Goal: Obtain resource: Download file/media

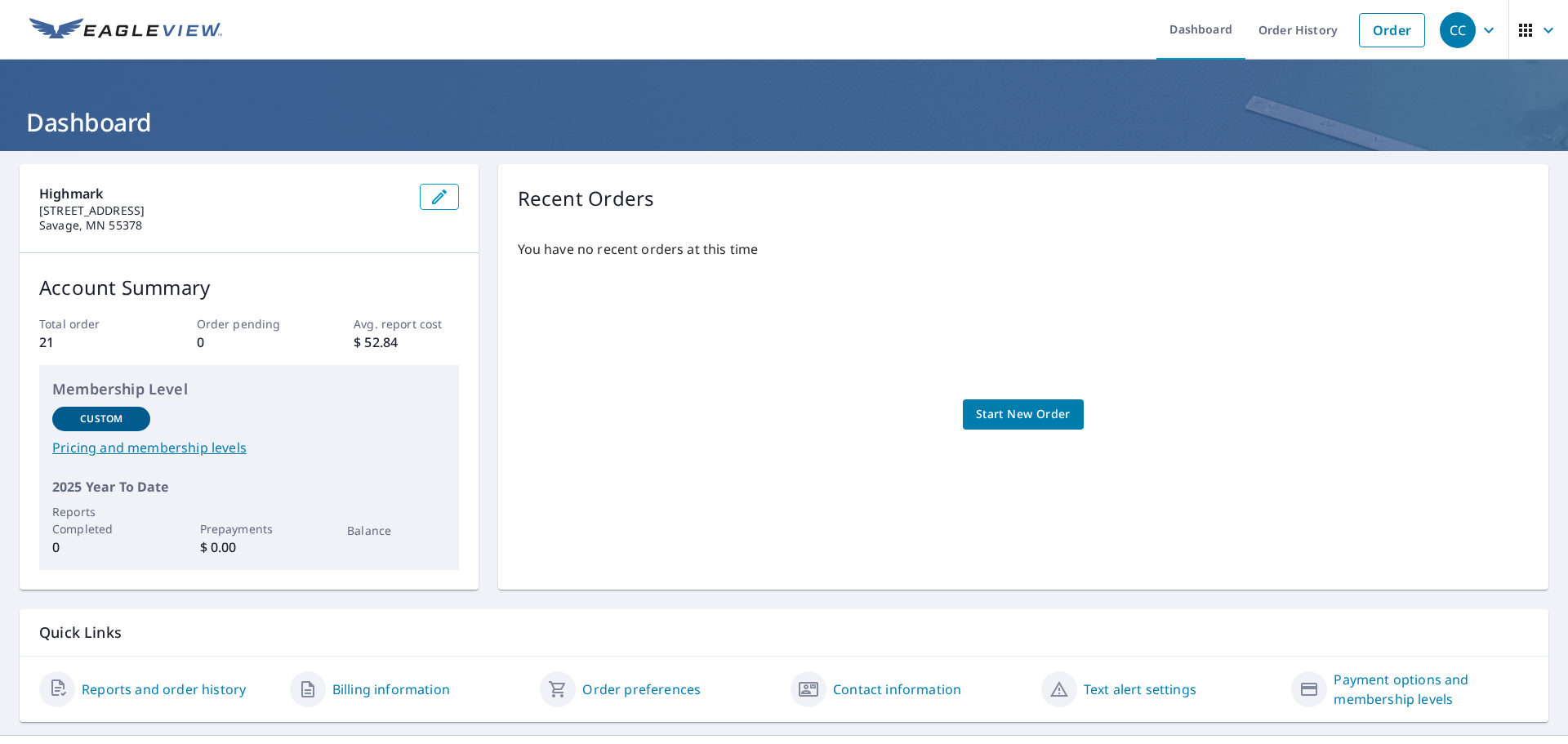
click at [891, 346] on div "You have no recent orders at this time Start New Order" at bounding box center [1023, 397] width 1011 height 344
click at [1307, 31] on link "Order History" at bounding box center [1298, 30] width 105 height 59
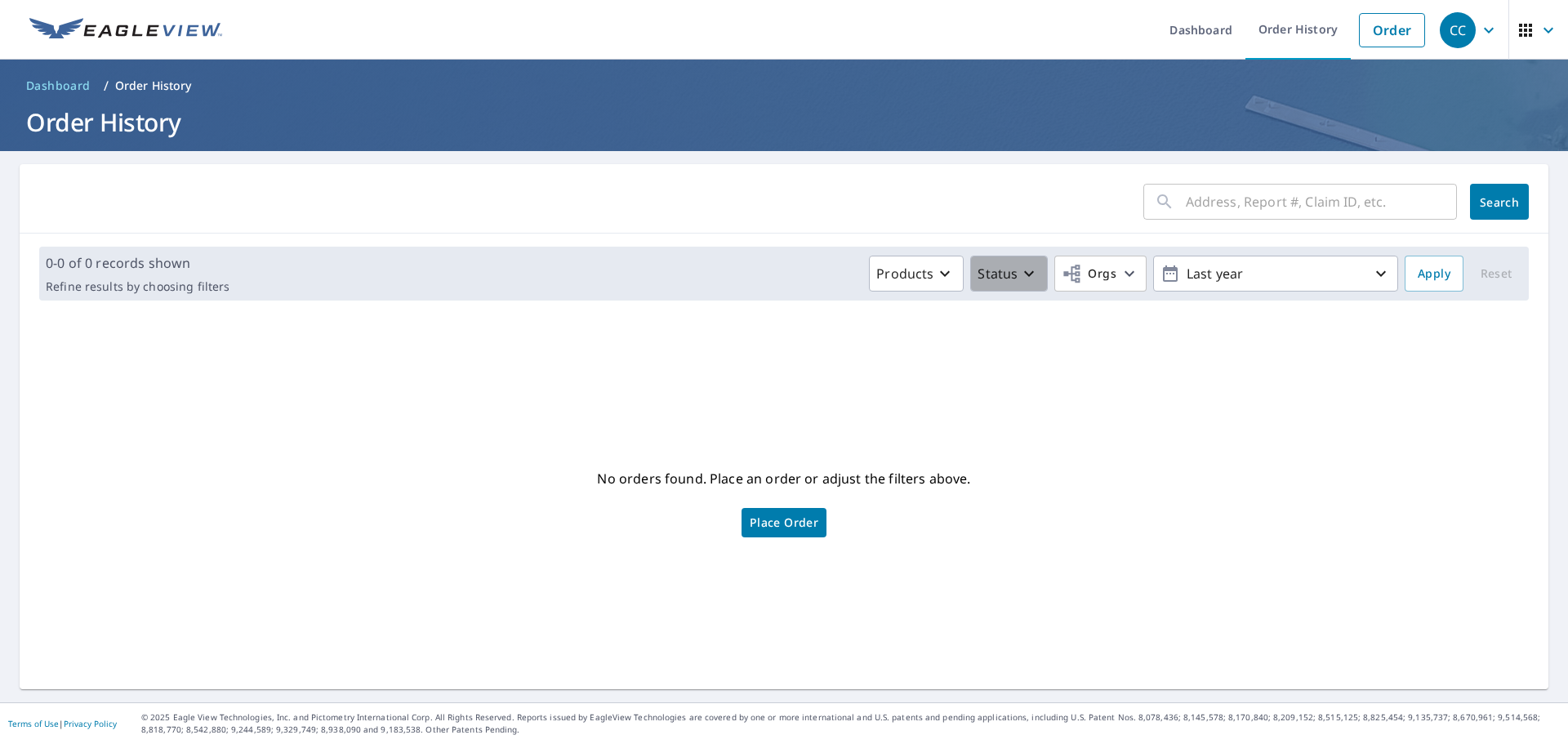
click at [1001, 278] on p "Status" at bounding box center [997, 273] width 40 height 20
click at [1120, 276] on icon "button" at bounding box center [1130, 273] width 20 height 20
click at [773, 368] on input "Highmark Restorations" at bounding box center [770, 368] width 20 height 20
checkbox input "true"
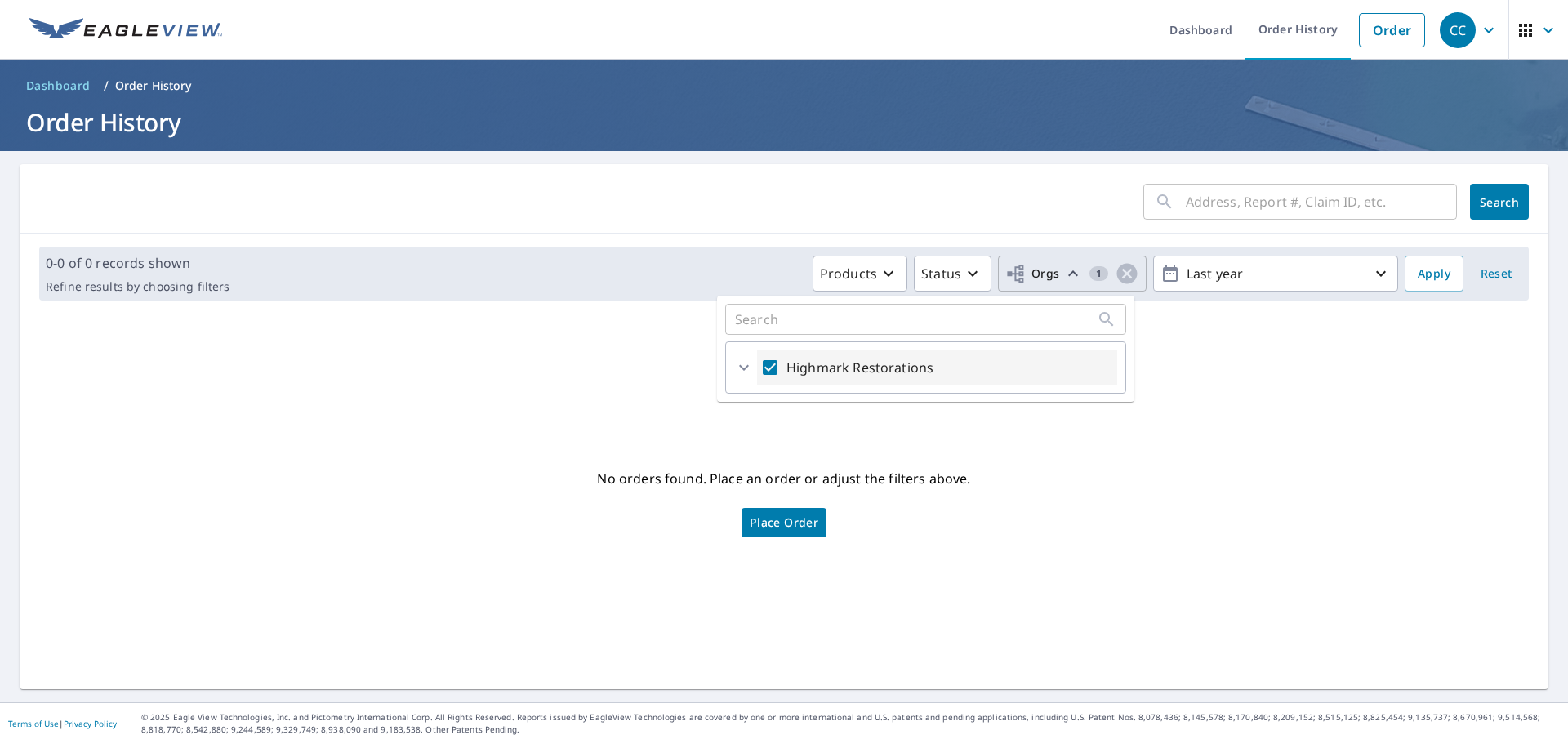
click at [745, 373] on icon at bounding box center [744, 368] width 20 height 20
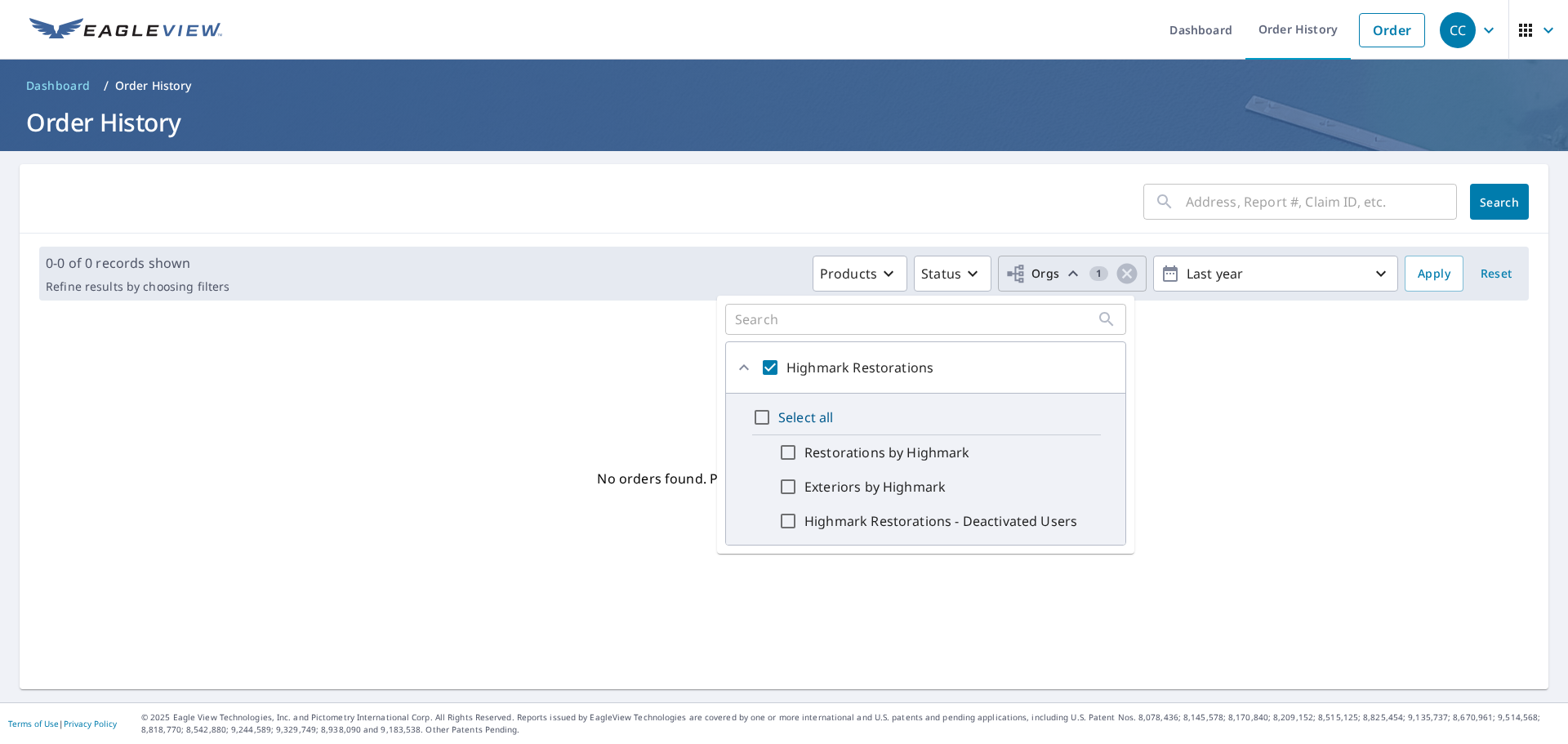
click at [761, 420] on input "Select all" at bounding box center [762, 417] width 20 height 20
checkbox input "true"
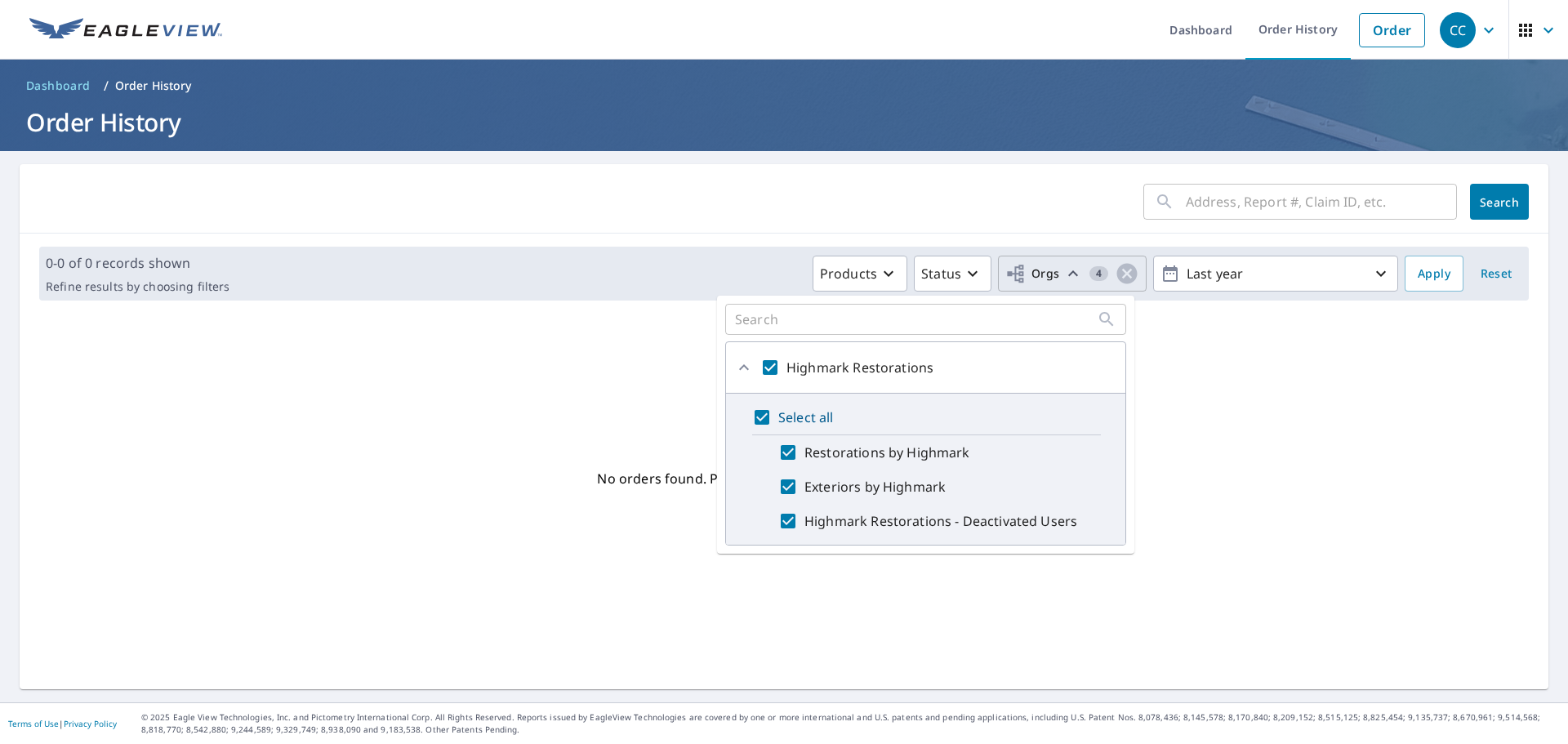
click at [1353, 393] on div "No orders found. Place an order or adjust the filters above. Place Order" at bounding box center [784, 501] width 1503 height 350
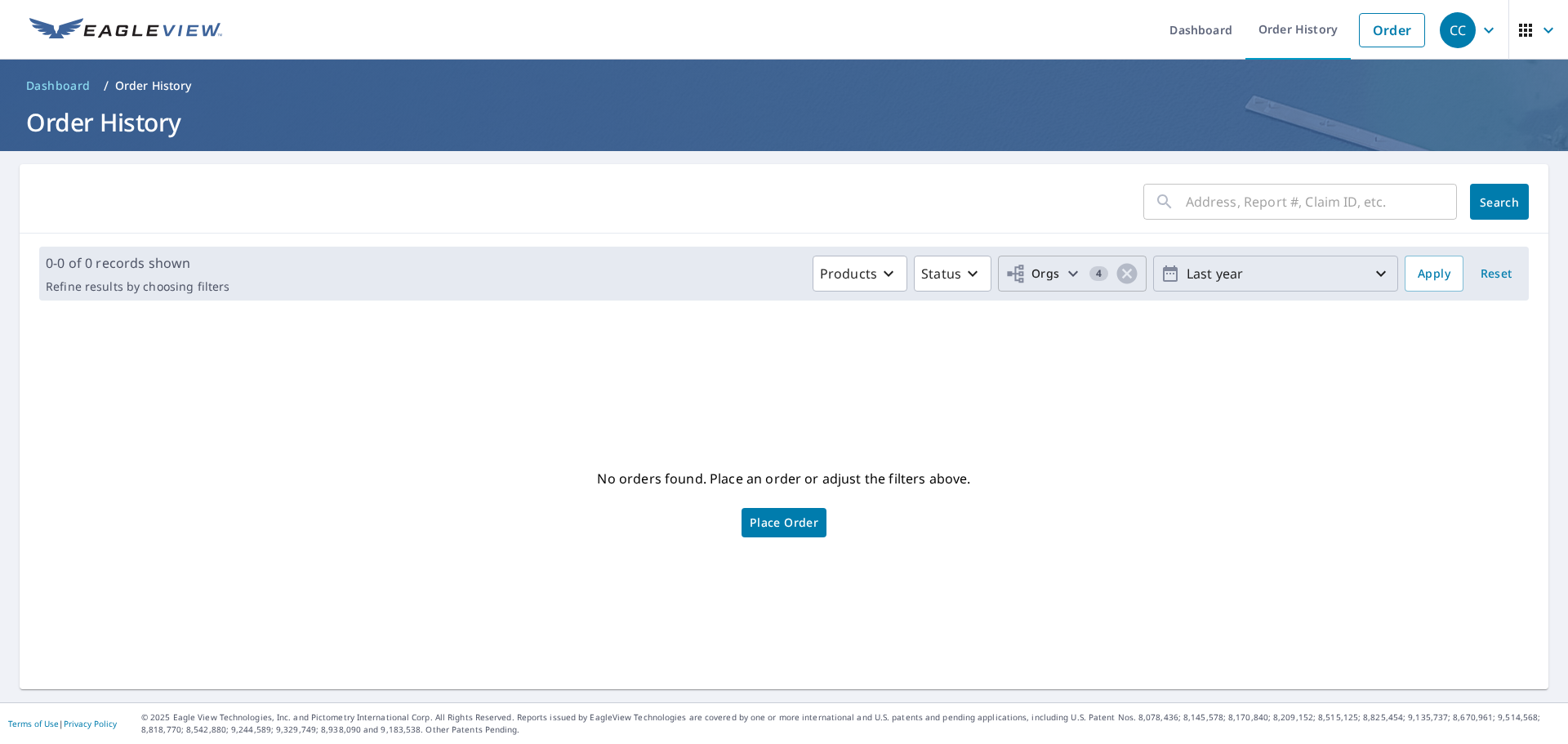
click at [1376, 268] on icon "button" at bounding box center [1382, 273] width 20 height 20
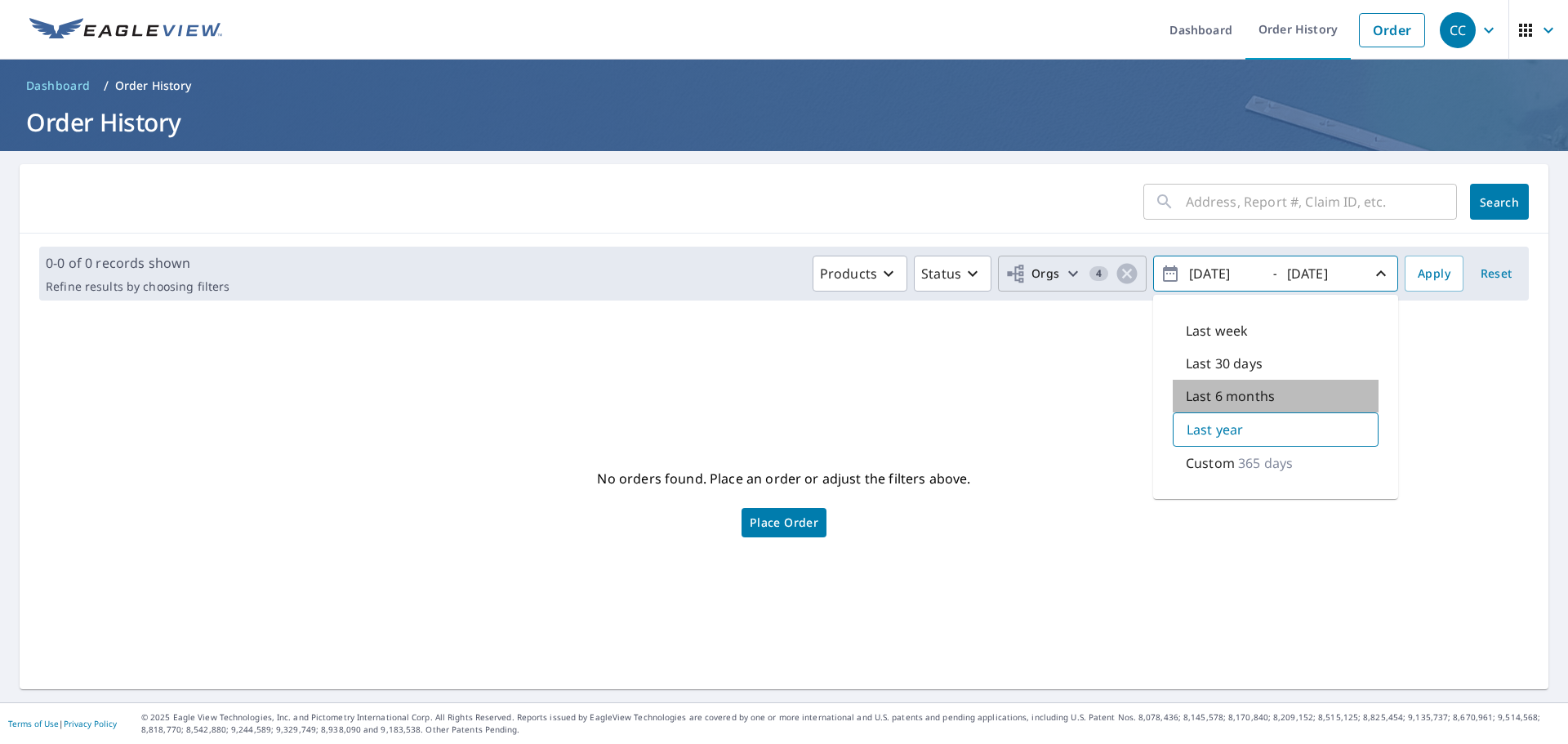
click at [1226, 399] on p "Last 6 months" at bounding box center [1231, 396] width 89 height 20
type input "[DATE]"
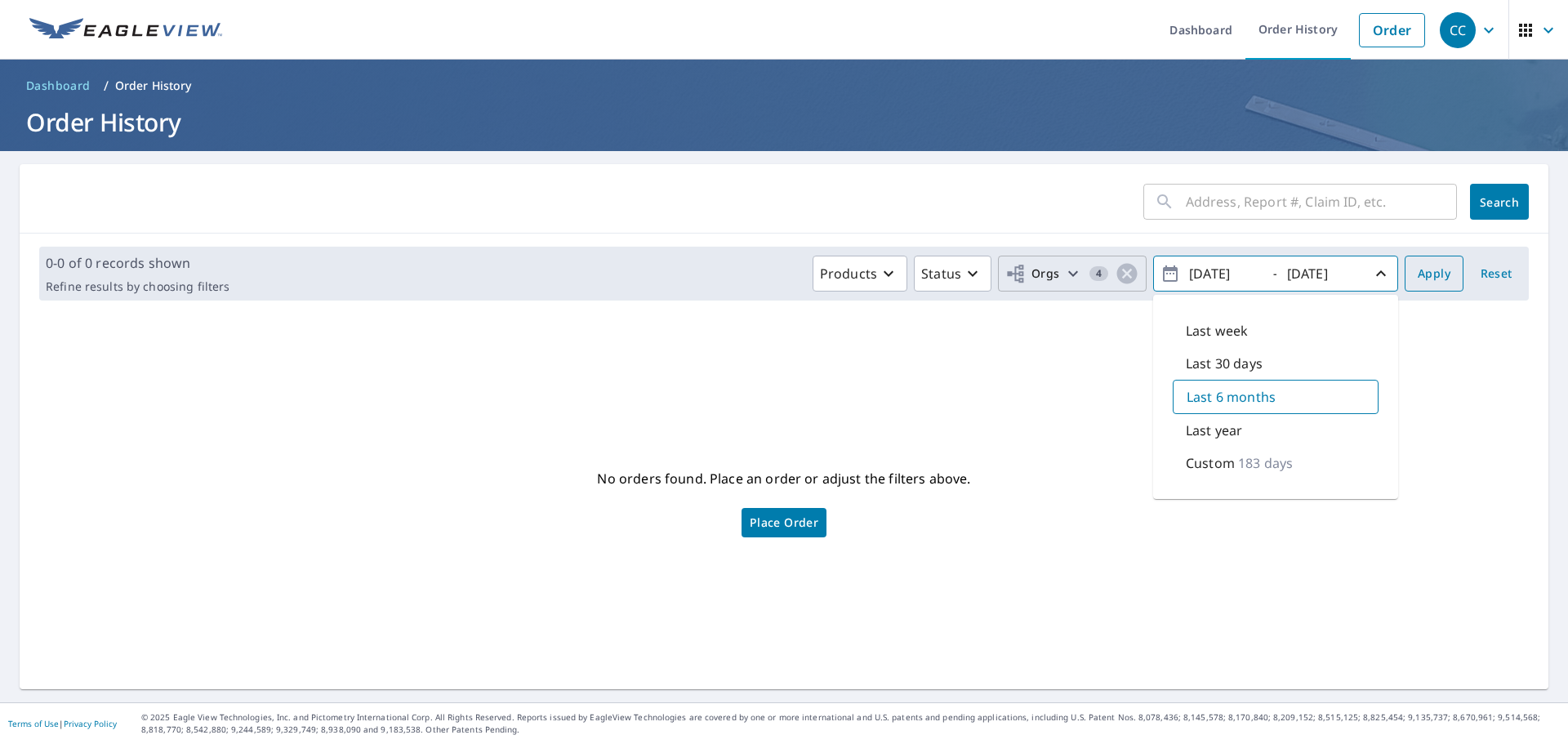
click at [1430, 269] on span "Apply" at bounding box center [1434, 273] width 33 height 21
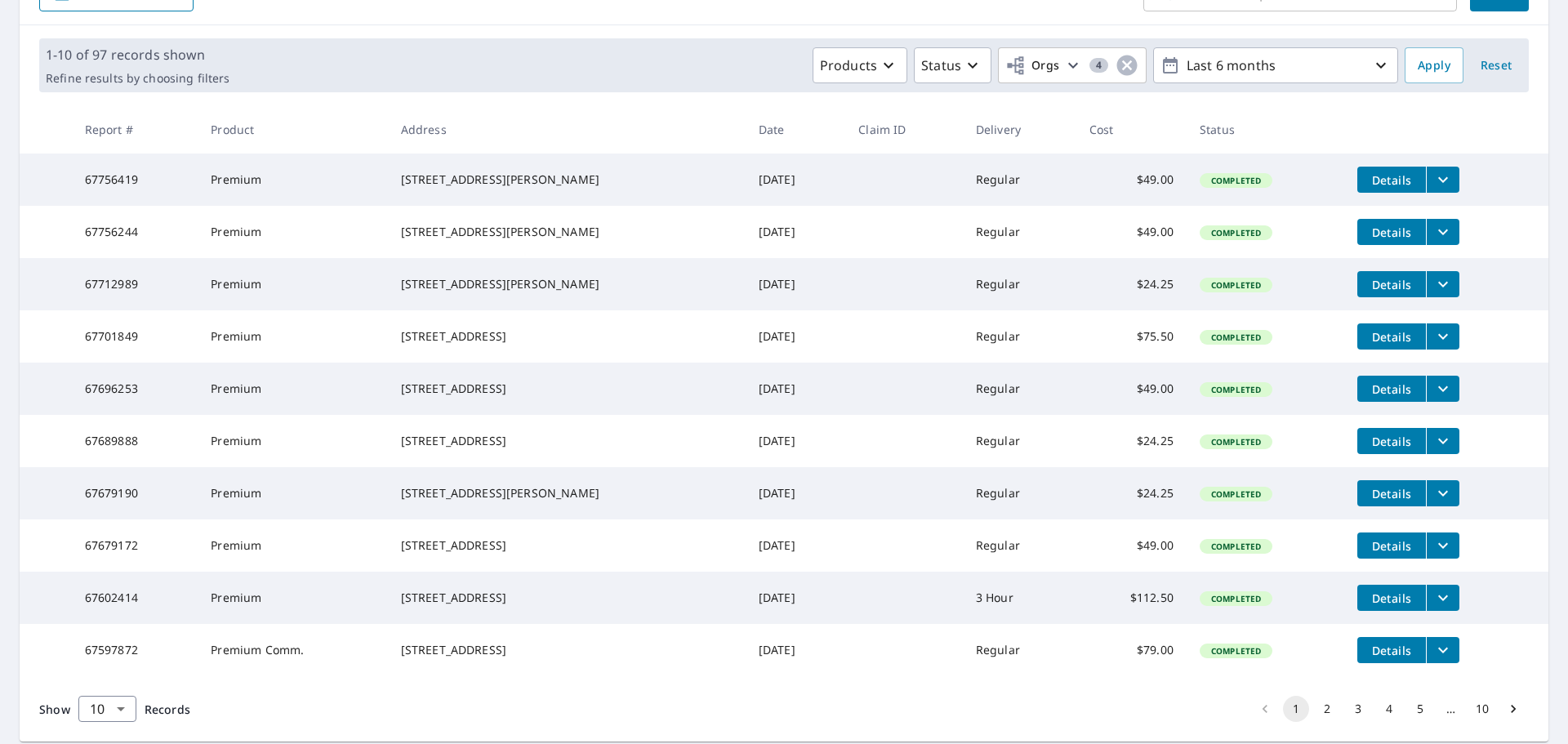
scroll to position [326, 0]
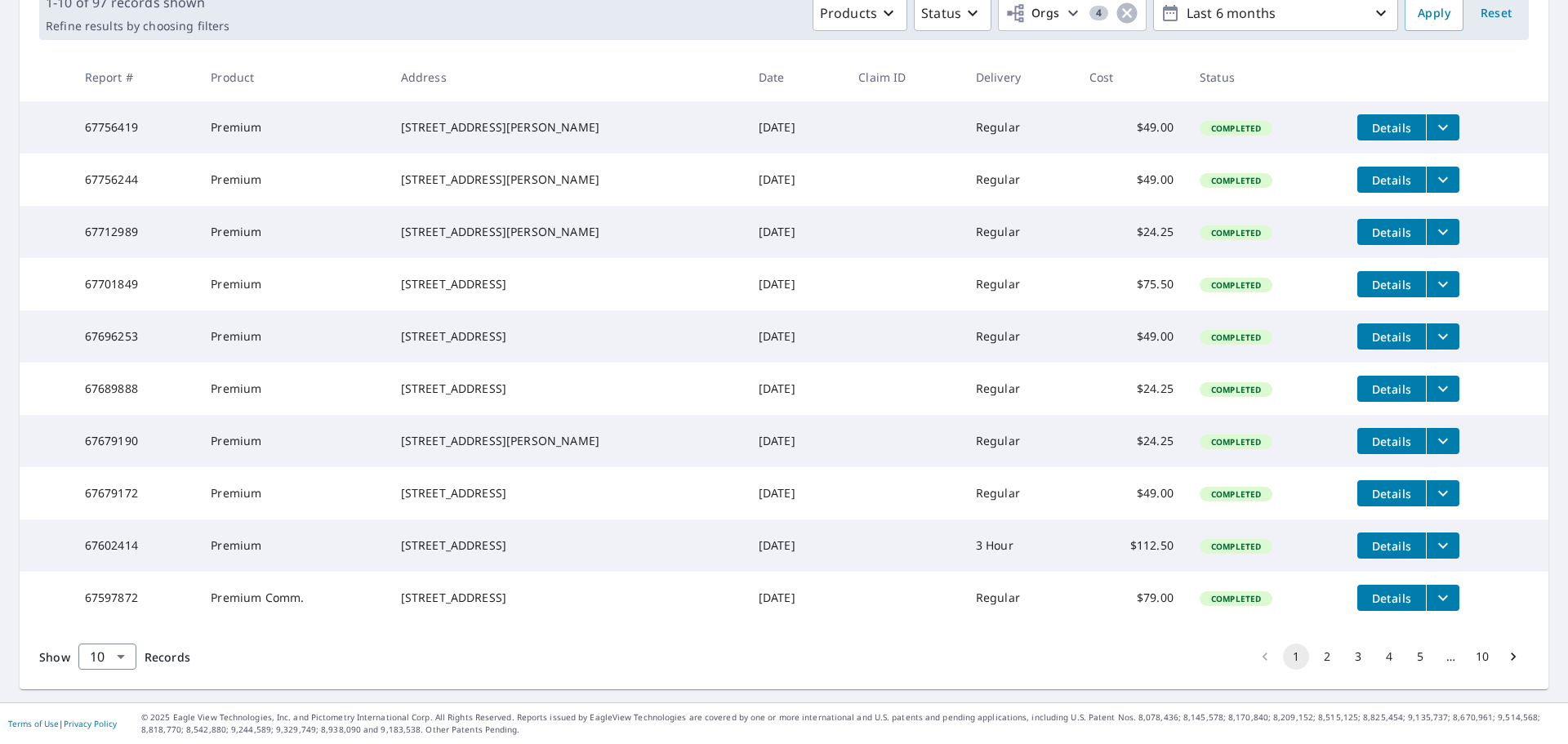
click at [1433, 588] on icon "filesDropdownBtn-67597872" at bounding box center [1443, 597] width 20 height 20
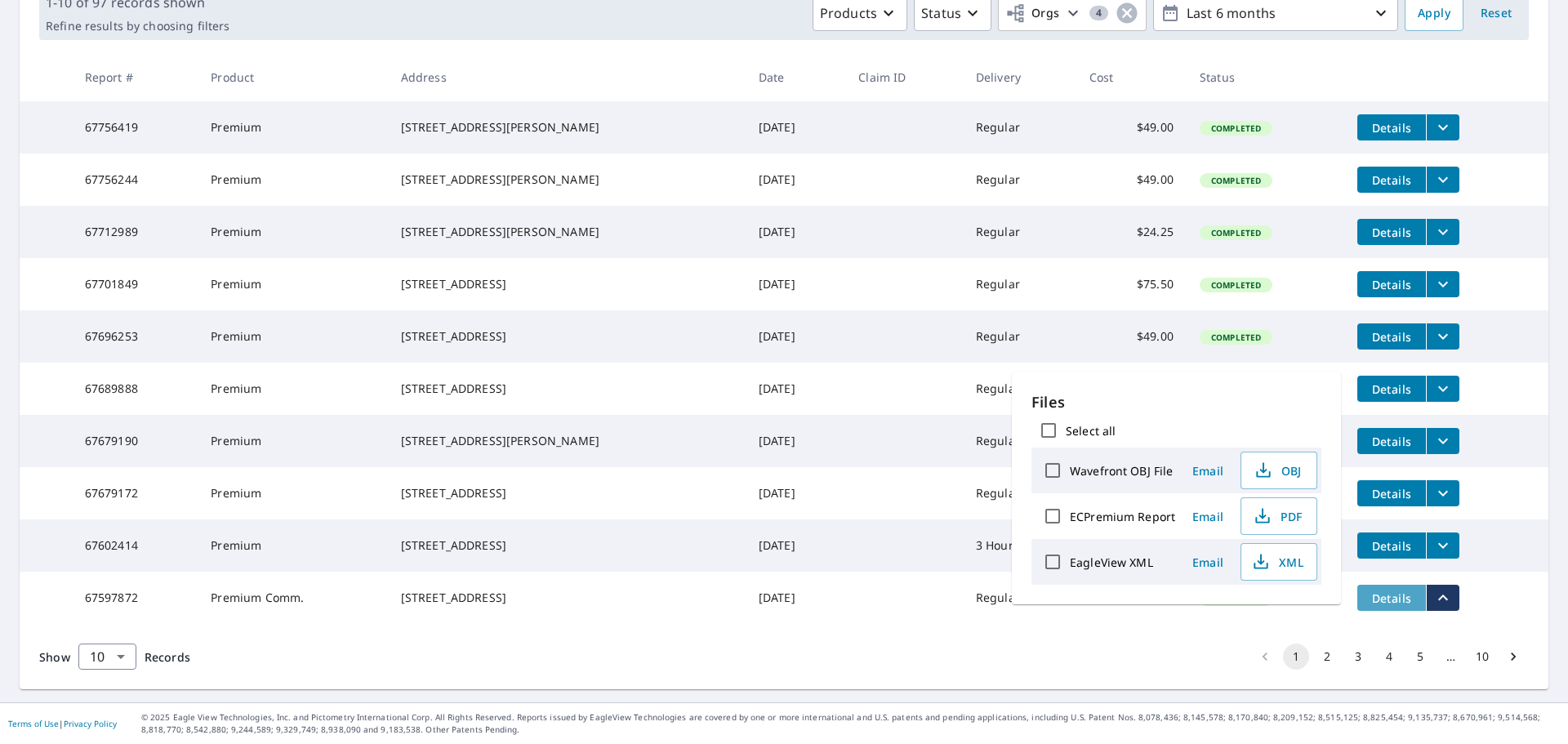
click at [1368, 591] on span "Details" at bounding box center [1392, 598] width 49 height 16
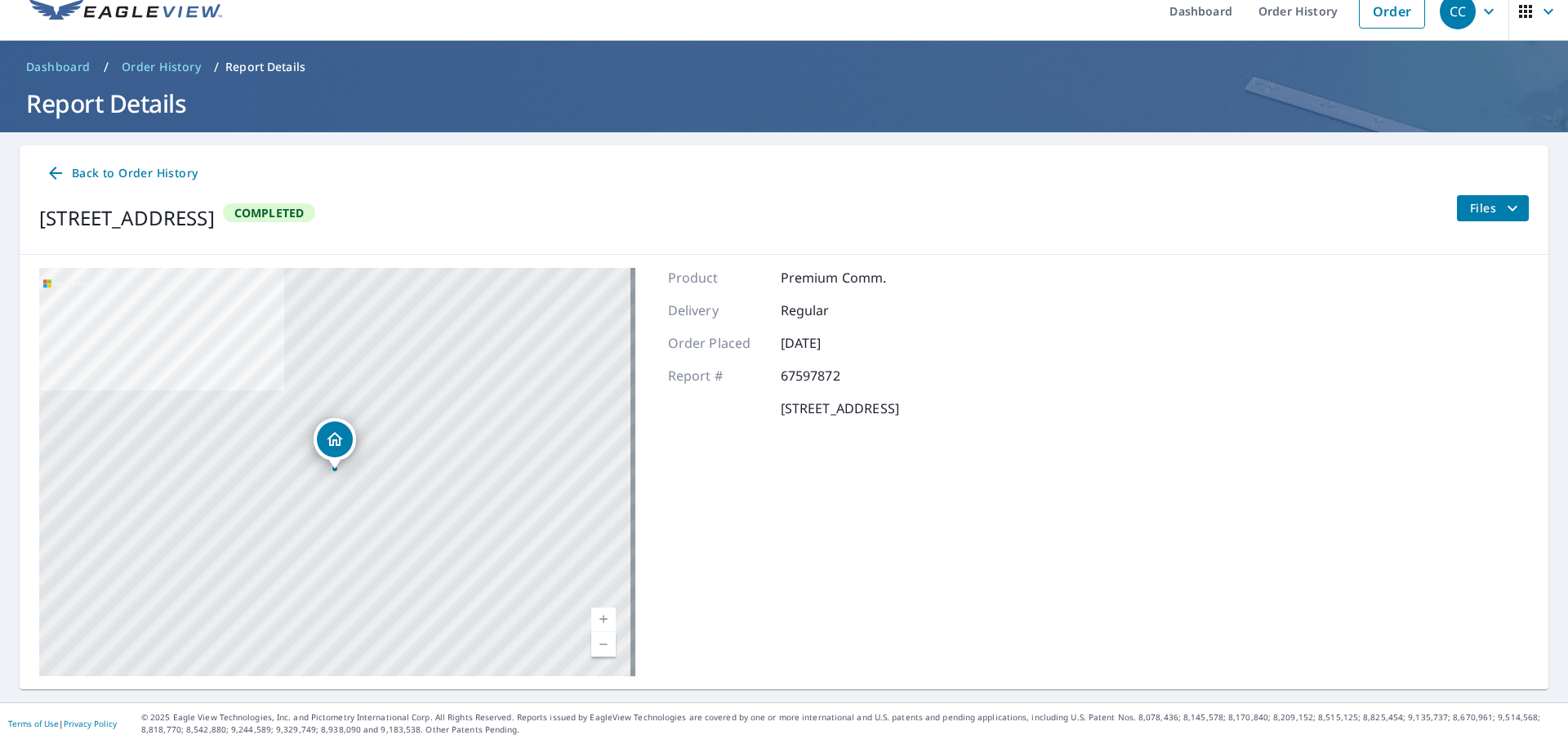
click at [867, 371] on p "67597872" at bounding box center [830, 375] width 98 height 20
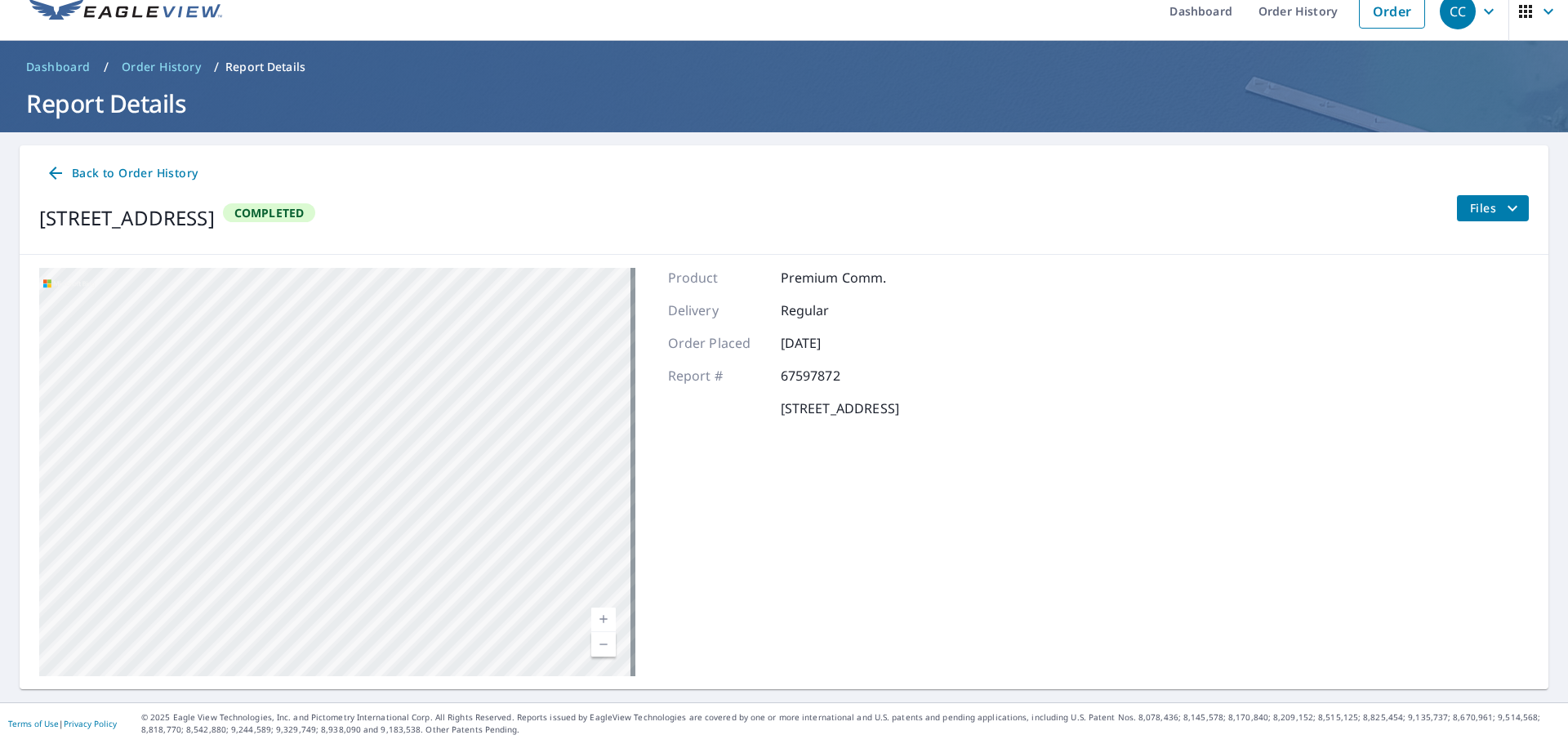
click at [90, 173] on span "Back to Order History" at bounding box center [121, 173] width 152 height 21
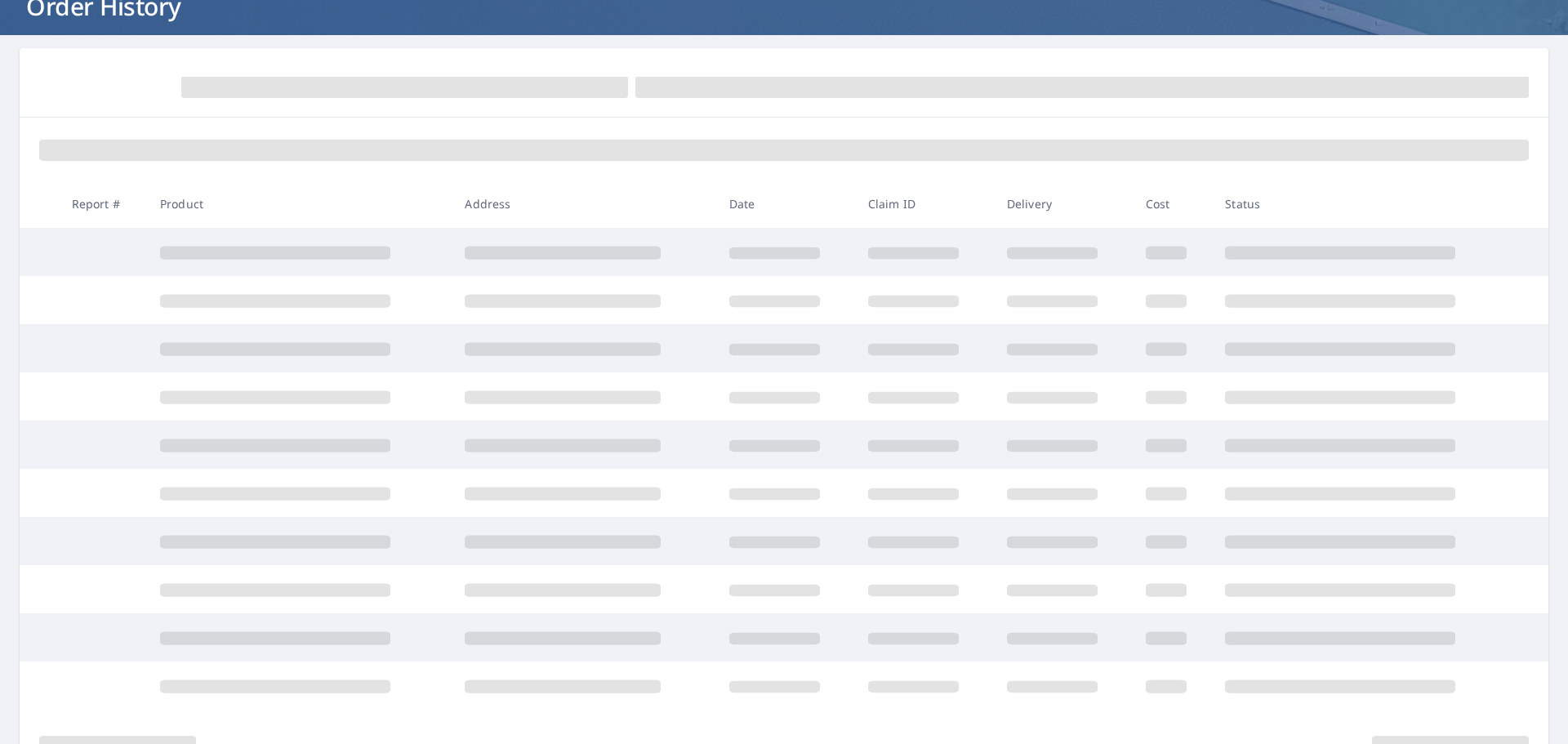
scroll to position [202, 0]
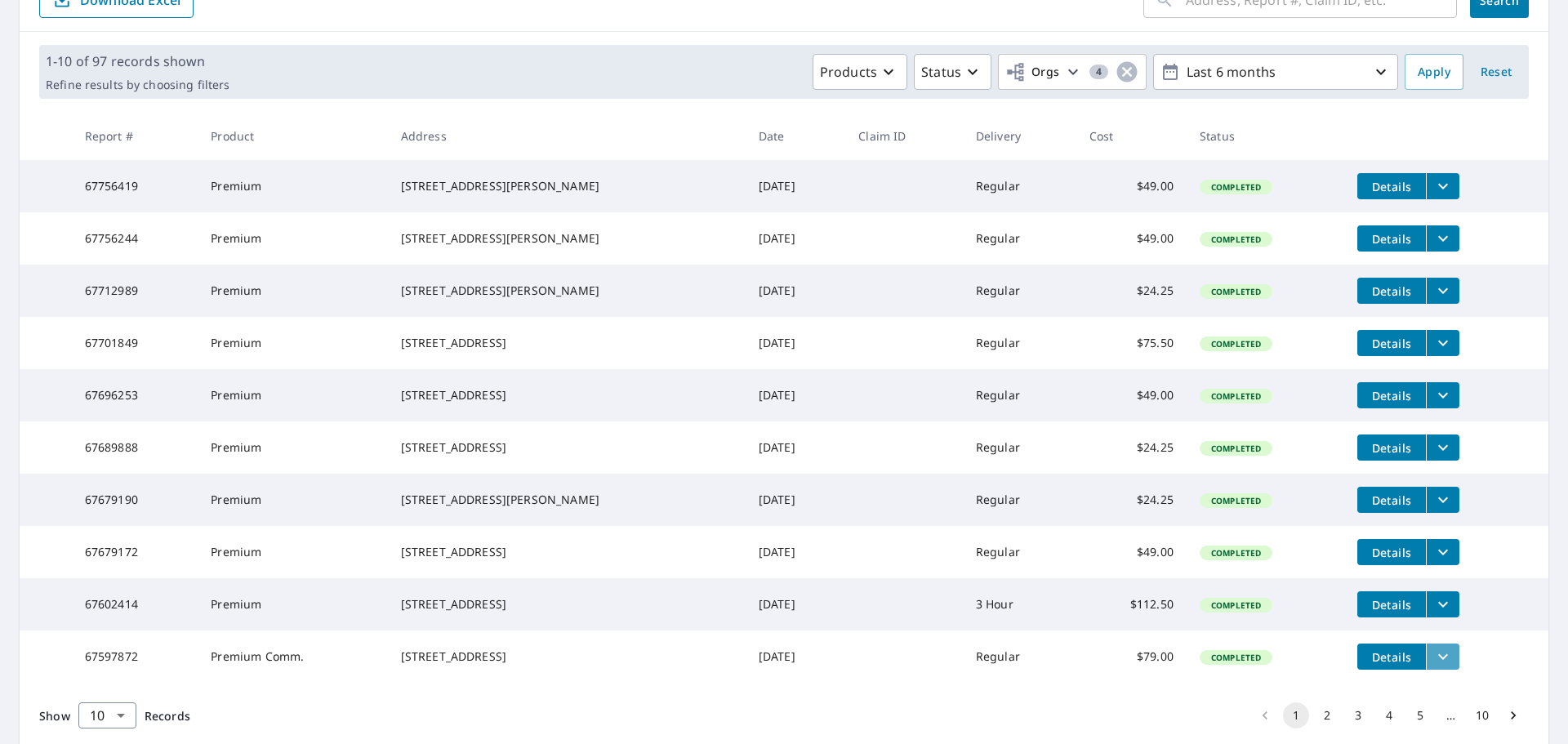
click at [1433, 666] on icon "filesDropdownBtn-67597872" at bounding box center [1443, 657] width 20 height 20
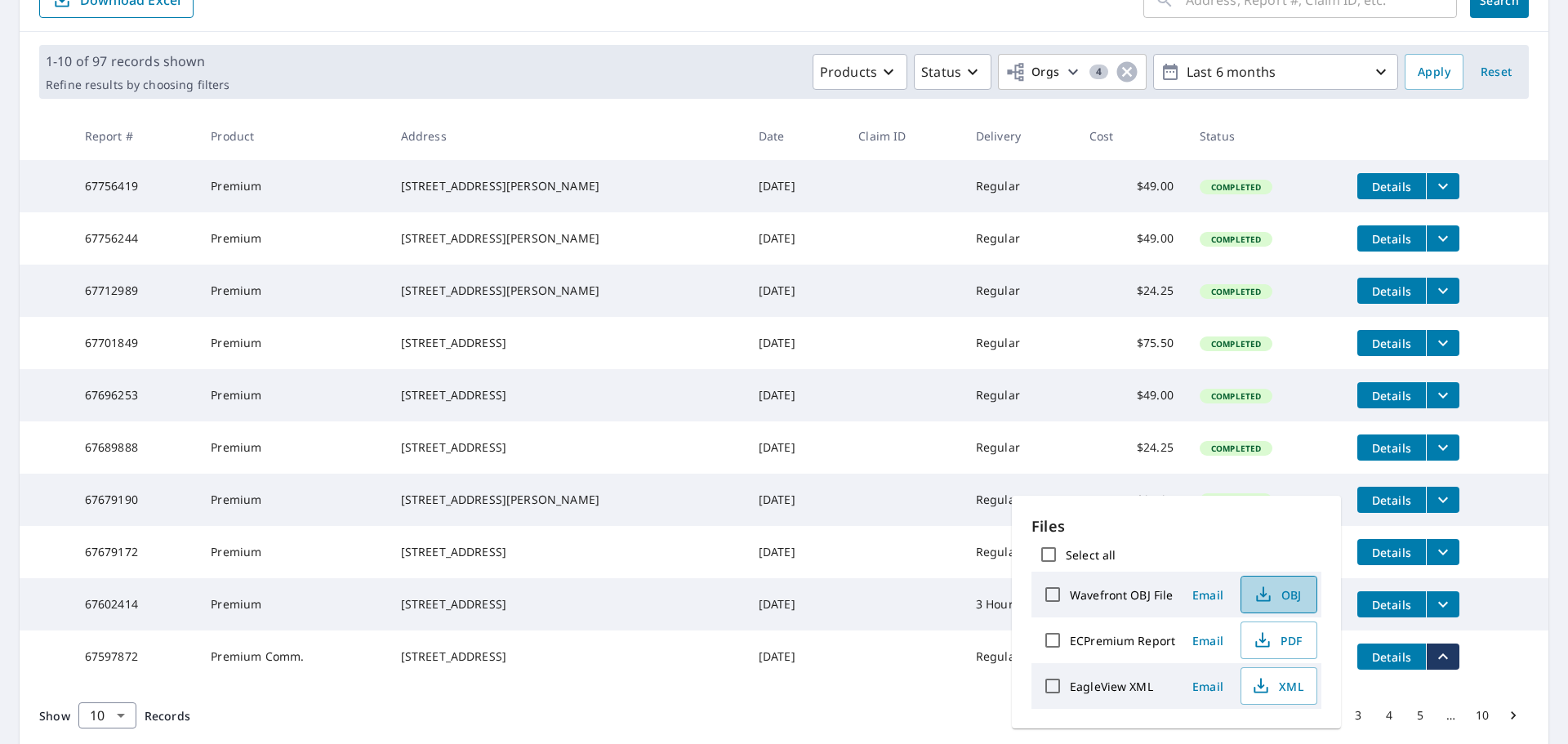
click at [1279, 605] on button "OBJ" at bounding box center [1279, 594] width 76 height 38
click at [1261, 643] on icon "button" at bounding box center [1263, 640] width 20 height 20
click at [857, 630] on td at bounding box center [904, 603] width 118 height 53
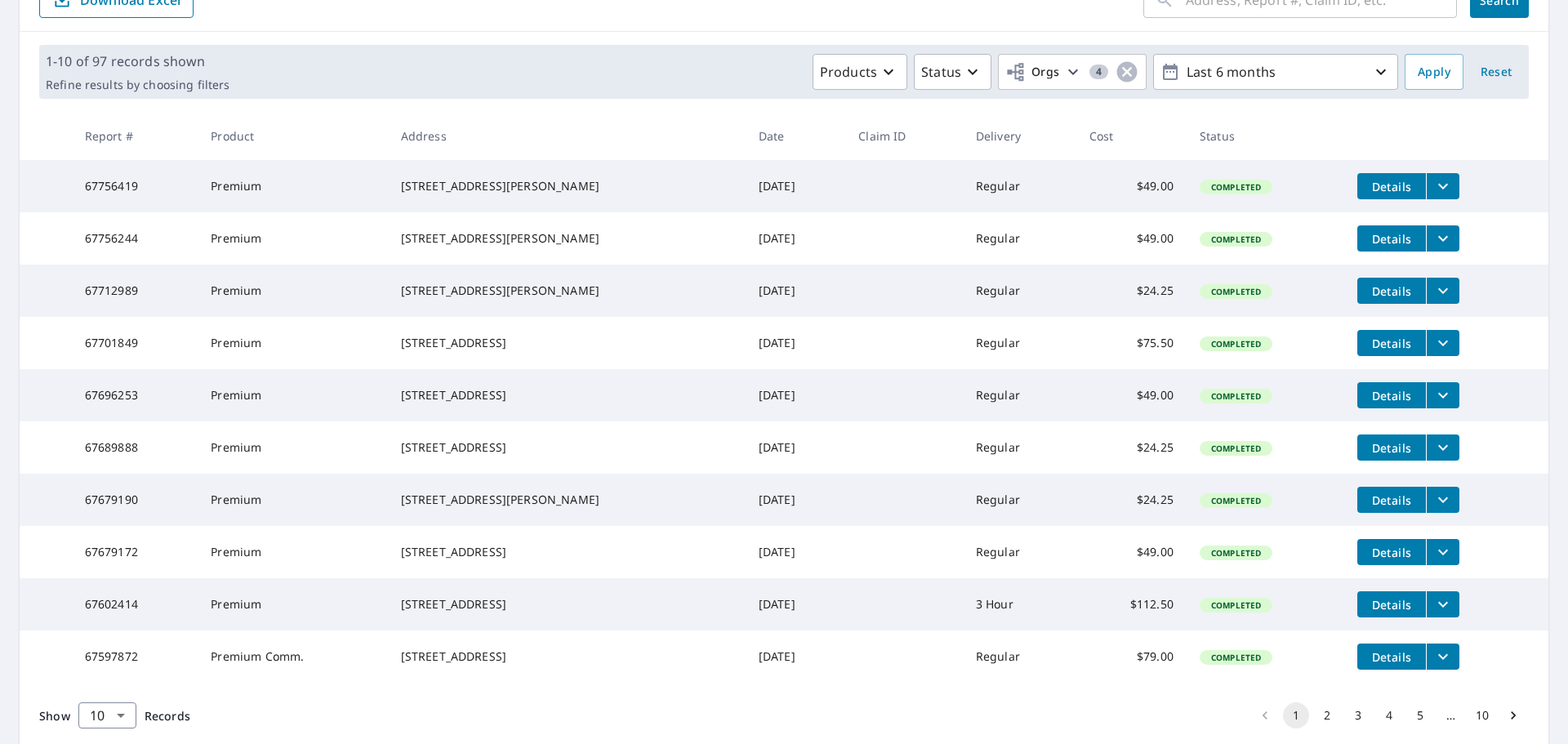
click at [1433, 614] on icon "filesDropdownBtn-67602414" at bounding box center [1443, 604] width 20 height 20
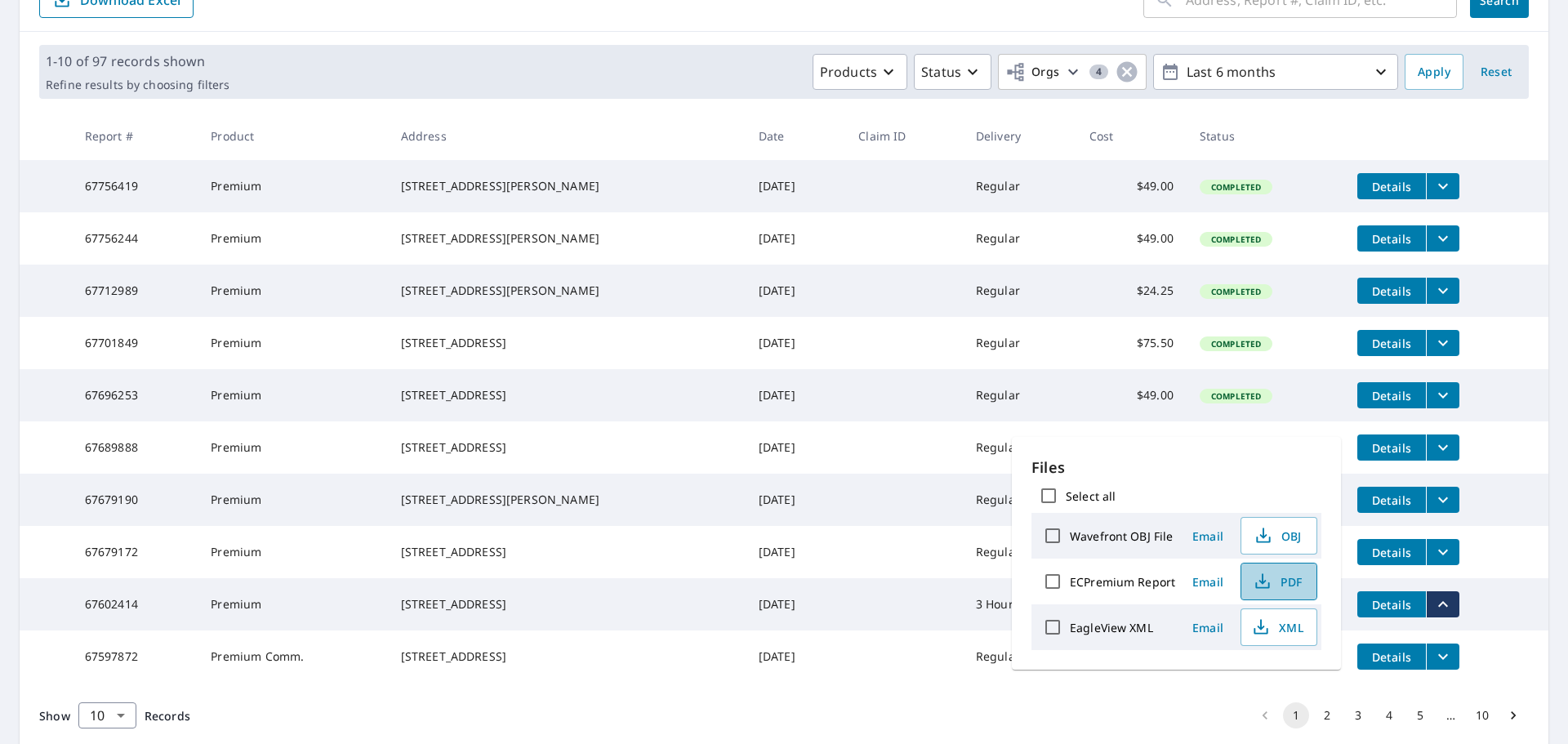
click at [1257, 587] on icon "button" at bounding box center [1263, 585] width 14 height 7
click at [963, 630] on td "3 Hour" at bounding box center [1020, 603] width 114 height 53
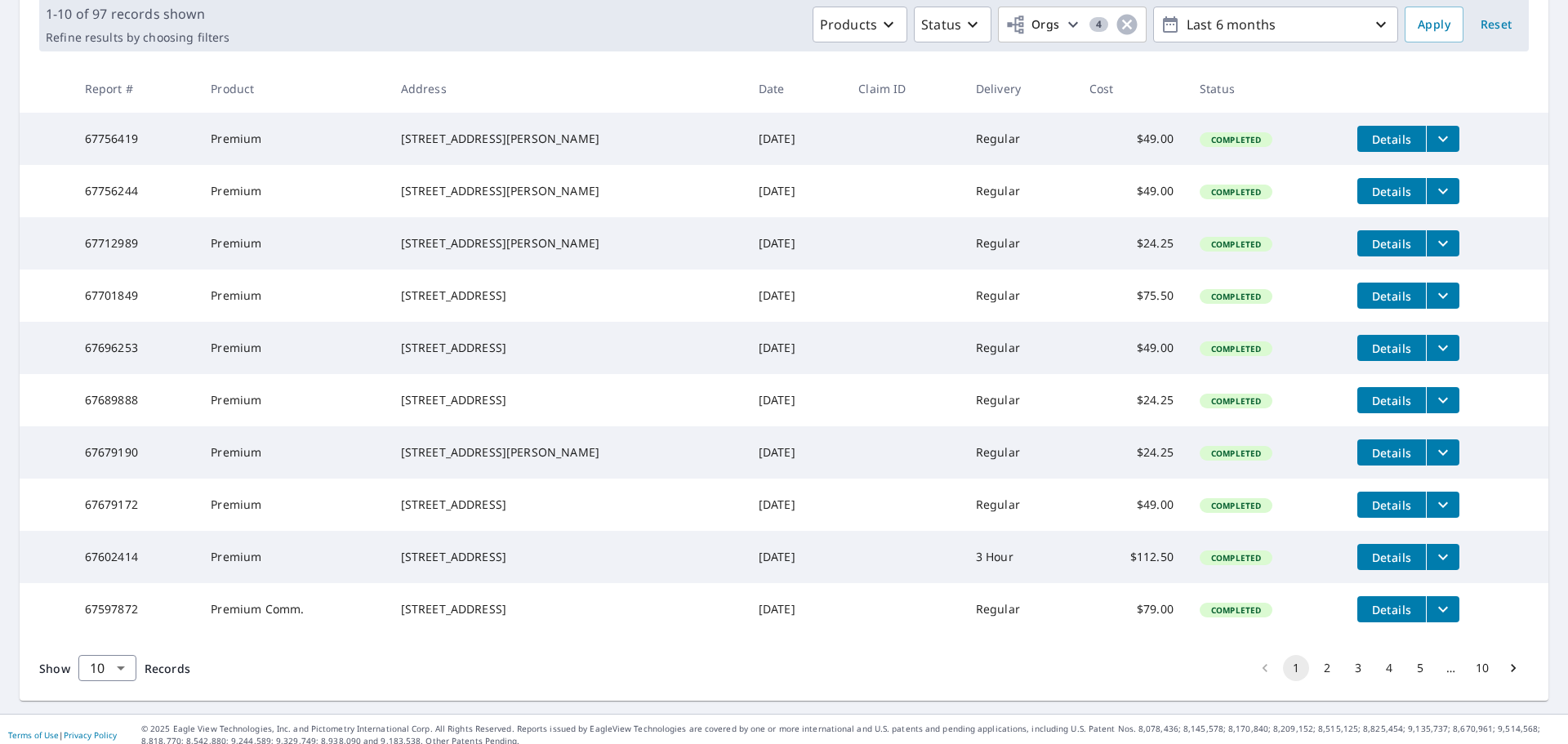
scroll to position [326, 0]
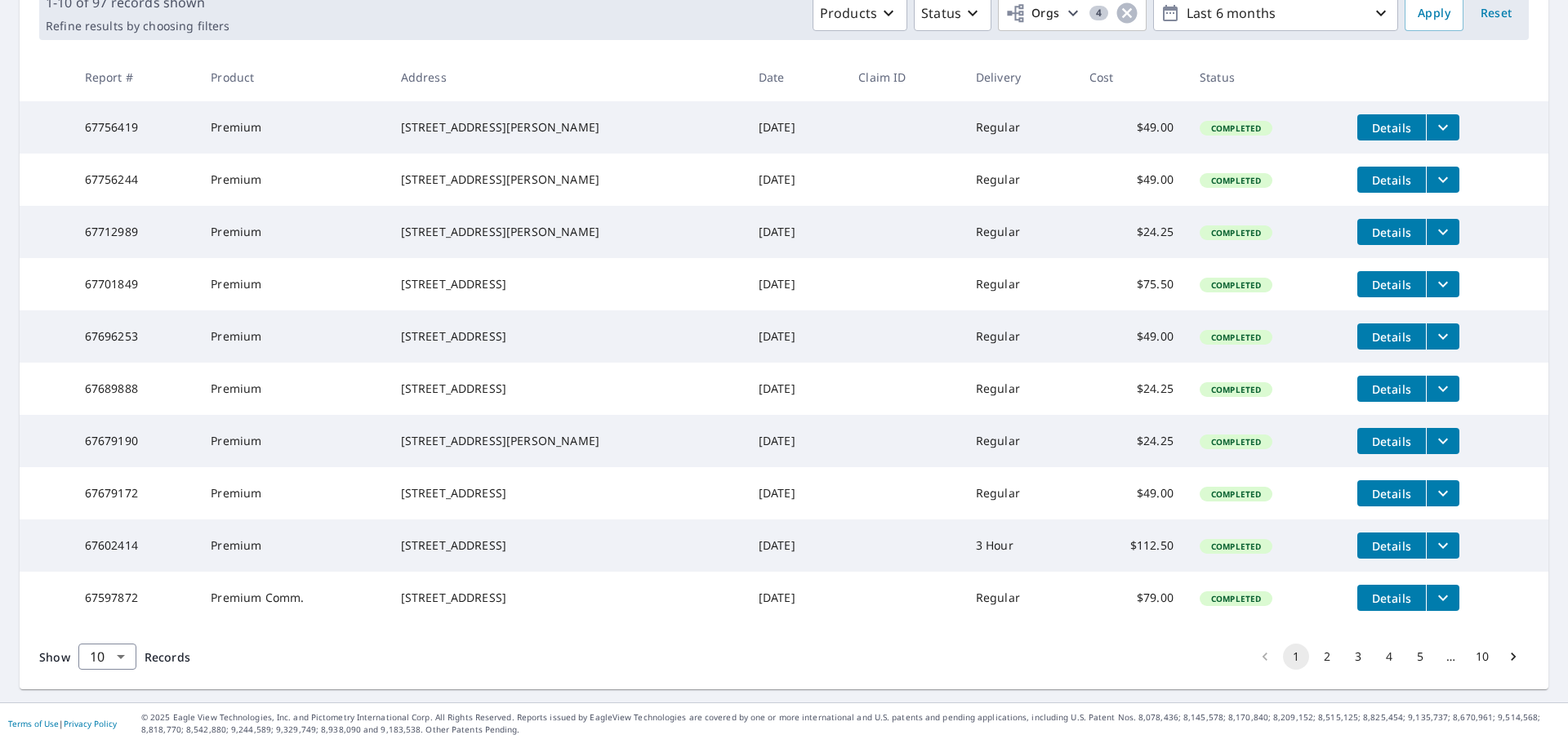
click at [1314, 659] on button "2" at bounding box center [1327, 656] width 26 height 26
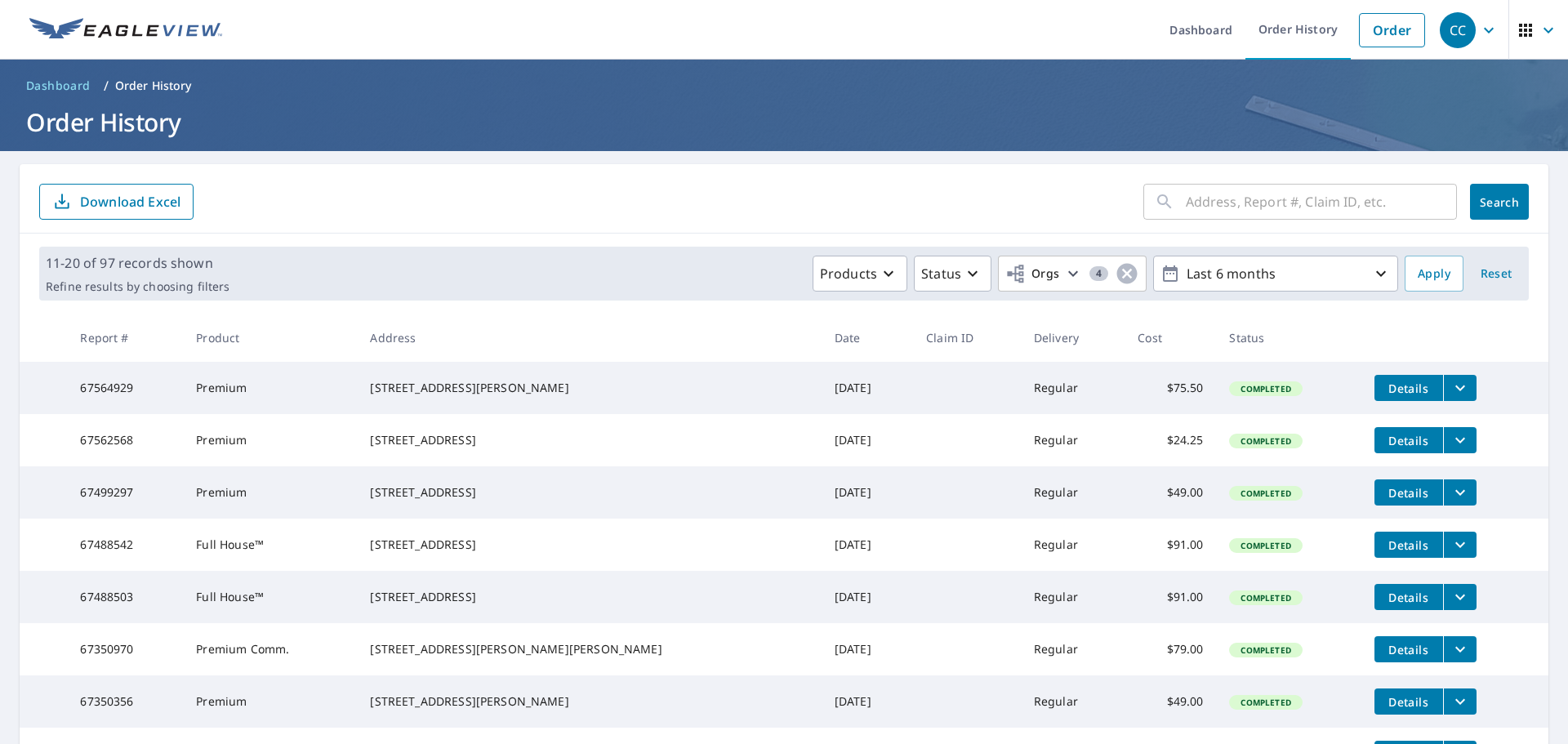
click at [1451, 445] on icon "filesDropdownBtn-67562568" at bounding box center [1461, 440] width 20 height 20
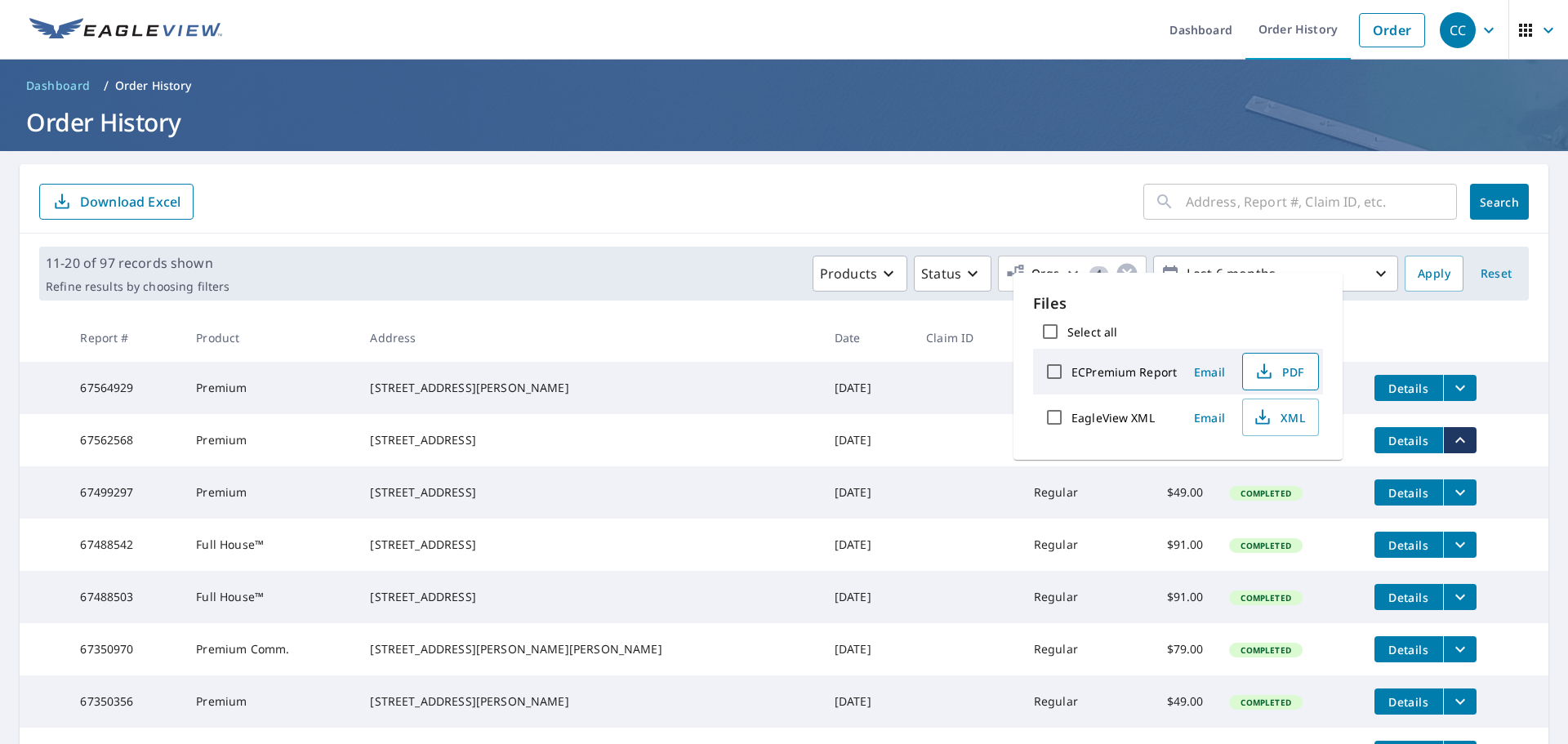
click at [1266, 370] on icon "button" at bounding box center [1265, 372] width 20 height 20
click at [1423, 333] on th at bounding box center [1455, 337] width 187 height 49
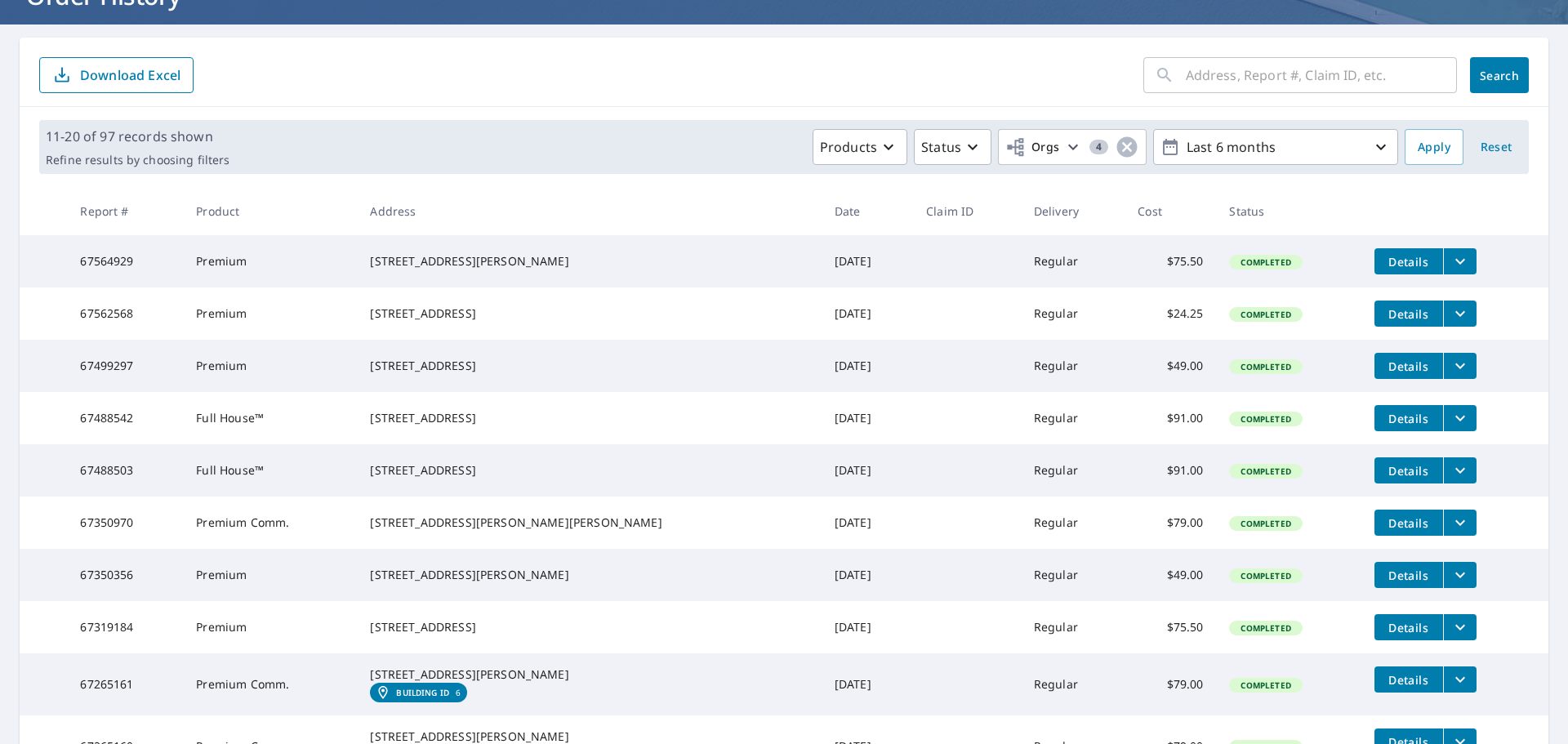
scroll to position [163, 0]
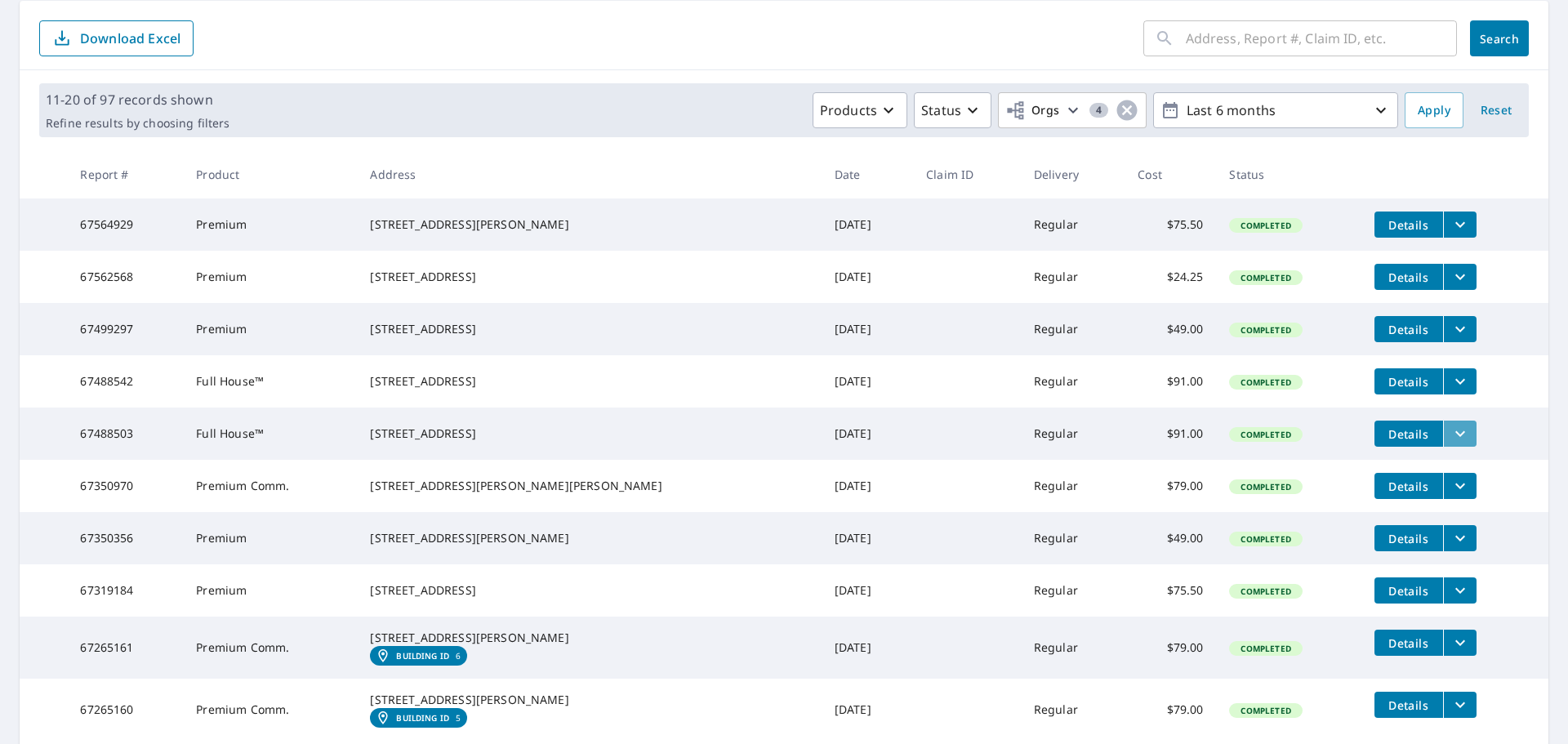
click at [1451, 443] on icon "filesDropdownBtn-67488503" at bounding box center [1461, 434] width 20 height 20
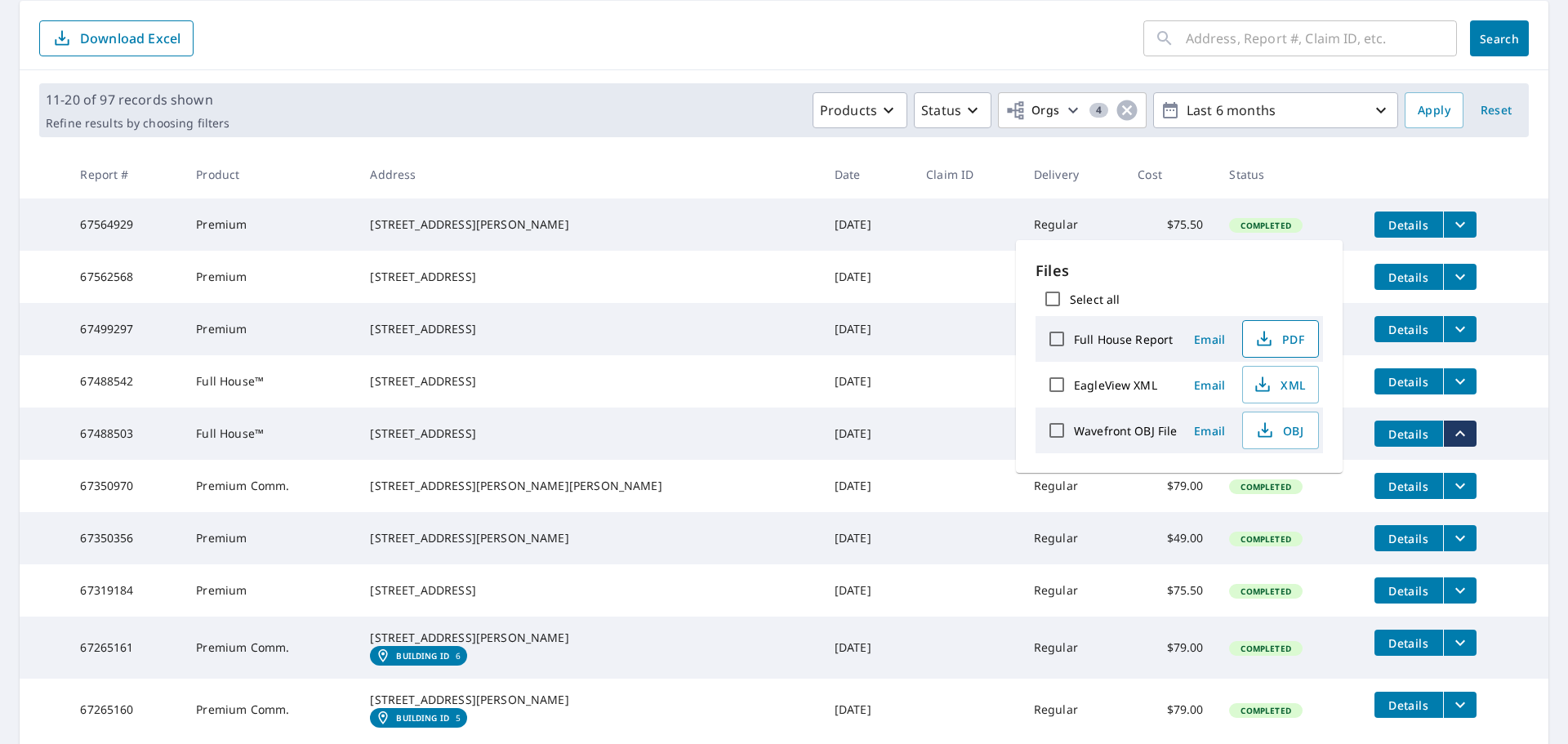
click at [1261, 338] on icon "button" at bounding box center [1264, 336] width 7 height 11
click at [1269, 341] on icon "button" at bounding box center [1264, 338] width 21 height 21
click at [913, 456] on td at bounding box center [966, 433] width 108 height 53
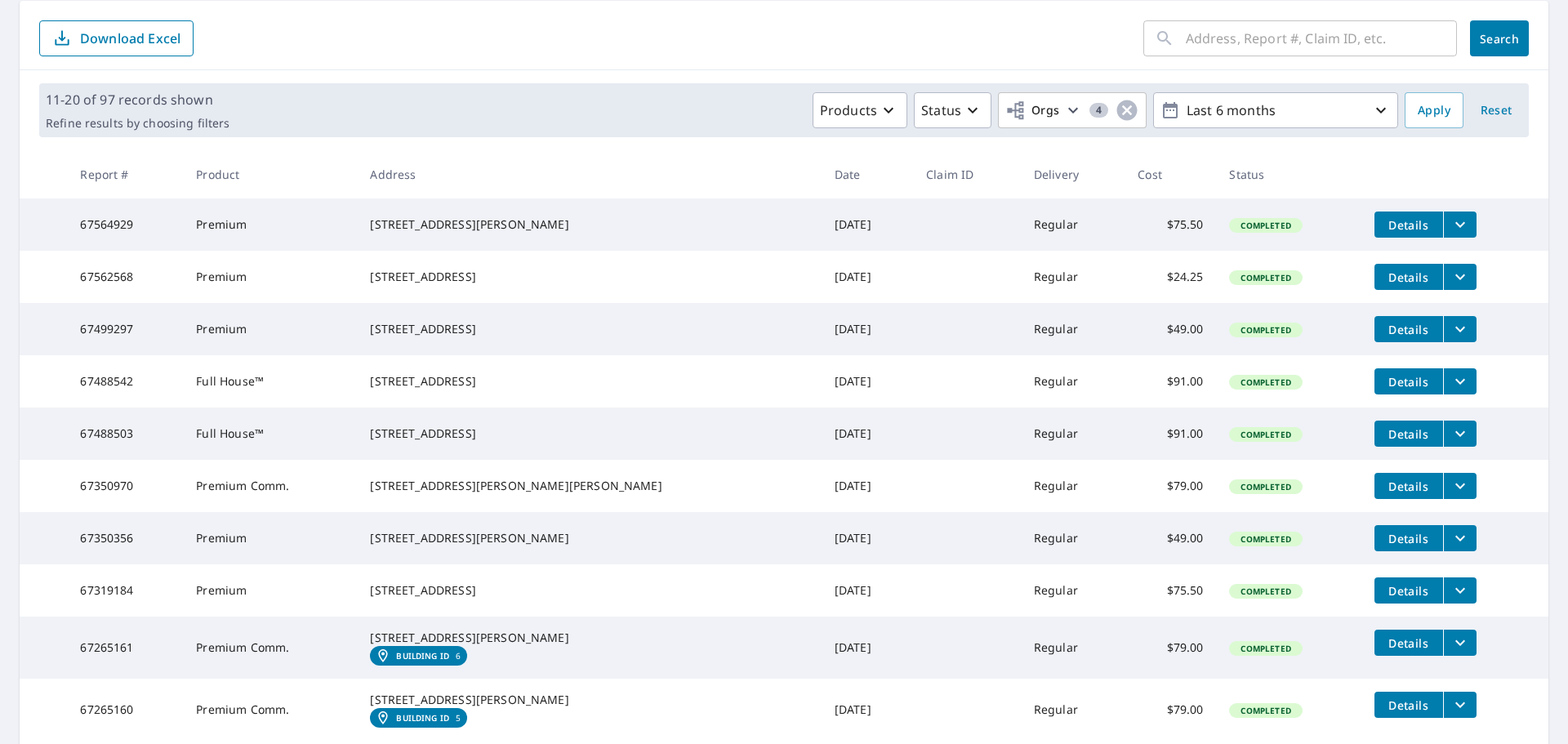
click at [913, 407] on td at bounding box center [966, 380] width 108 height 53
click at [1451, 391] on icon "filesDropdownBtn-67488542" at bounding box center [1461, 381] width 20 height 20
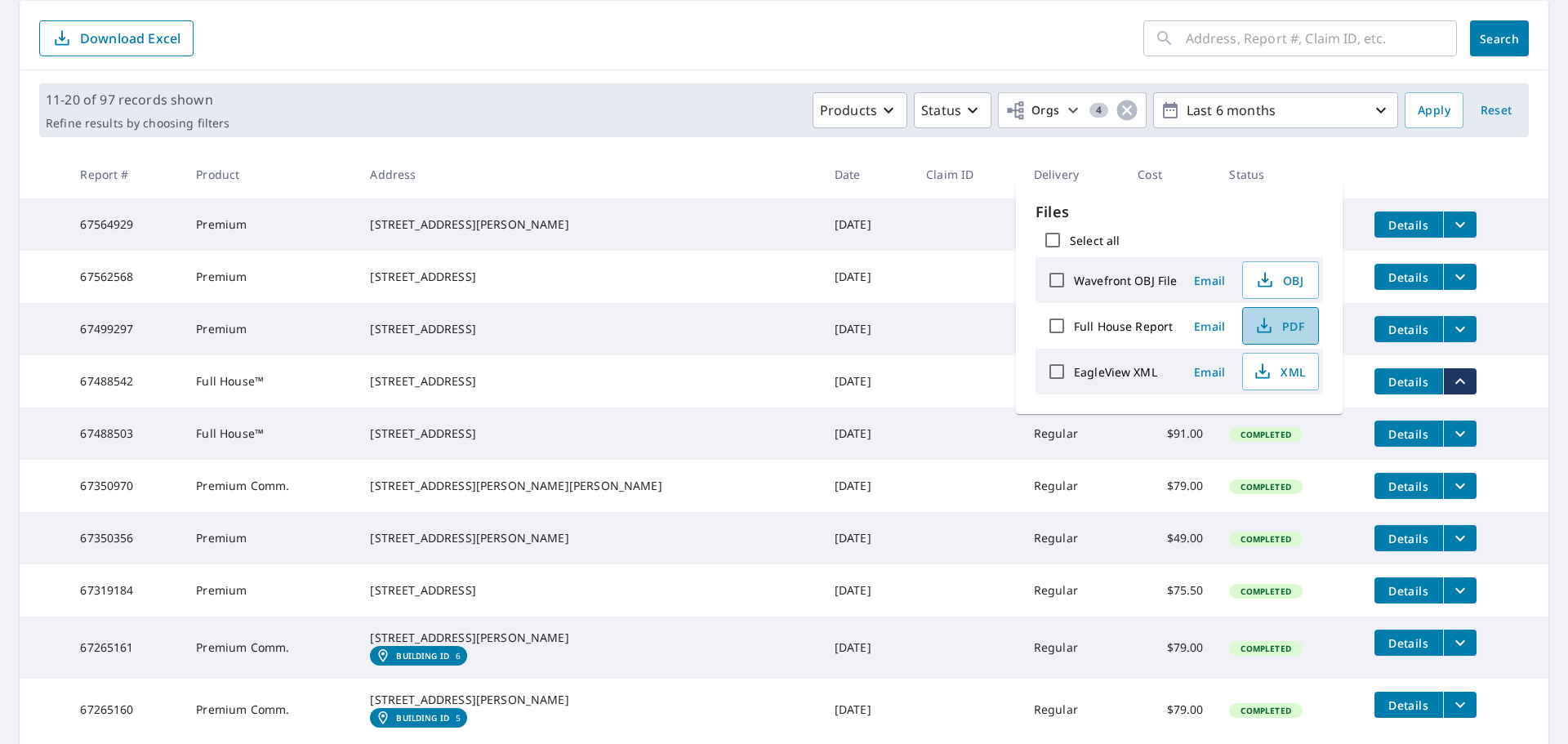
click at [1298, 334] on span "PDF" at bounding box center [1279, 326] width 53 height 20
click at [1277, 322] on span "PDF" at bounding box center [1279, 326] width 53 height 20
click at [1275, 324] on span "PDF" at bounding box center [1279, 326] width 53 height 20
click at [1286, 325] on span "PDF" at bounding box center [1279, 326] width 53 height 20
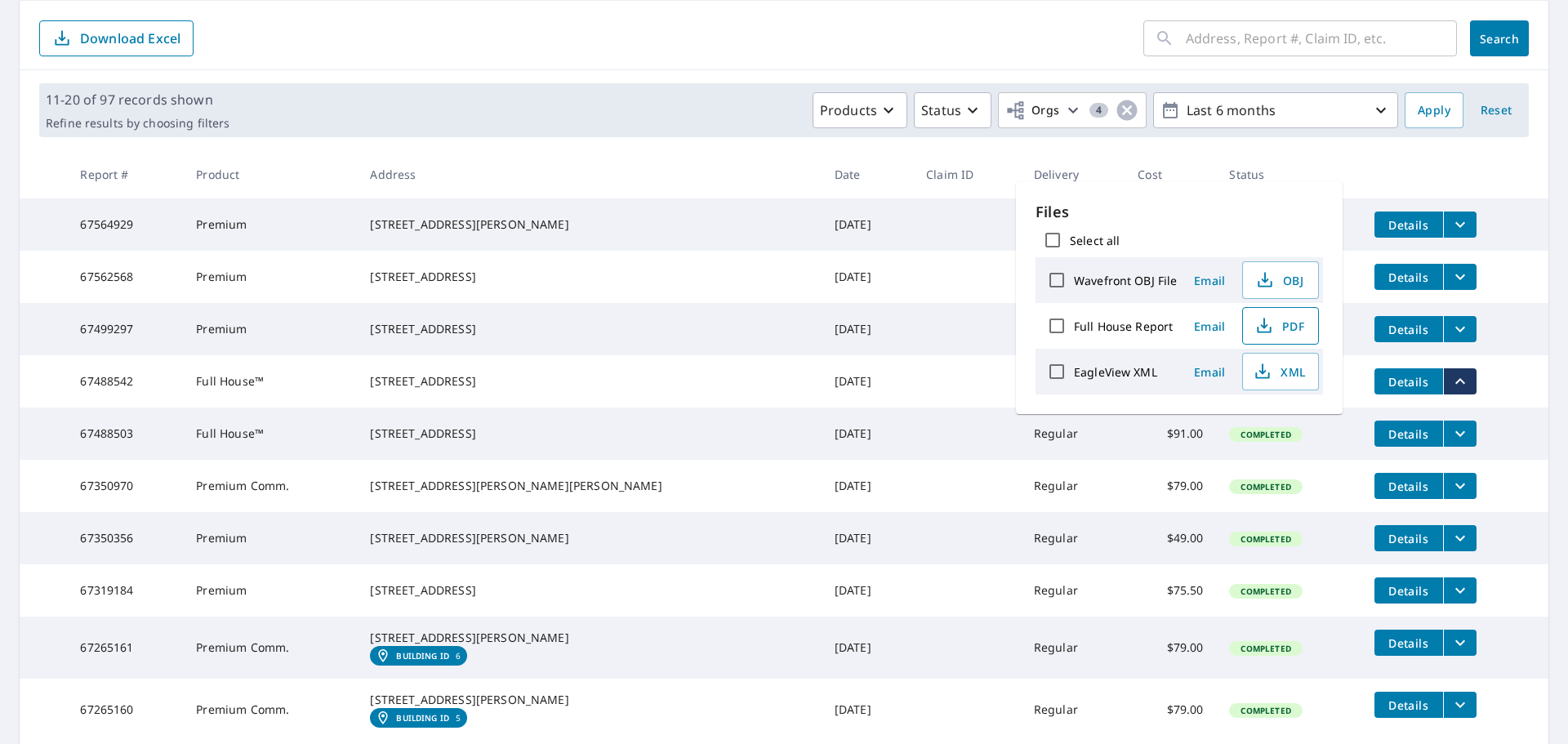
click at [1261, 326] on icon "button" at bounding box center [1264, 323] width 7 height 11
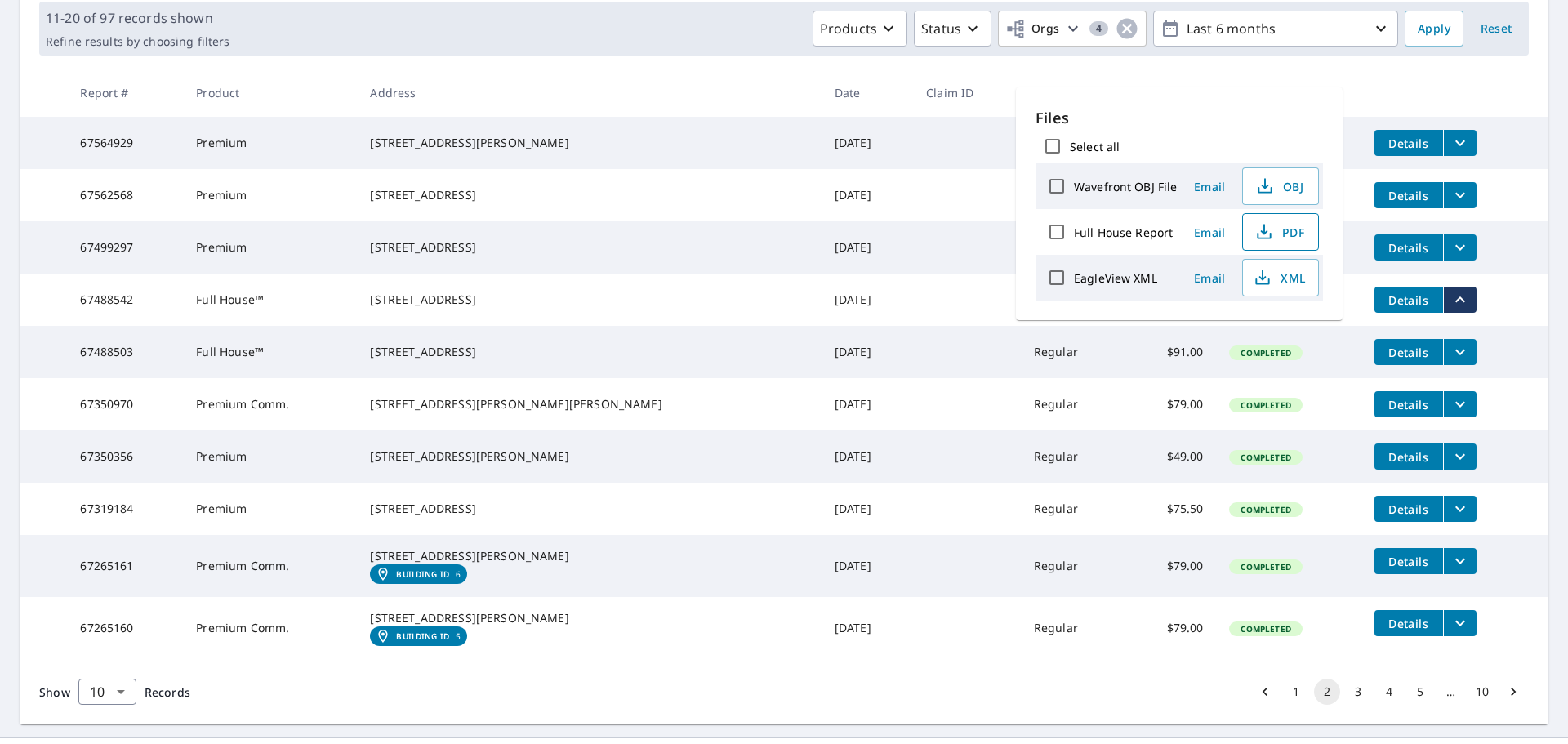
scroll to position [327, 0]
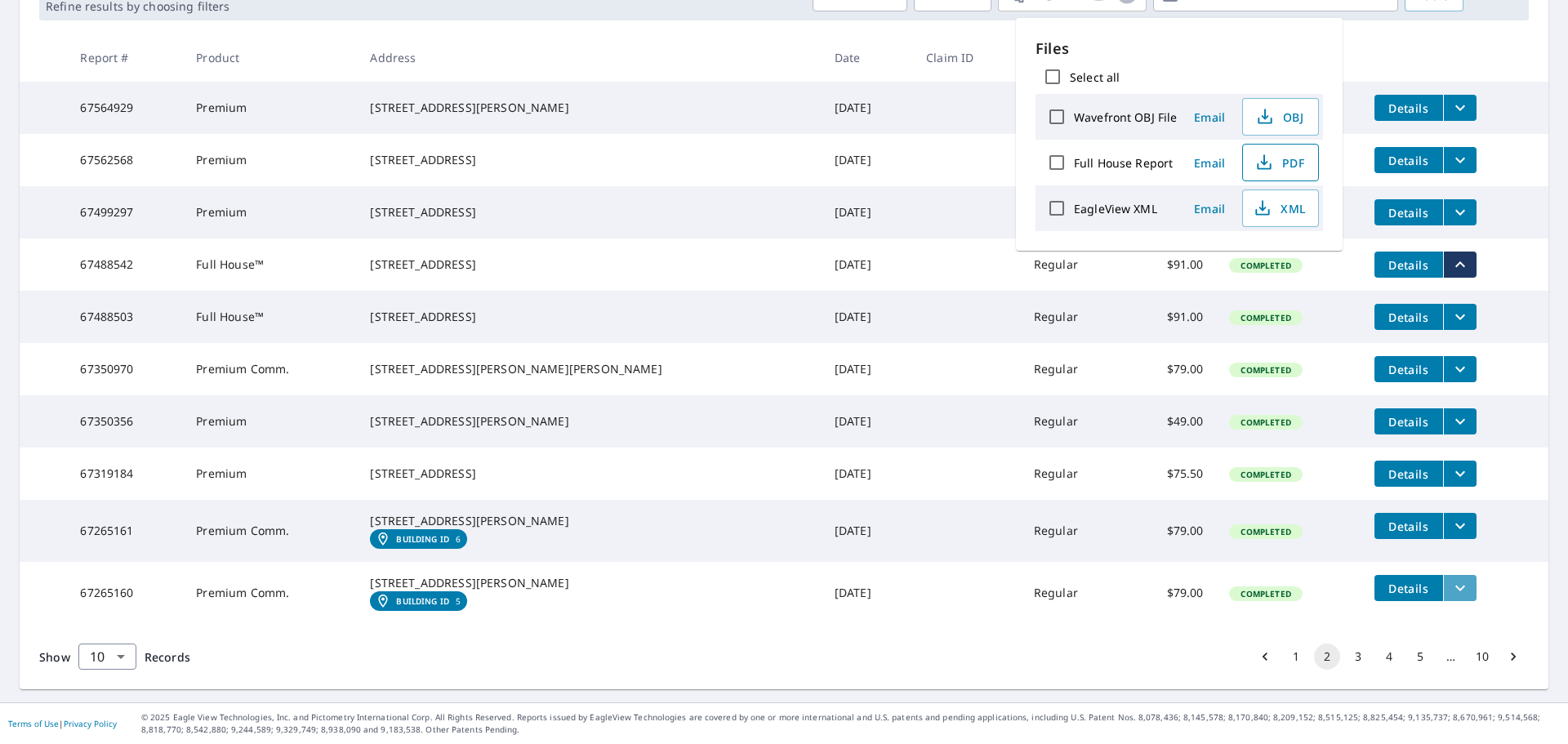
click at [1451, 597] on icon "filesDropdownBtn-67265160" at bounding box center [1461, 587] width 20 height 20
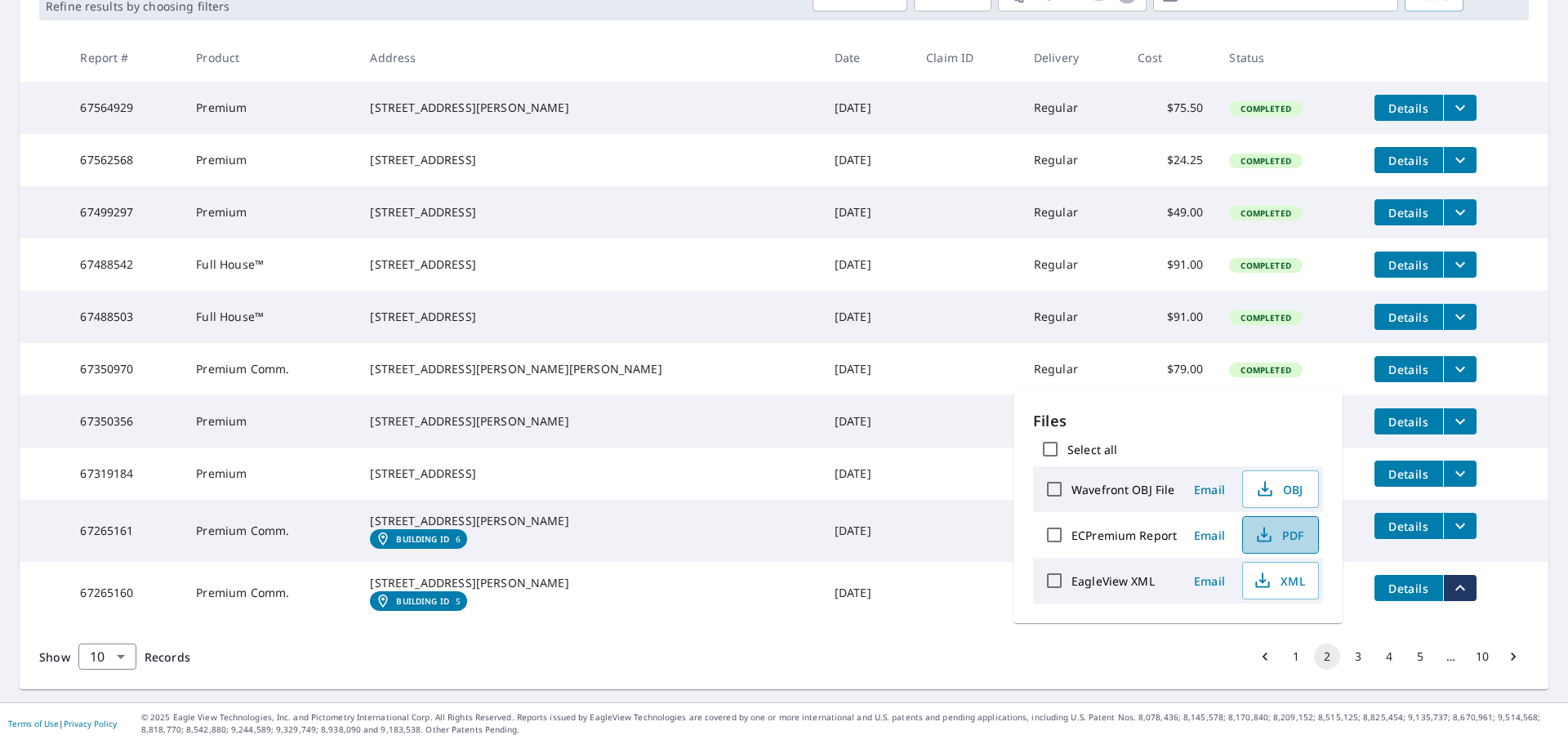
click at [1253, 536] on span "PDF" at bounding box center [1279, 535] width 53 height 20
click at [822, 554] on td "[DATE]" at bounding box center [867, 530] width 91 height 62
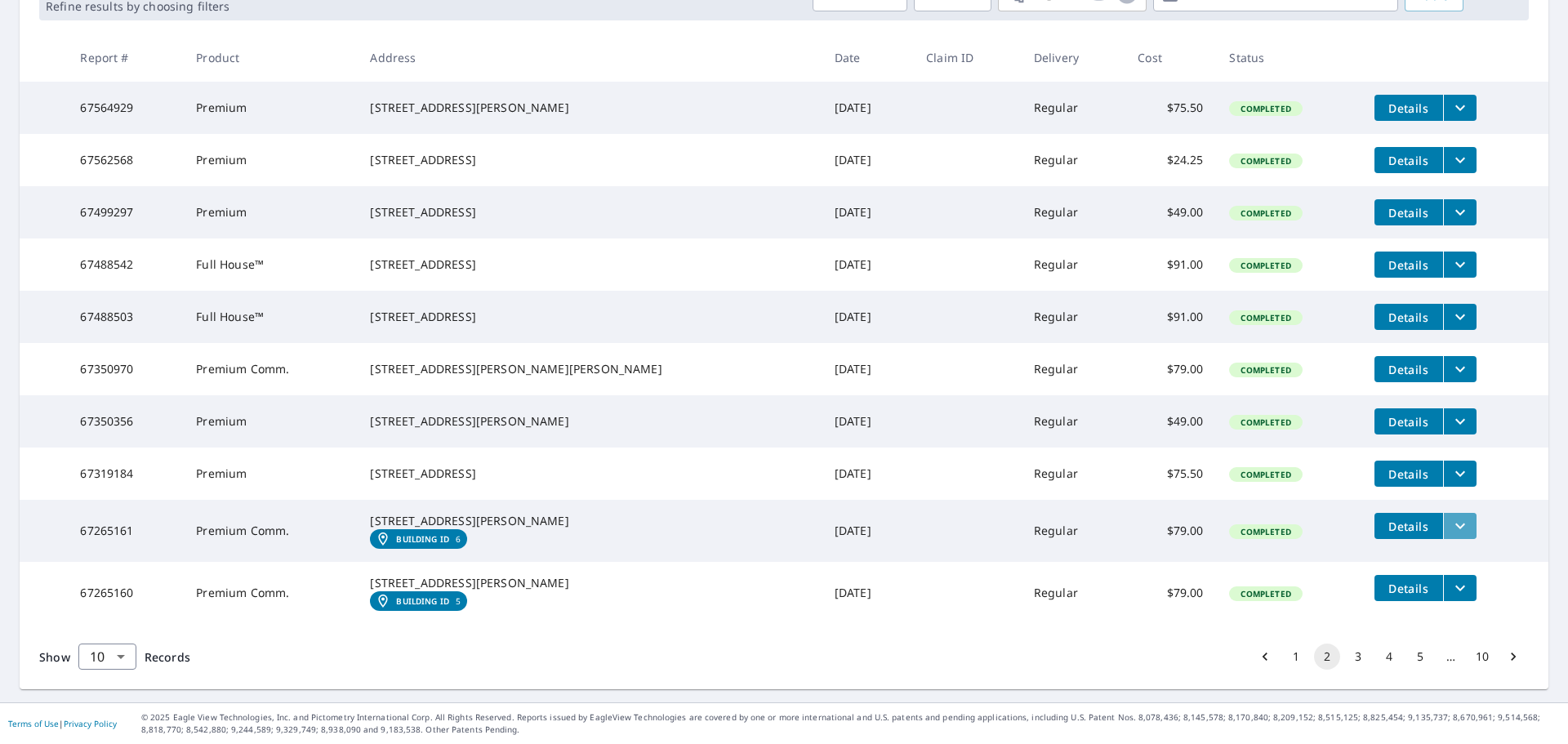
click at [1443, 520] on button "filesDropdownBtn-67265161" at bounding box center [1460, 526] width 34 height 26
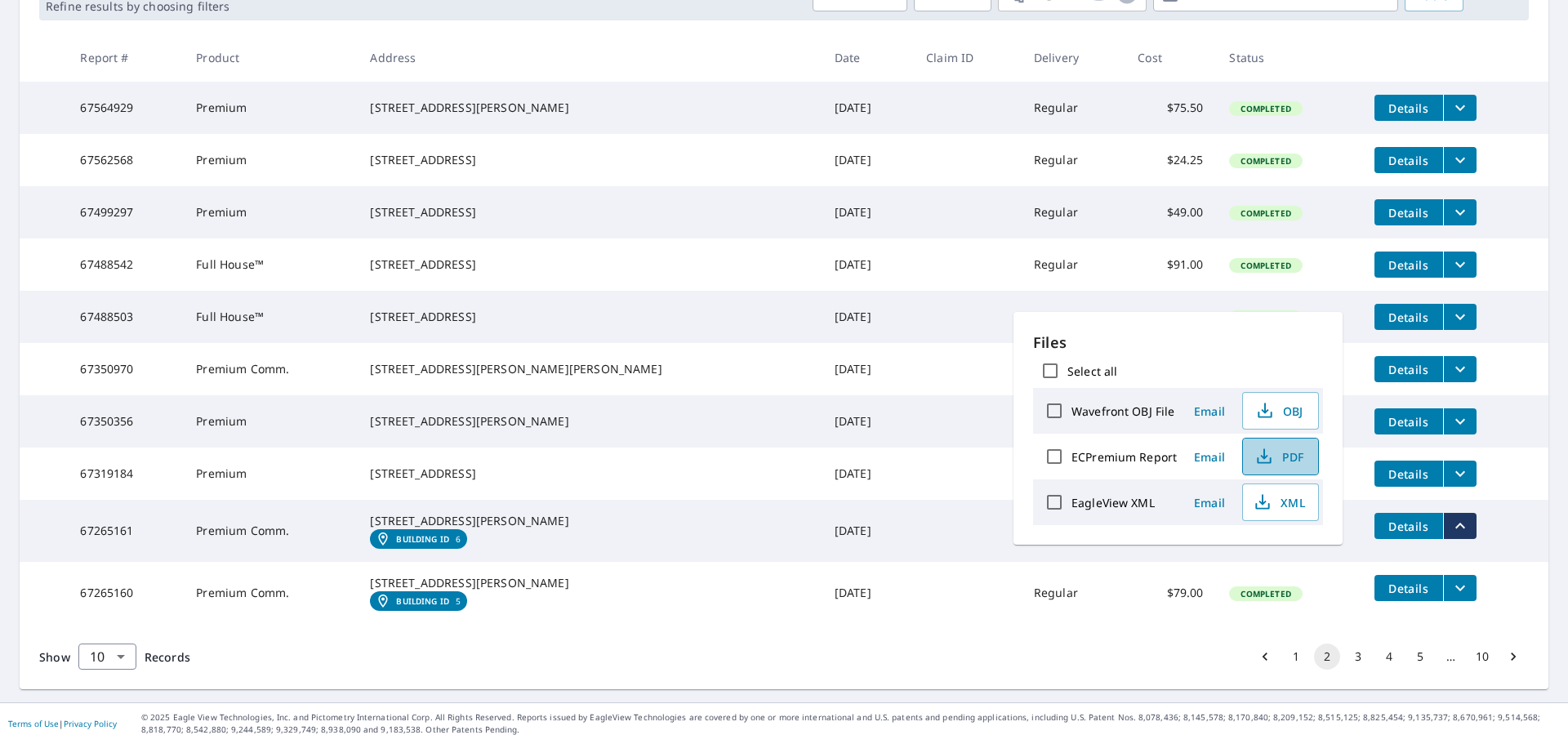
click at [1267, 444] on button "PDF" at bounding box center [1280, 457] width 76 height 38
click at [822, 465] on td "[DATE]" at bounding box center [867, 474] width 91 height 53
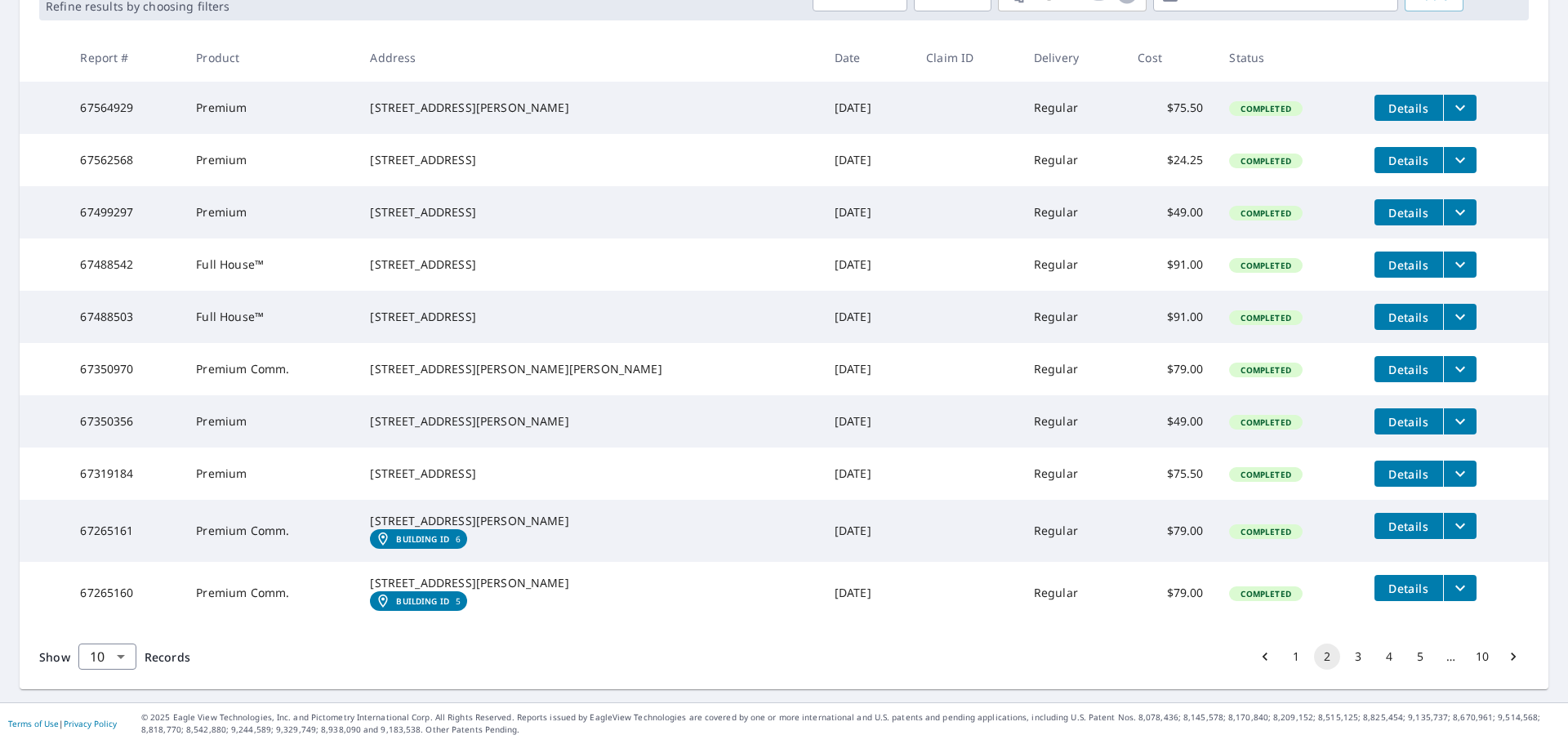
click at [913, 406] on td at bounding box center [966, 421] width 108 height 53
click at [1451, 360] on icon "filesDropdownBtn-67350970" at bounding box center [1461, 370] width 20 height 20
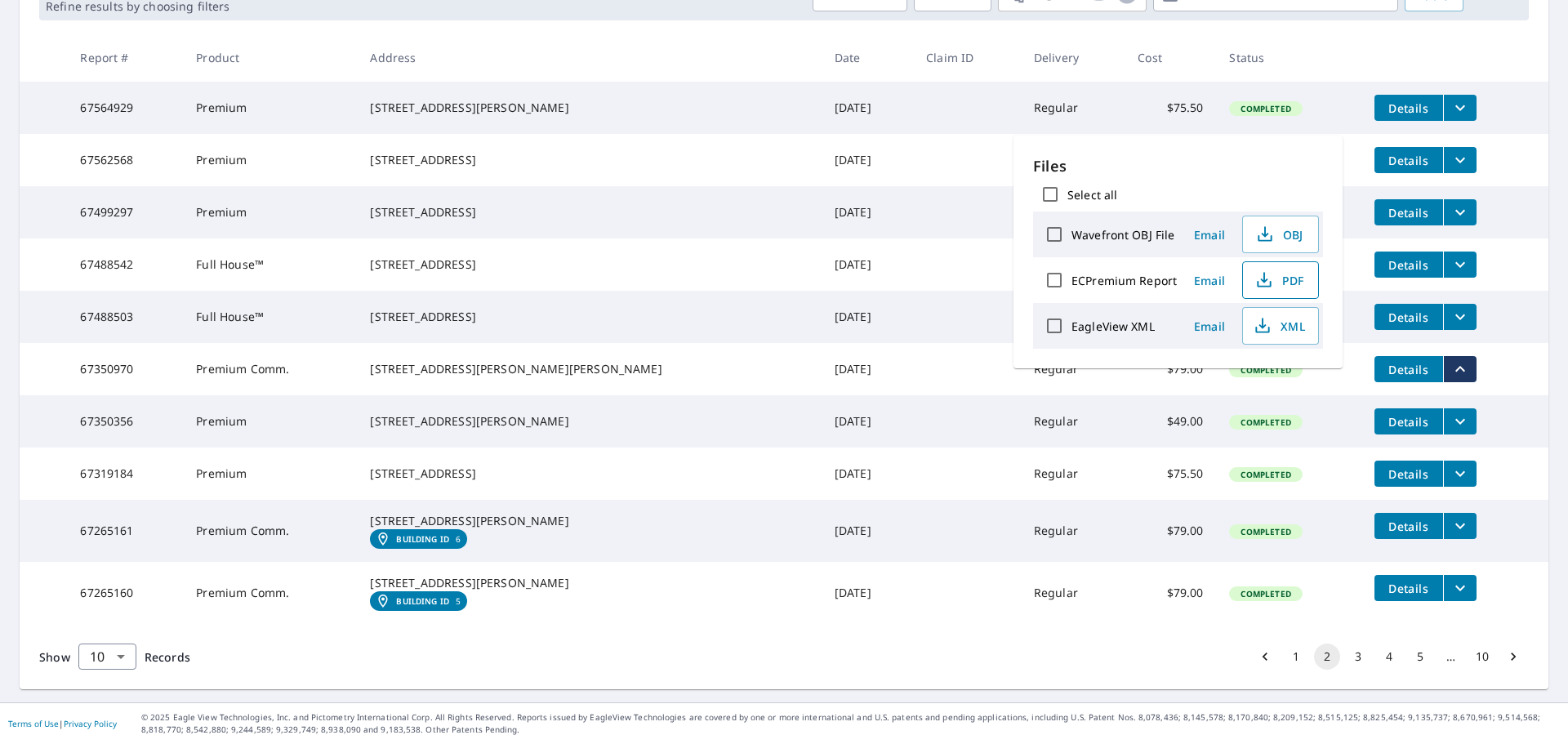
click at [1262, 279] on icon "button" at bounding box center [1264, 276] width 7 height 11
click at [1456, 591] on icon "filesDropdownBtn-67265160" at bounding box center [1461, 588] width 10 height 6
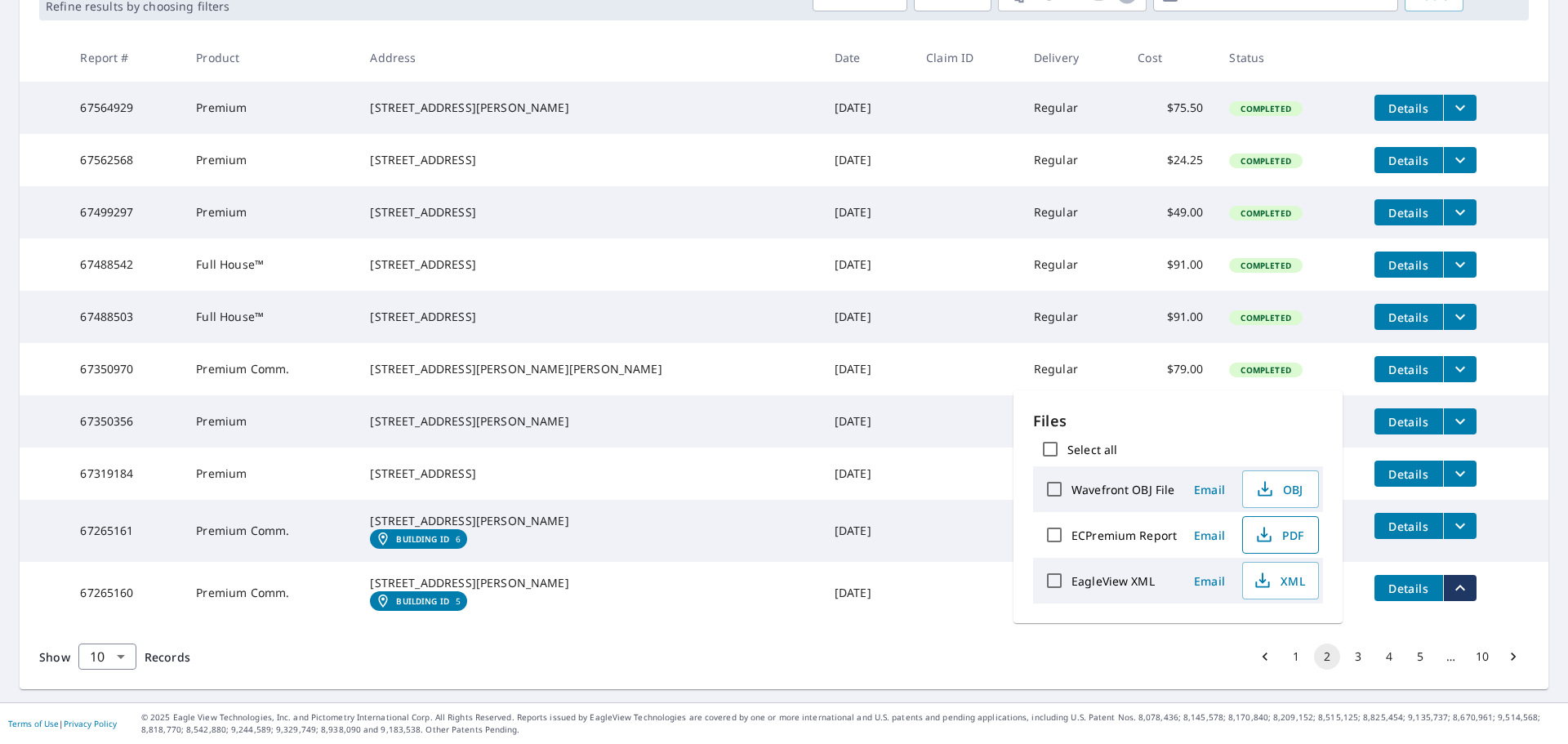
click at [1255, 536] on icon "button" at bounding box center [1265, 535] width 20 height 20
click at [601, 528] on div "[STREET_ADDRESS][PERSON_NAME]" at bounding box center [589, 521] width 438 height 16
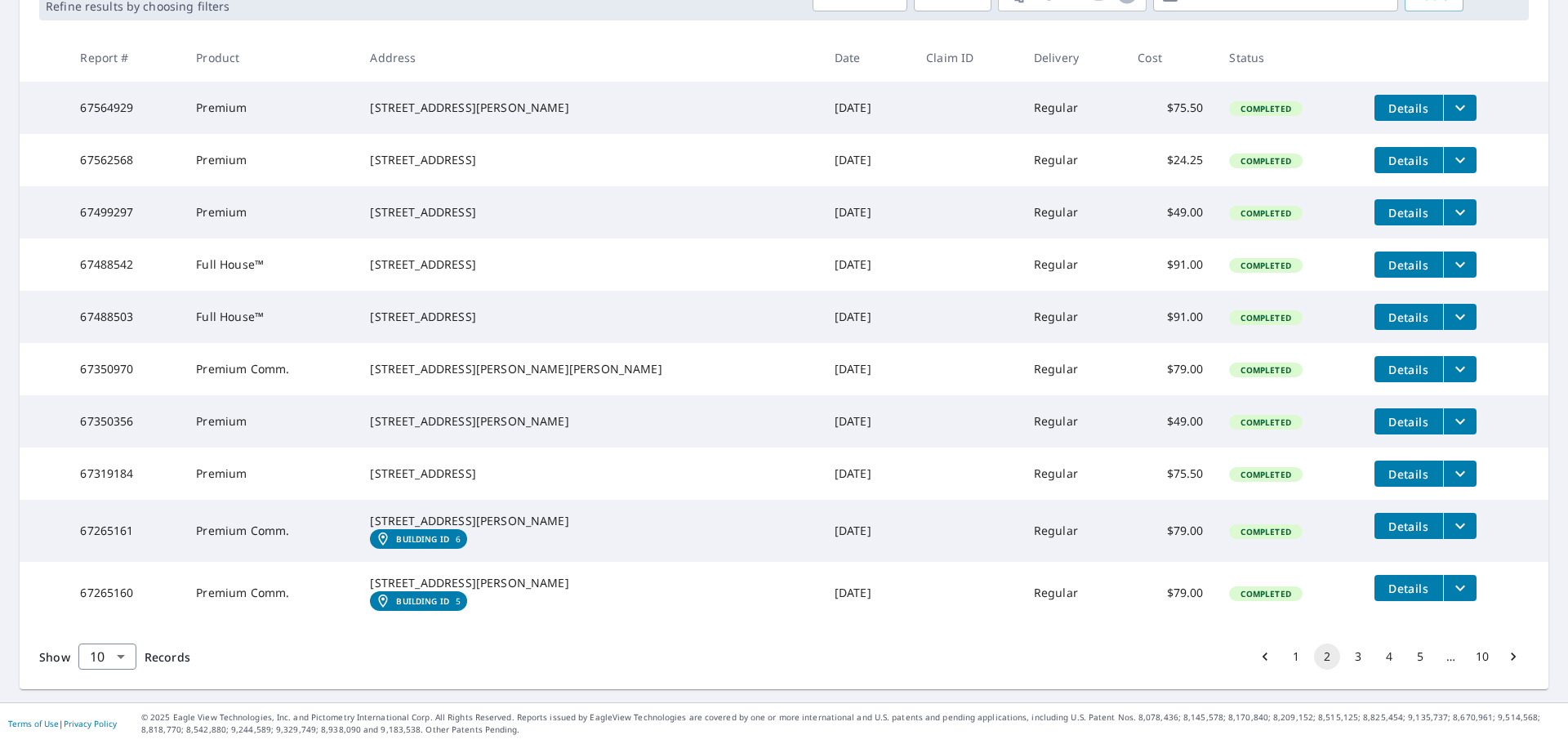
click at [1451, 525] on icon "filesDropdownBtn-67265161" at bounding box center [1461, 526] width 20 height 20
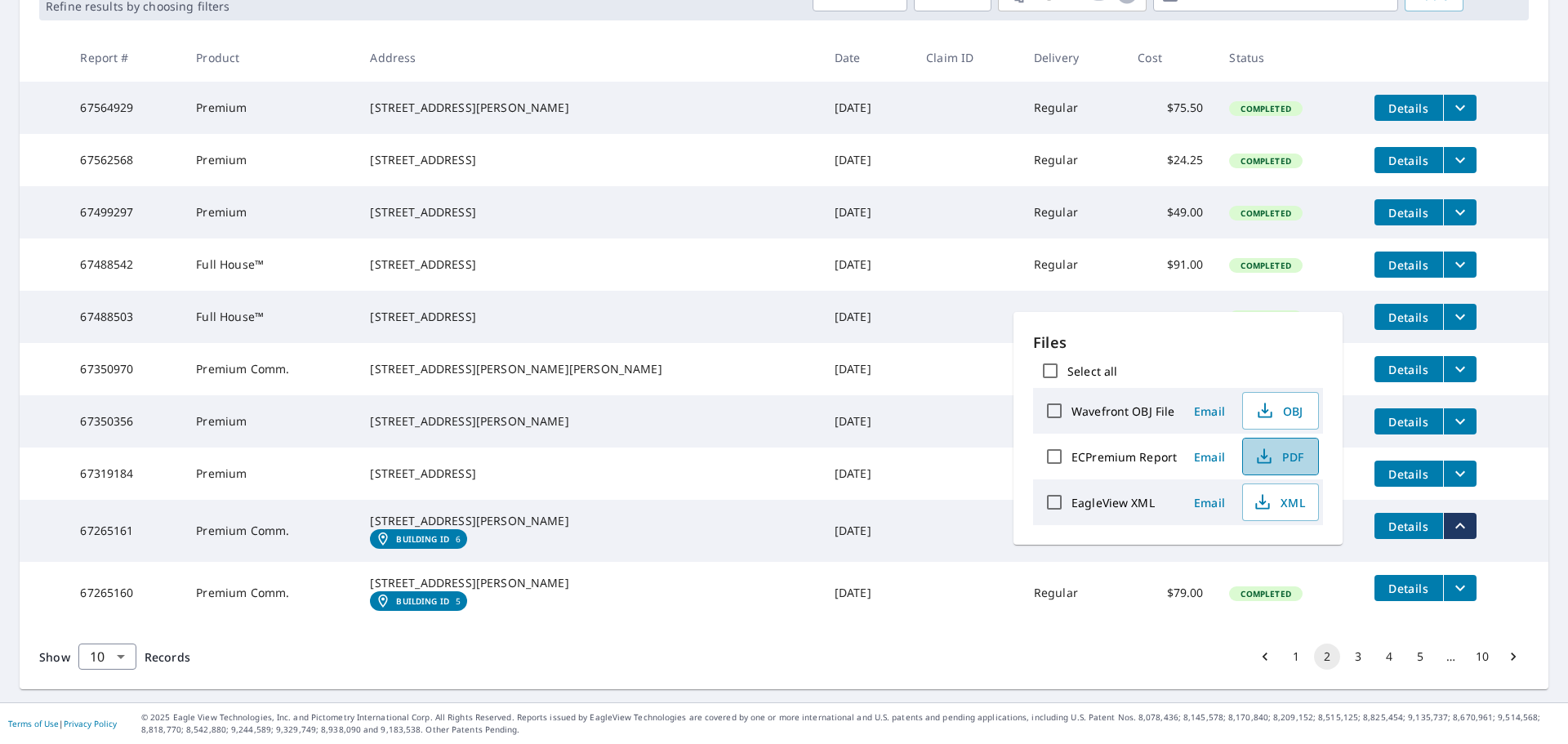
click at [1258, 458] on icon "button" at bounding box center [1265, 457] width 20 height 20
click at [913, 624] on td at bounding box center [966, 592] width 108 height 62
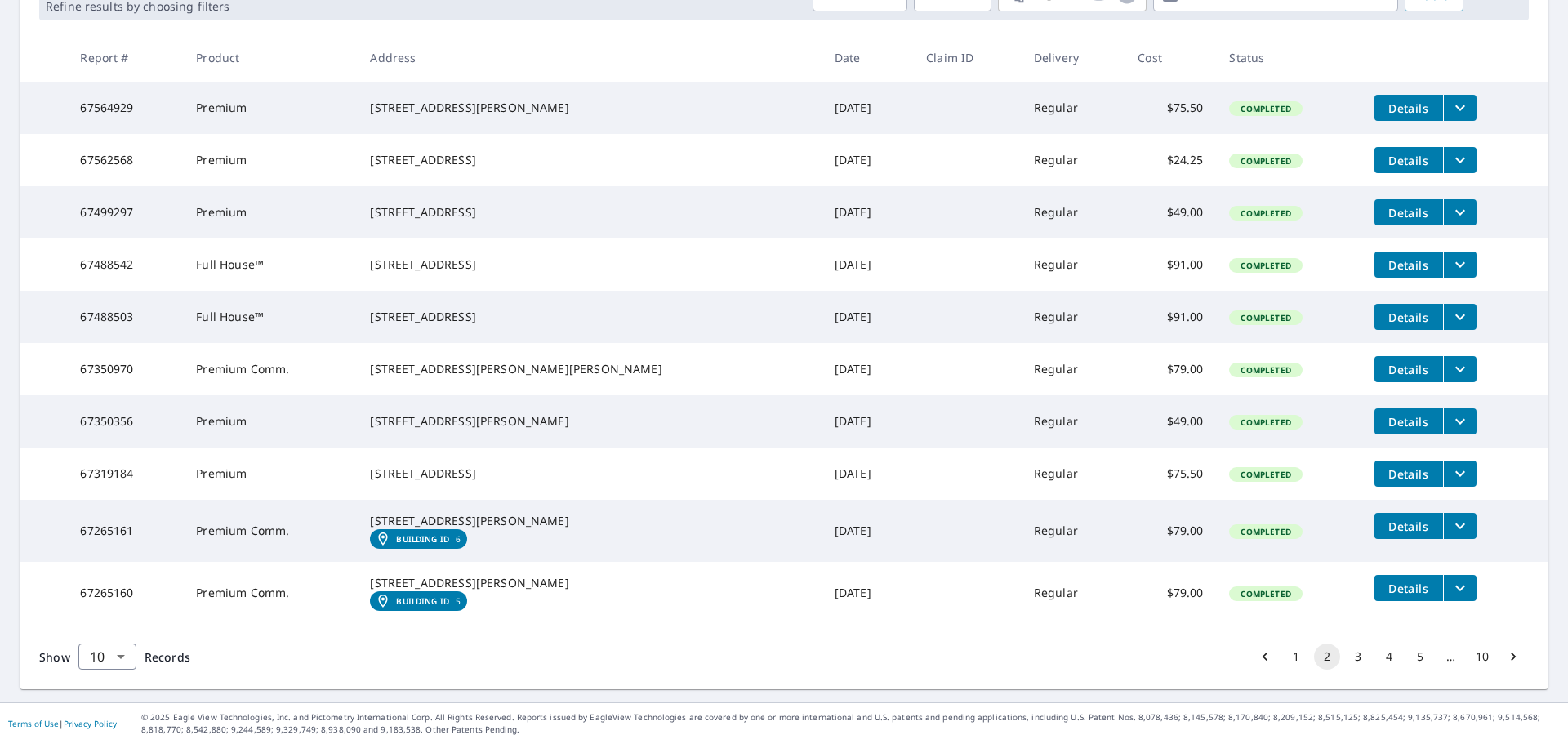
click at [1451, 467] on icon "filesDropdownBtn-67319184" at bounding box center [1461, 474] width 20 height 20
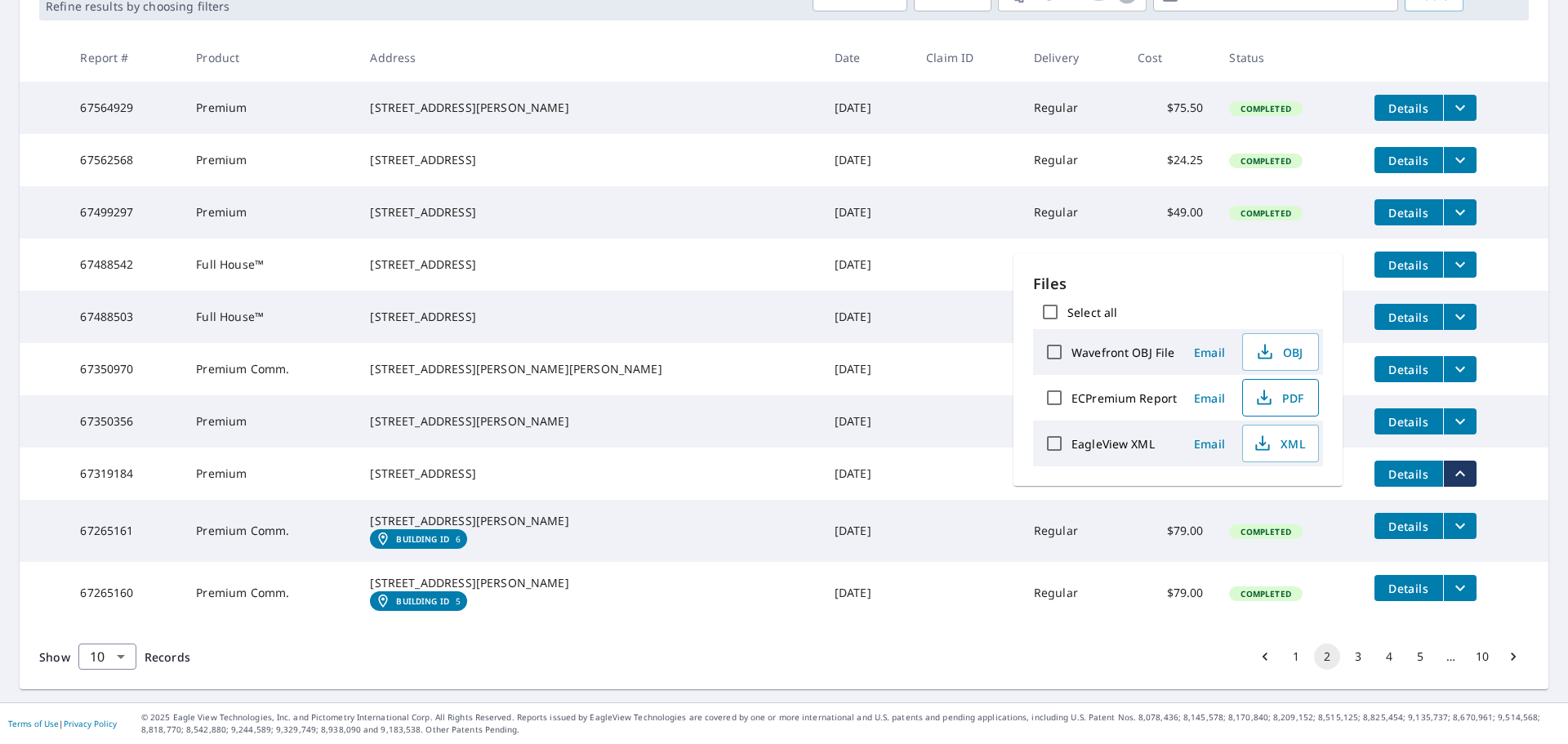
click at [1255, 397] on icon "button" at bounding box center [1265, 397] width 20 height 20
click at [822, 409] on td "[DATE]" at bounding box center [867, 421] width 91 height 53
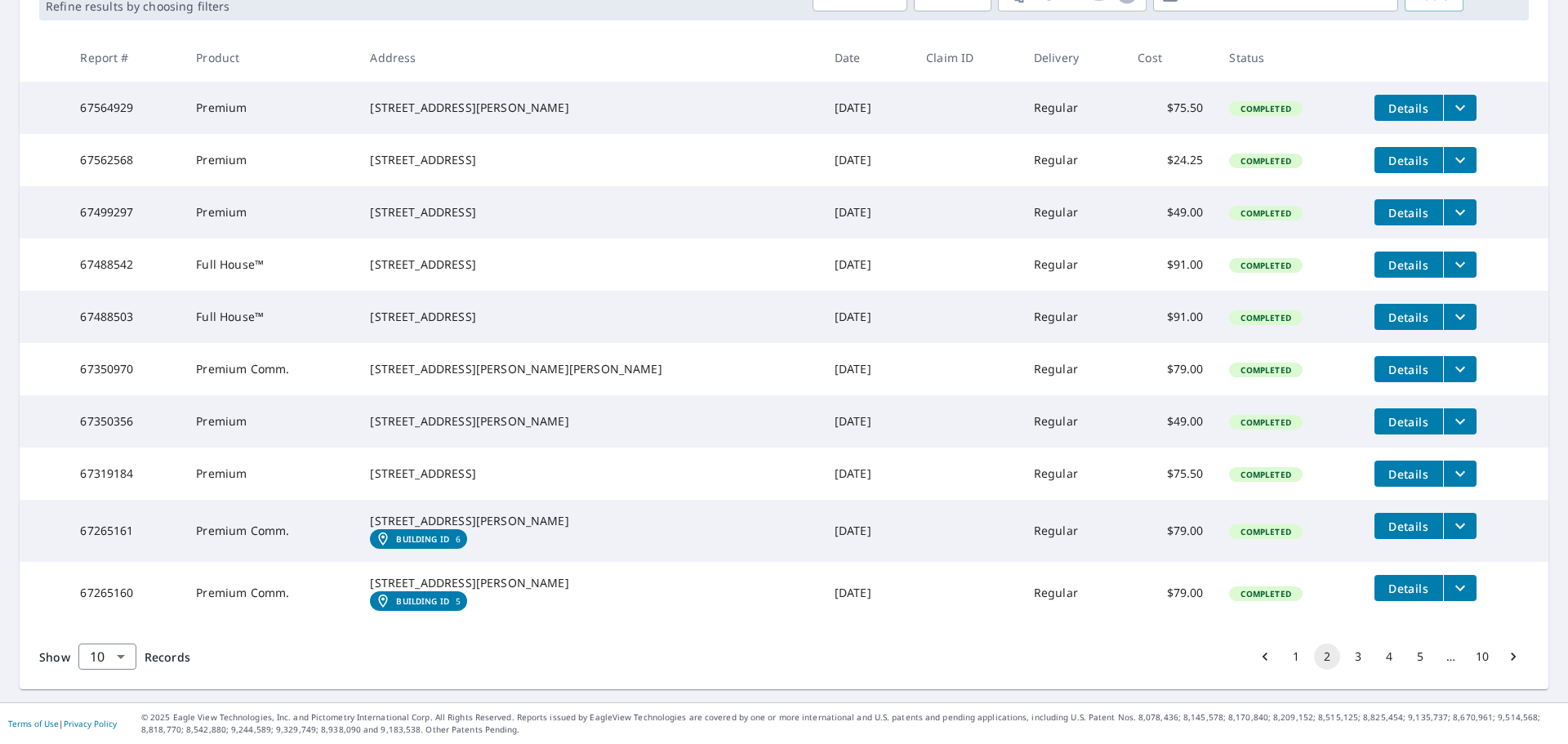
click at [1443, 420] on button "filesDropdownBtn-67350356" at bounding box center [1460, 421] width 34 height 26
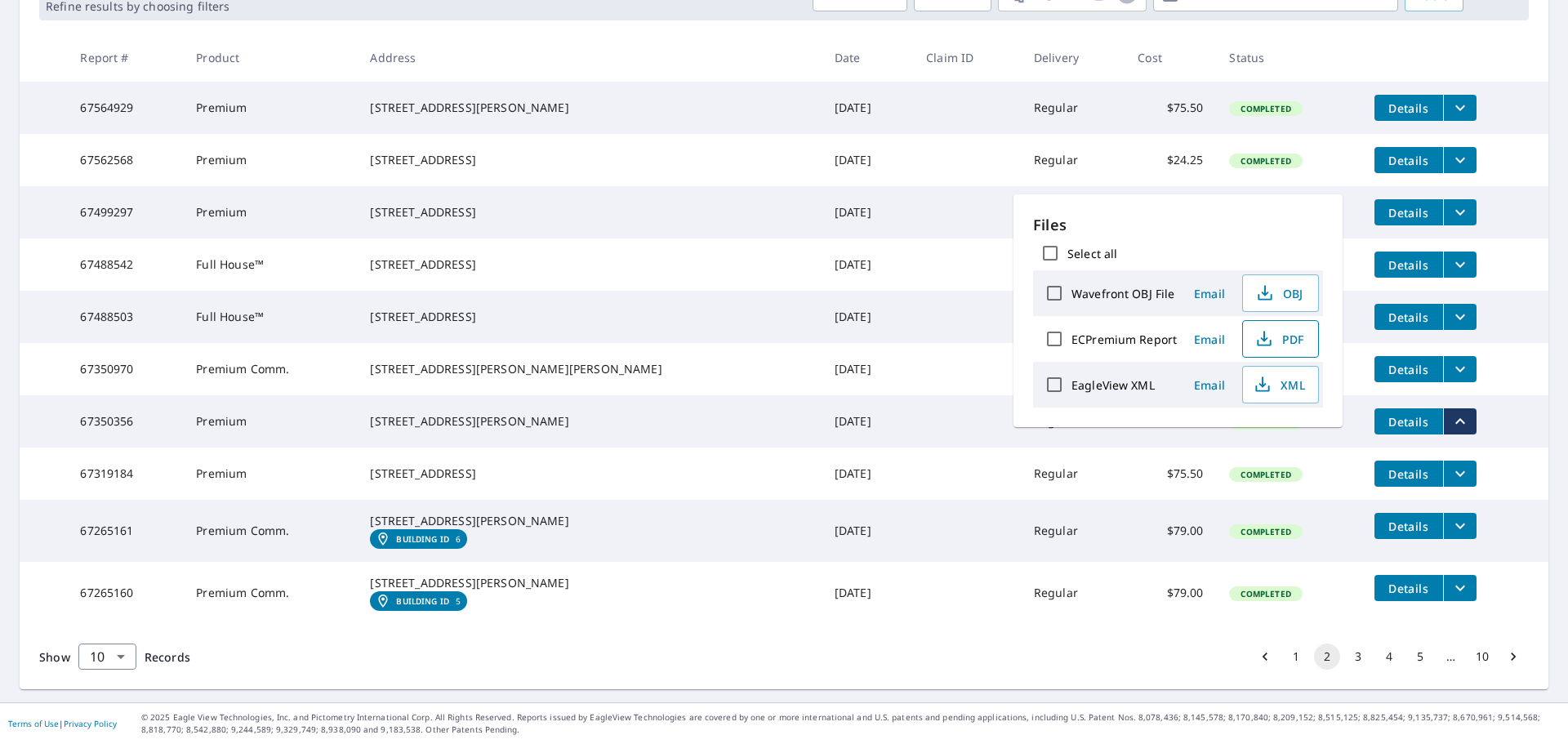
click at [1267, 339] on icon "button" at bounding box center [1265, 339] width 20 height 20
click at [822, 421] on td "[DATE]" at bounding box center [867, 421] width 91 height 53
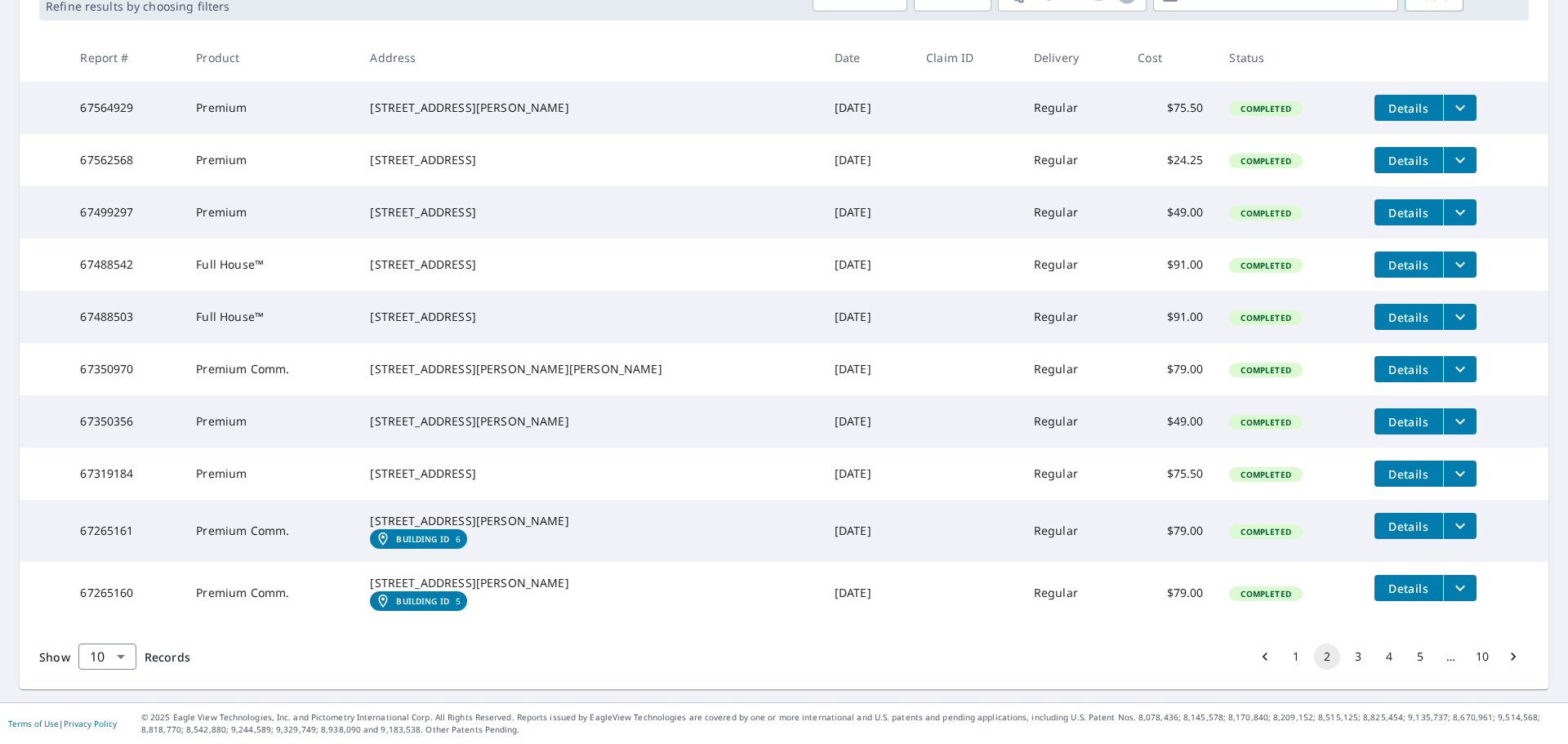
click at [1348, 670] on button "3" at bounding box center [1358, 656] width 26 height 26
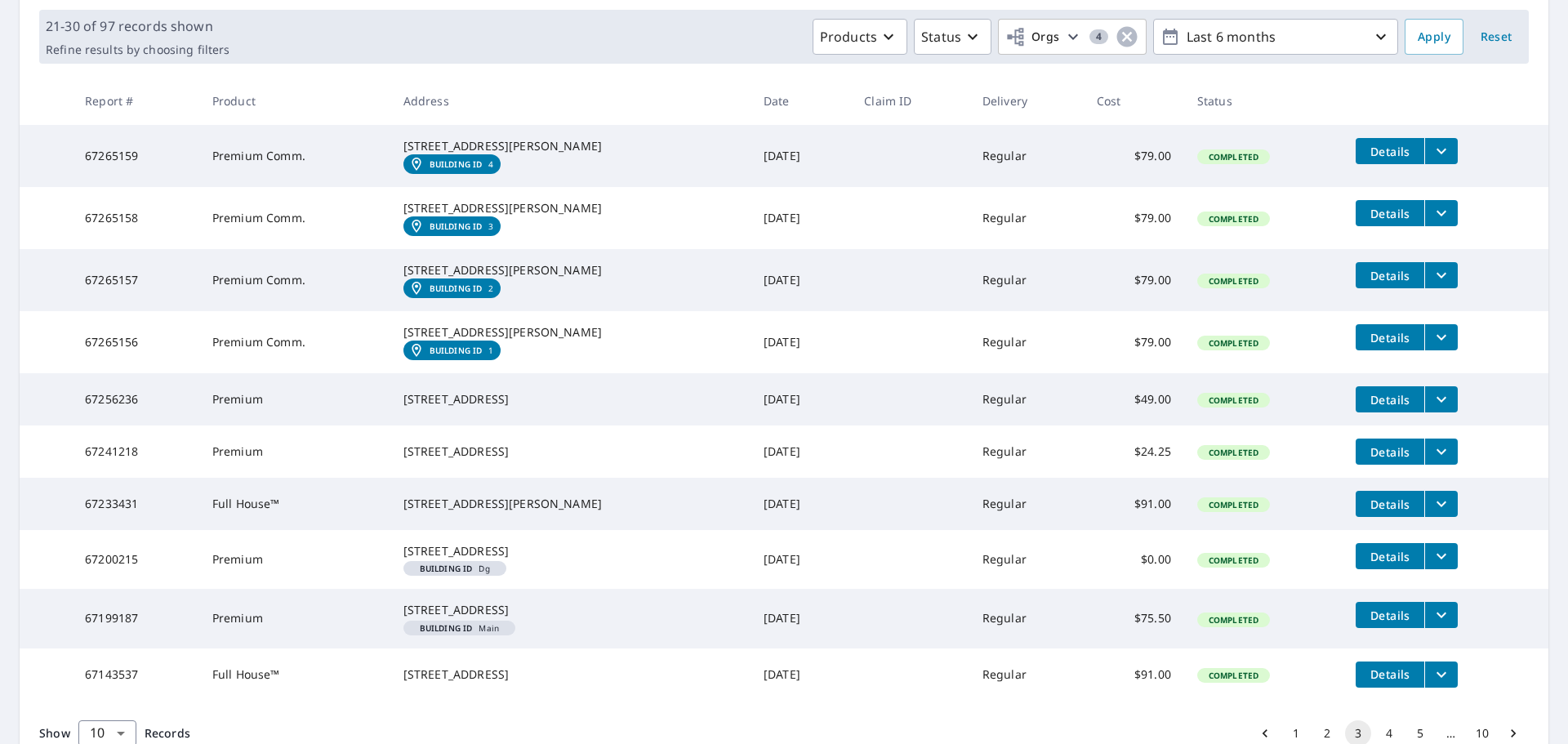
scroll to position [245, 0]
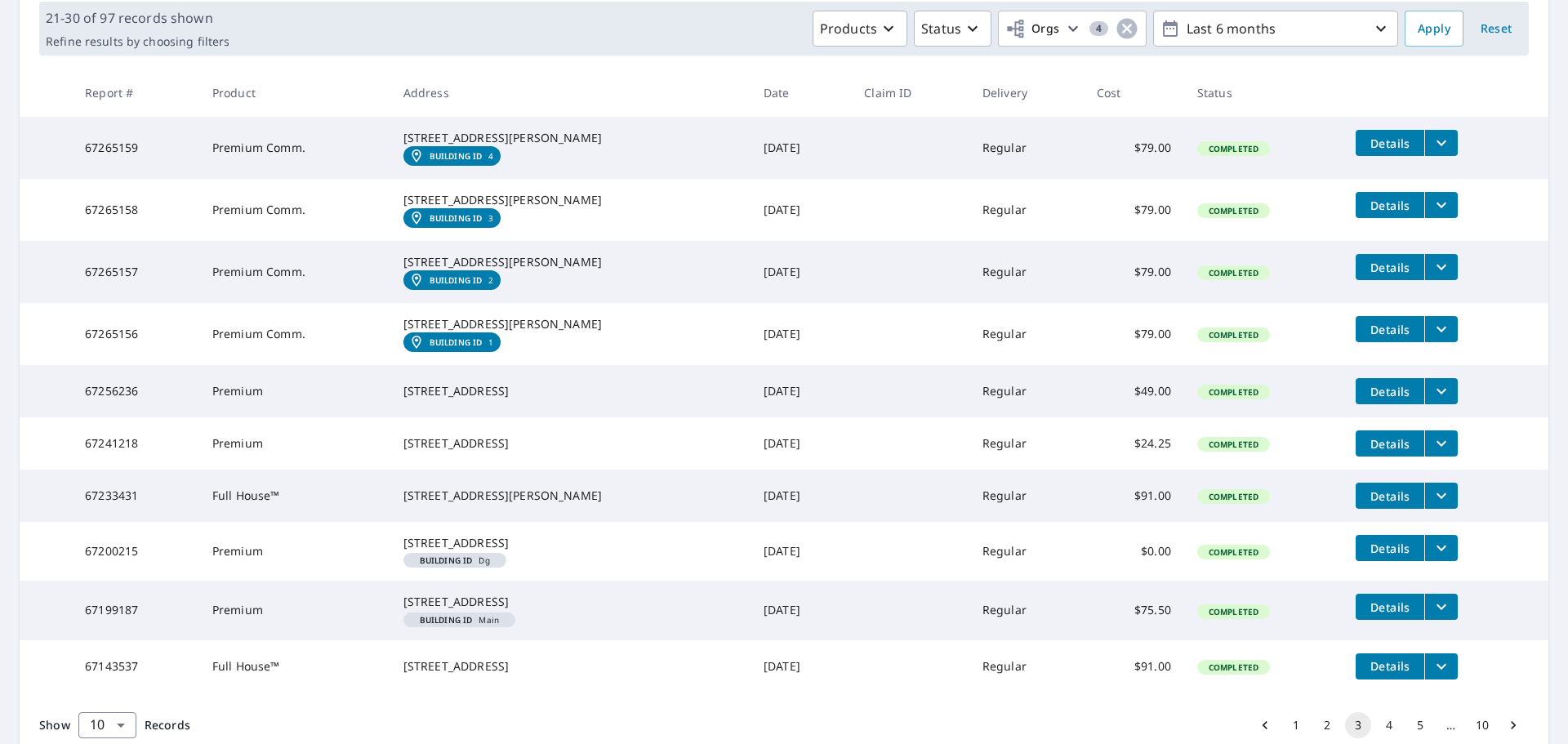
click at [1432, 401] on icon "filesDropdownBtn-67256236" at bounding box center [1442, 391] width 20 height 20
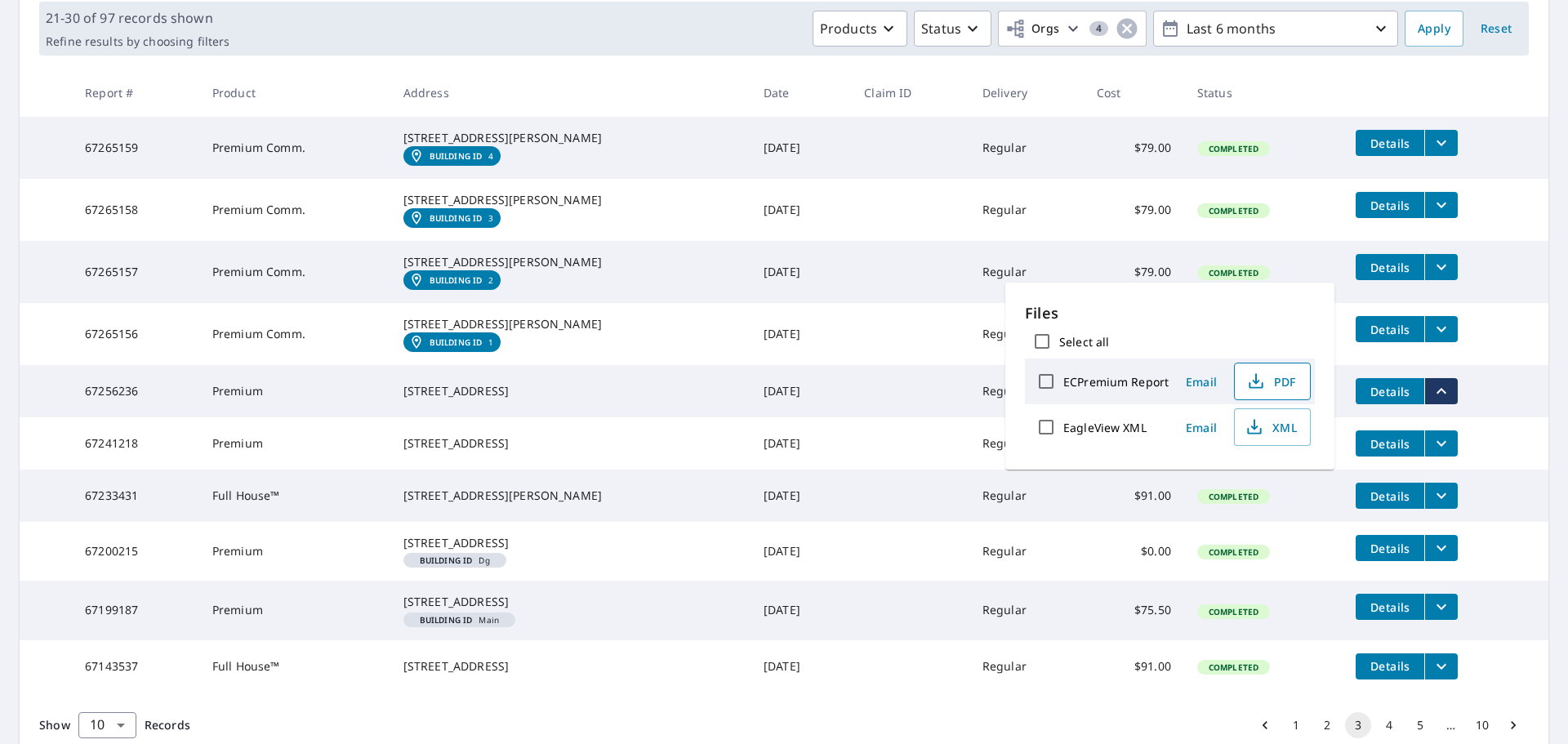
click at [1287, 389] on span "PDF" at bounding box center [1271, 381] width 53 height 20
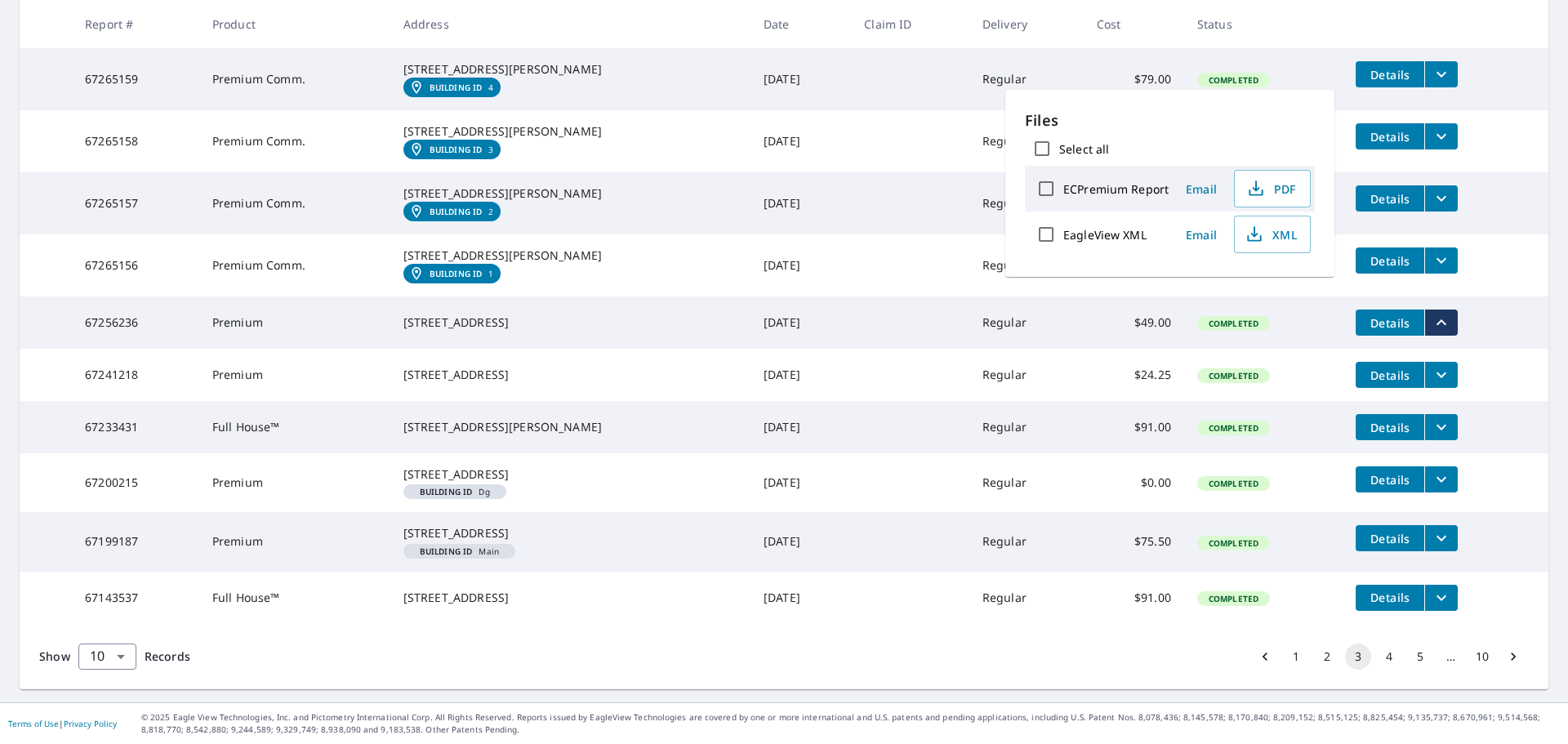
scroll to position [438, 0]
click at [1433, 362] on button "filesDropdownBtn-67241218" at bounding box center [1441, 374] width 34 height 26
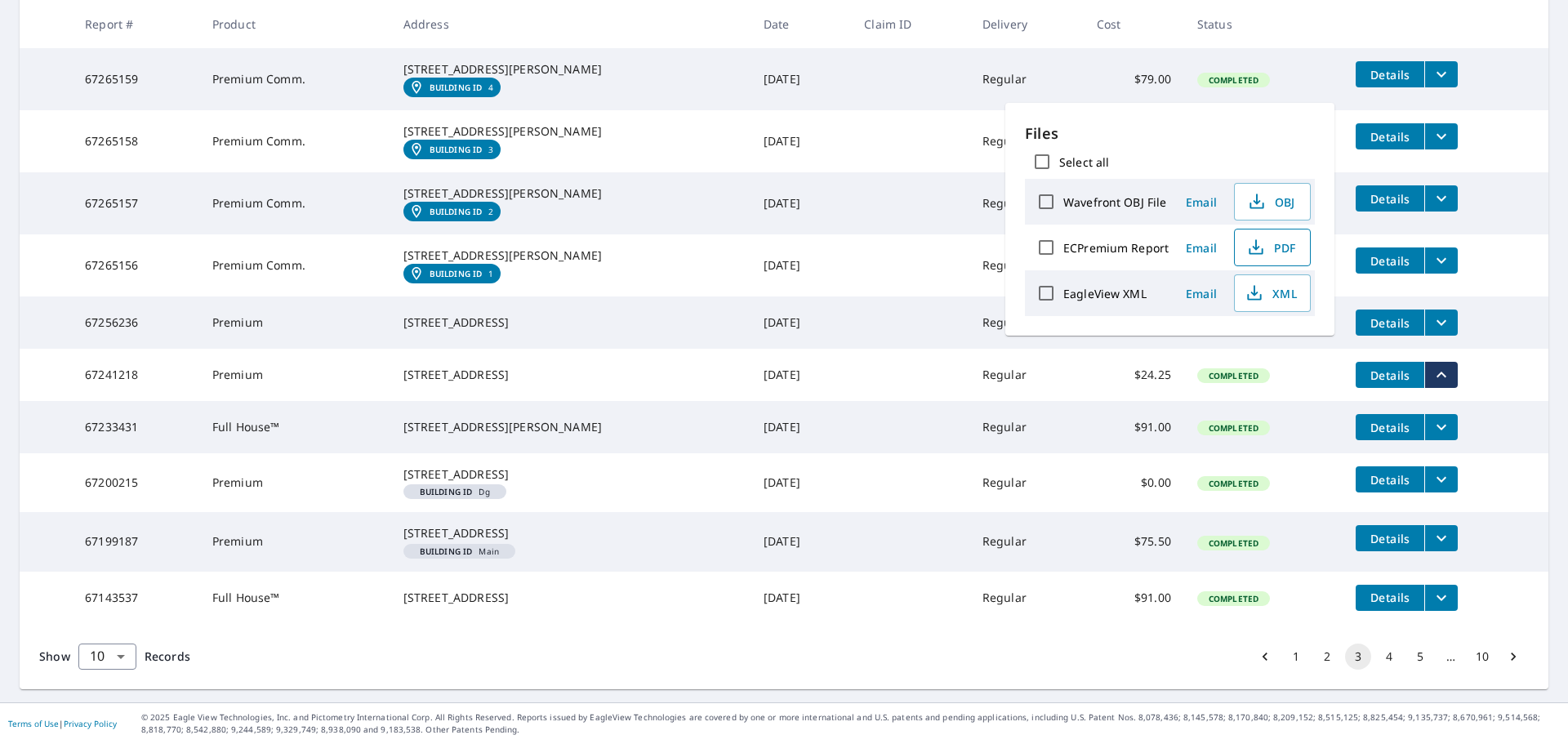
click at [1280, 248] on span "PDF" at bounding box center [1271, 248] width 53 height 20
click at [851, 466] on td at bounding box center [910, 481] width 118 height 58
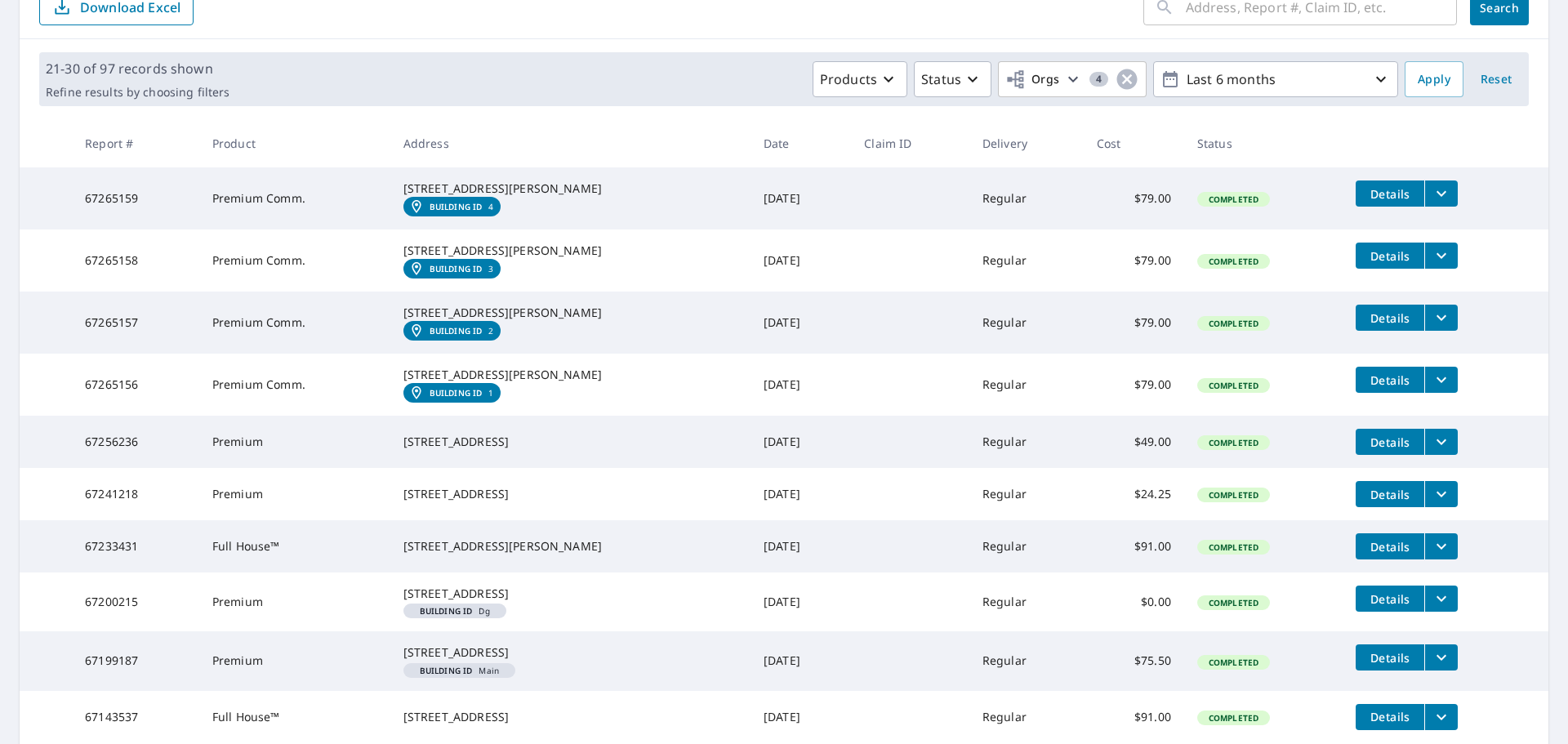
scroll to position [192, 0]
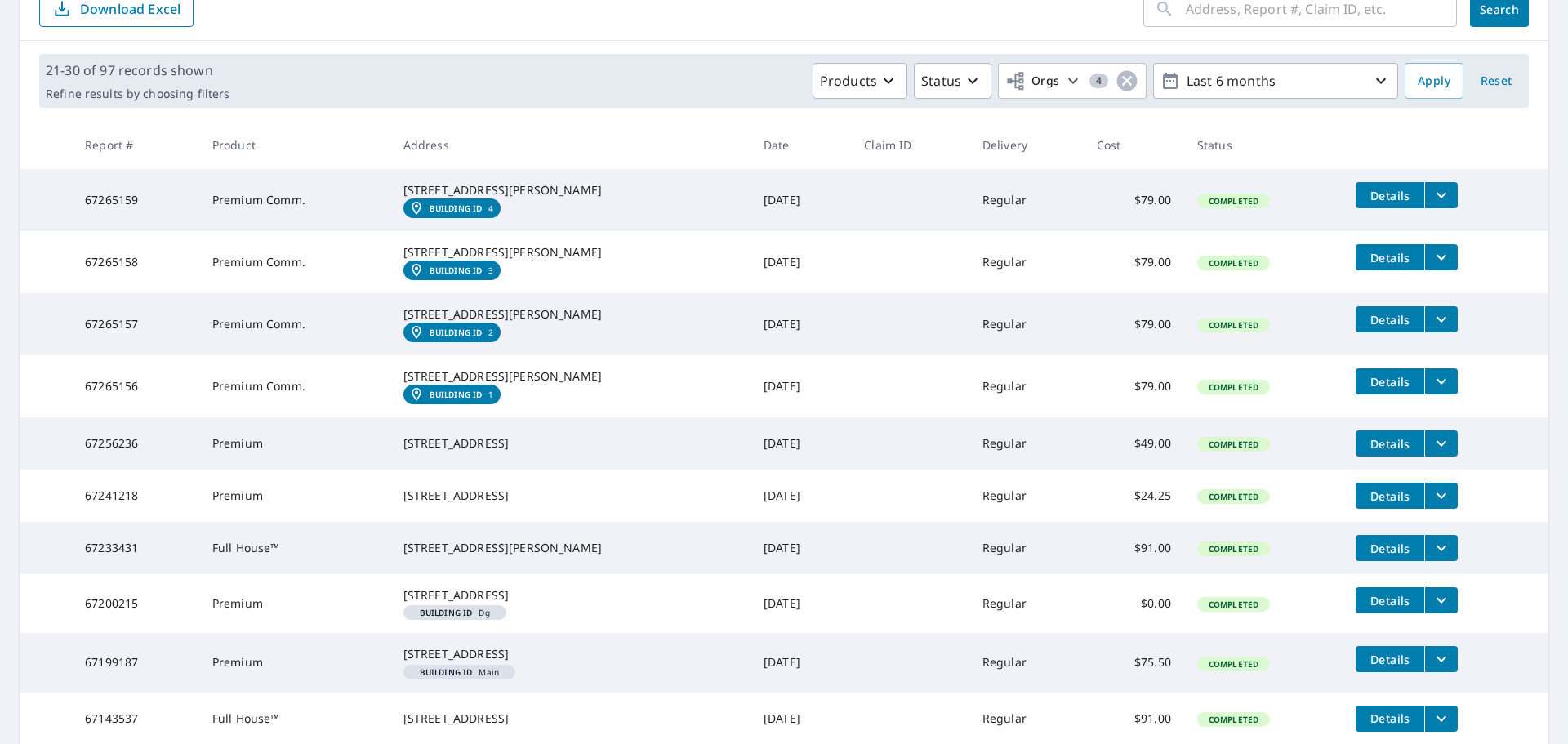
click at [1432, 453] on icon "filesDropdownBtn-67256236" at bounding box center [1442, 444] width 20 height 20
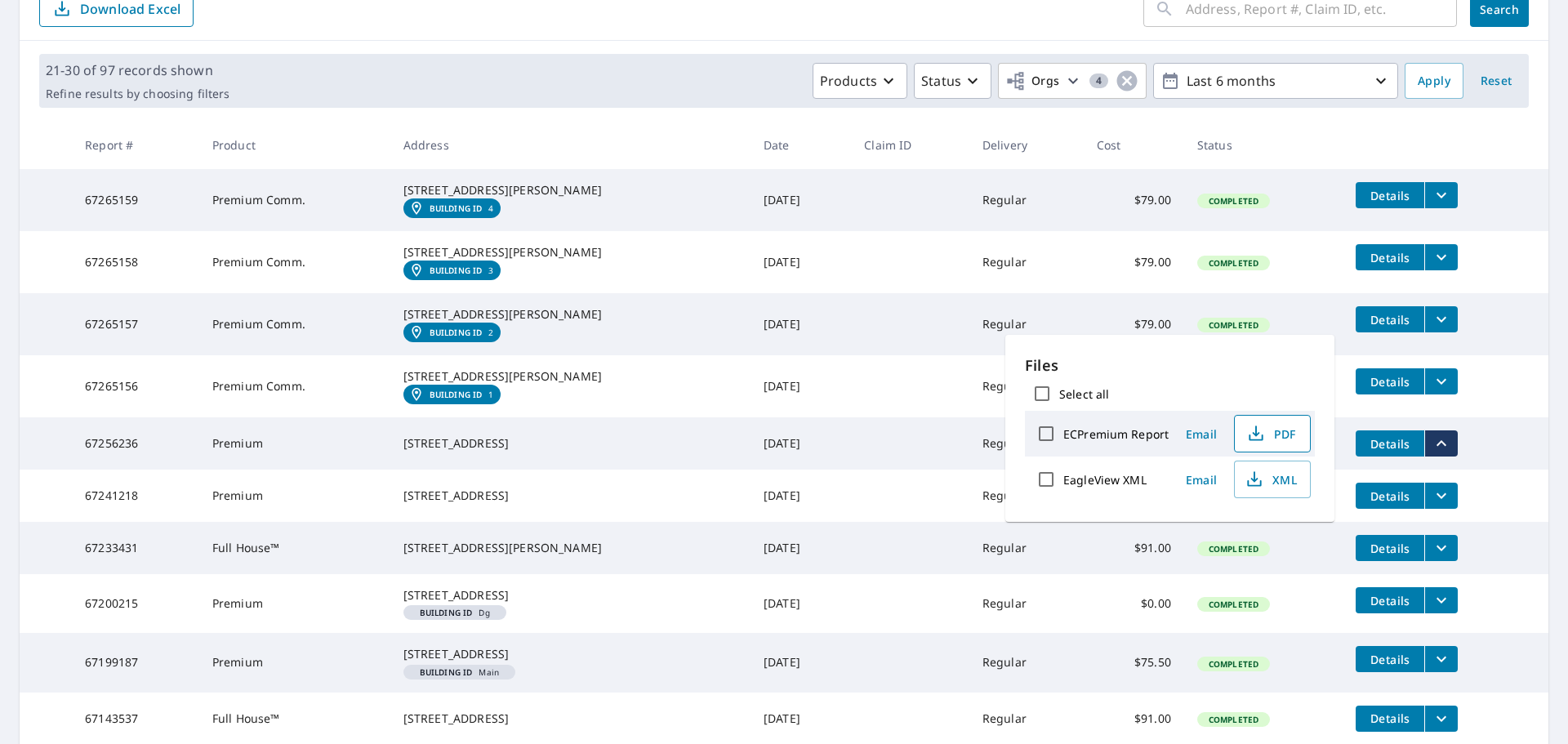
click at [1273, 439] on span "PDF" at bounding box center [1271, 434] width 53 height 20
click at [1259, 439] on icon "button" at bounding box center [1257, 434] width 20 height 20
click at [851, 470] on td at bounding box center [910, 443] width 118 height 53
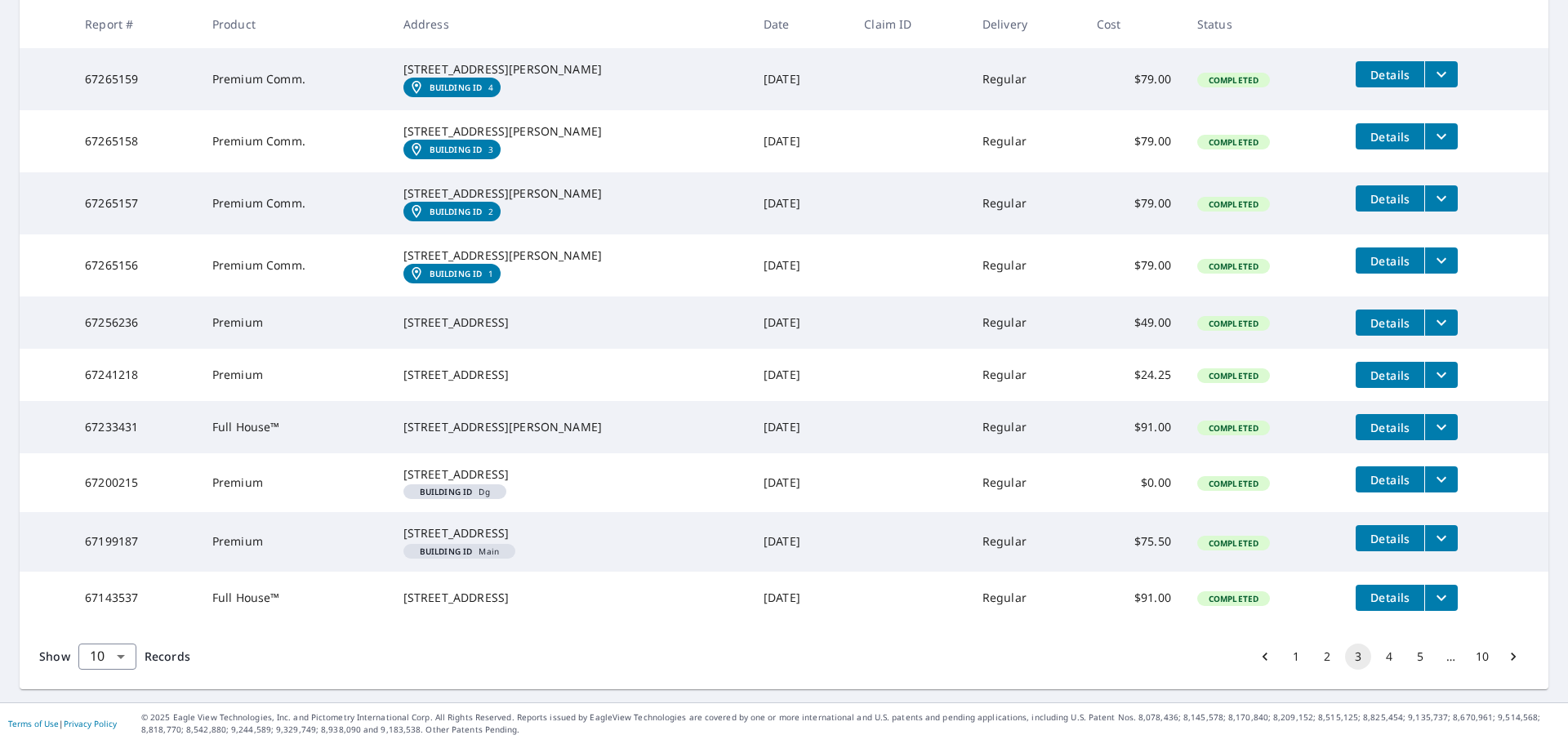
scroll to position [408, 0]
click at [1320, 670] on button "2" at bounding box center [1327, 656] width 26 height 26
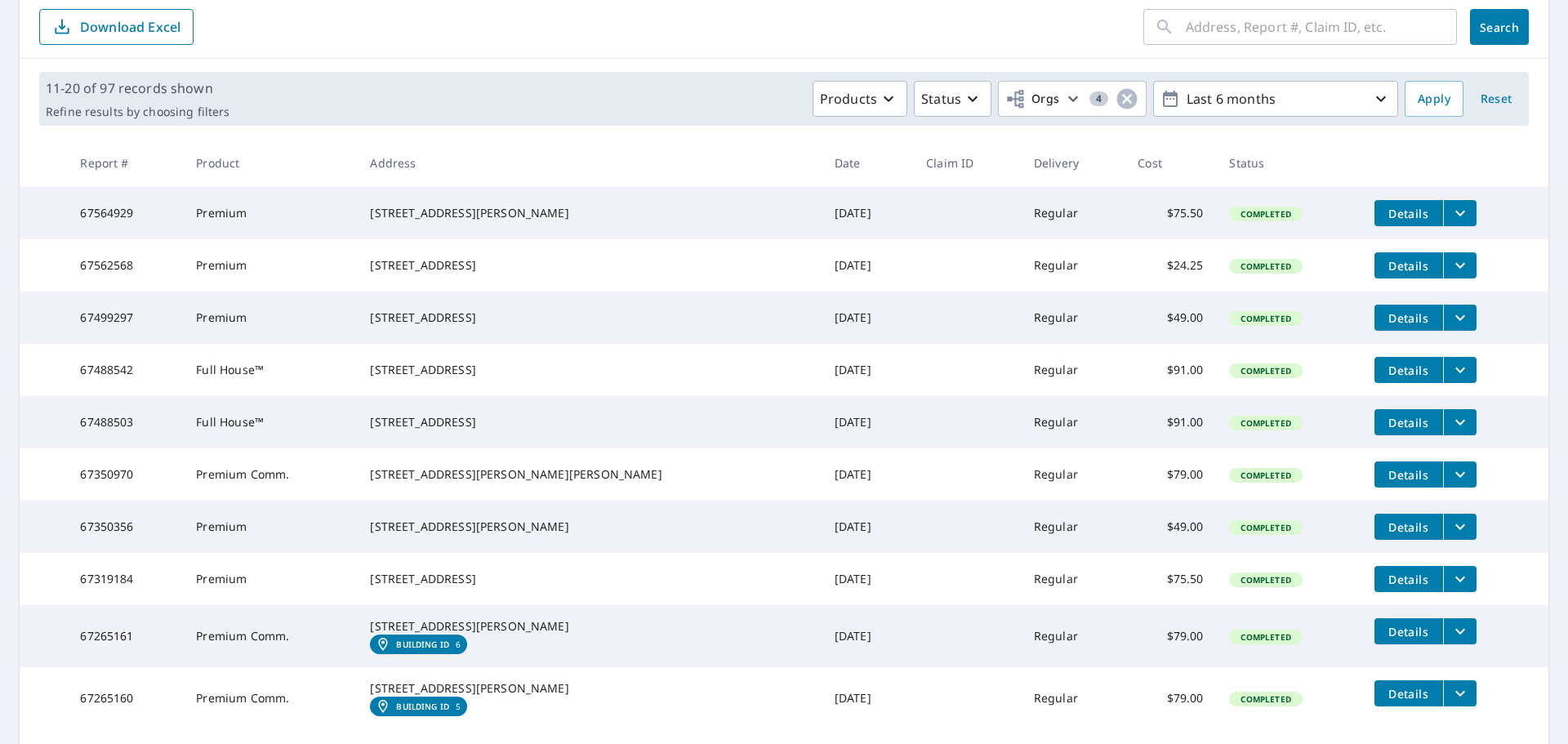
scroll to position [365, 0]
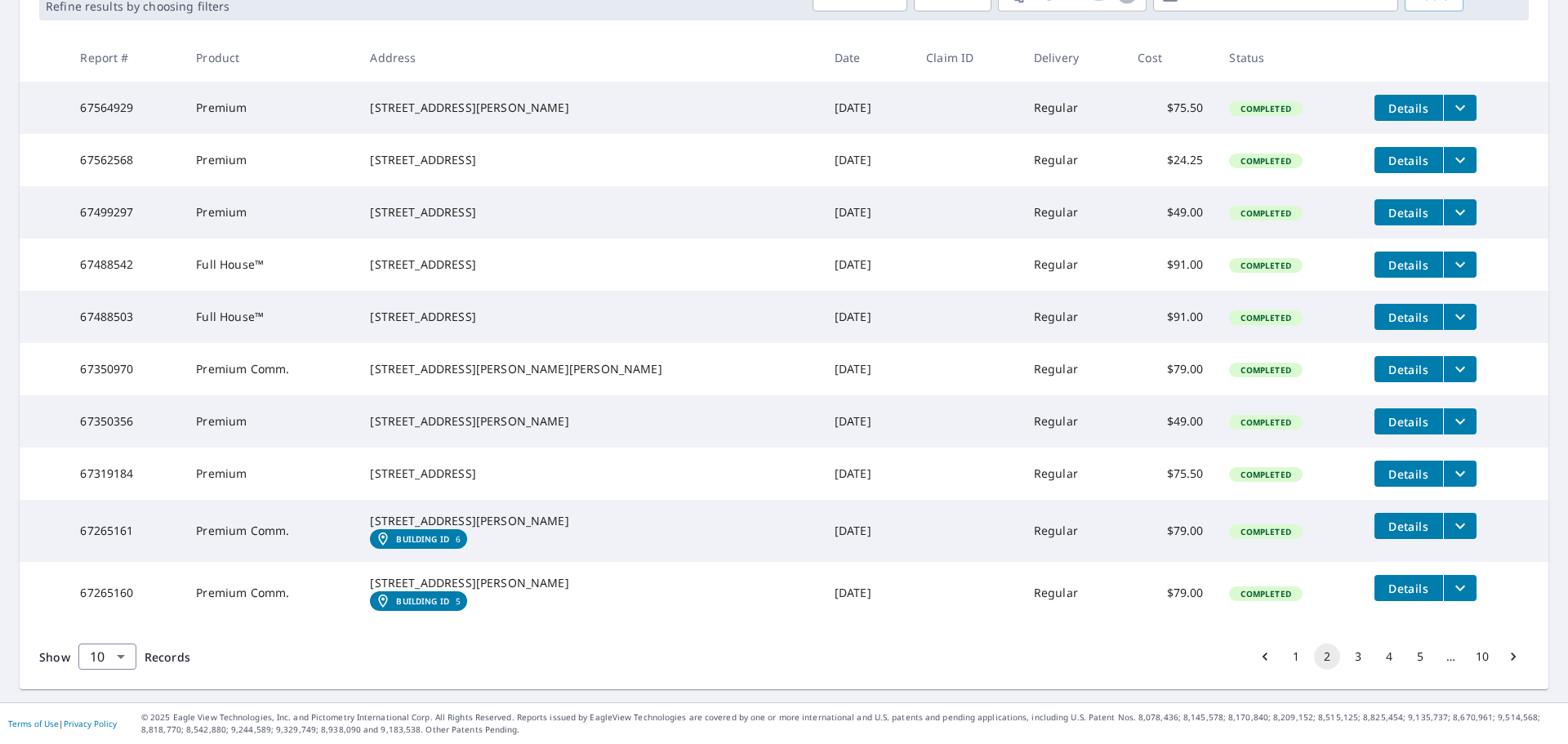
click at [1451, 578] on icon "filesDropdownBtn-67265160" at bounding box center [1461, 587] width 20 height 20
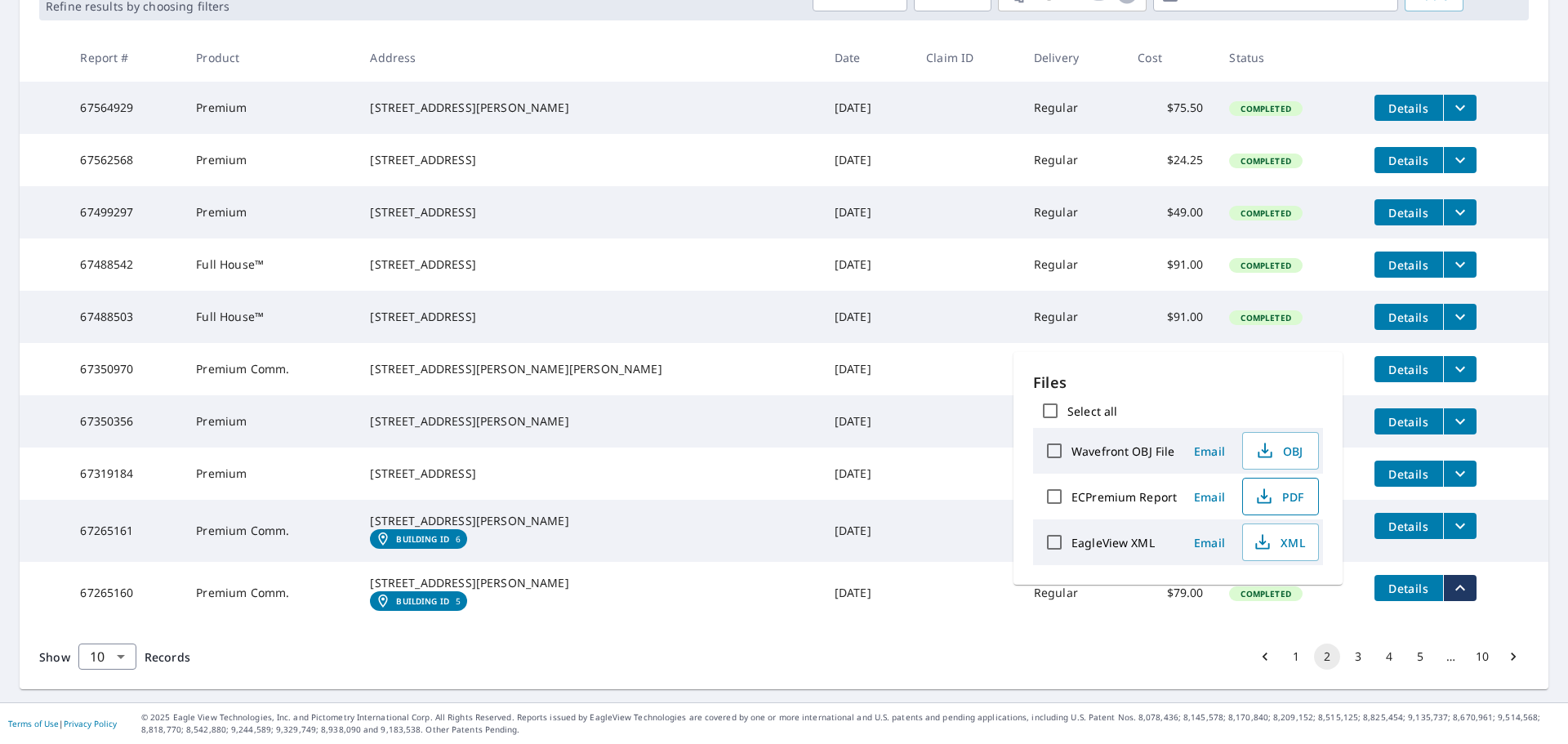
click at [1297, 498] on span "PDF" at bounding box center [1279, 496] width 53 height 20
click at [676, 521] on td "[STREET_ADDRESS][PERSON_NAME]" at bounding box center [589, 530] width 464 height 62
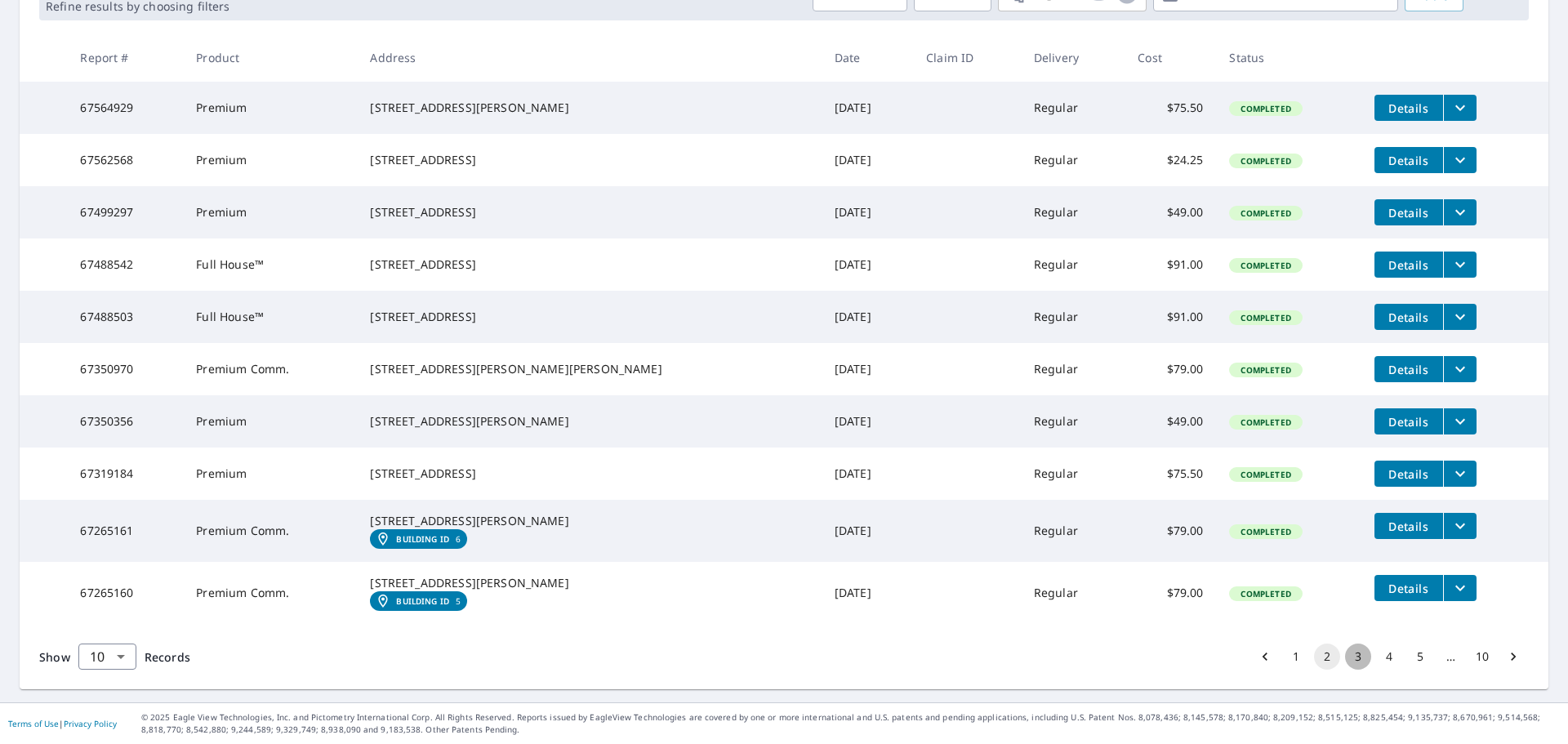
click at [1345, 661] on button "3" at bounding box center [1358, 656] width 26 height 26
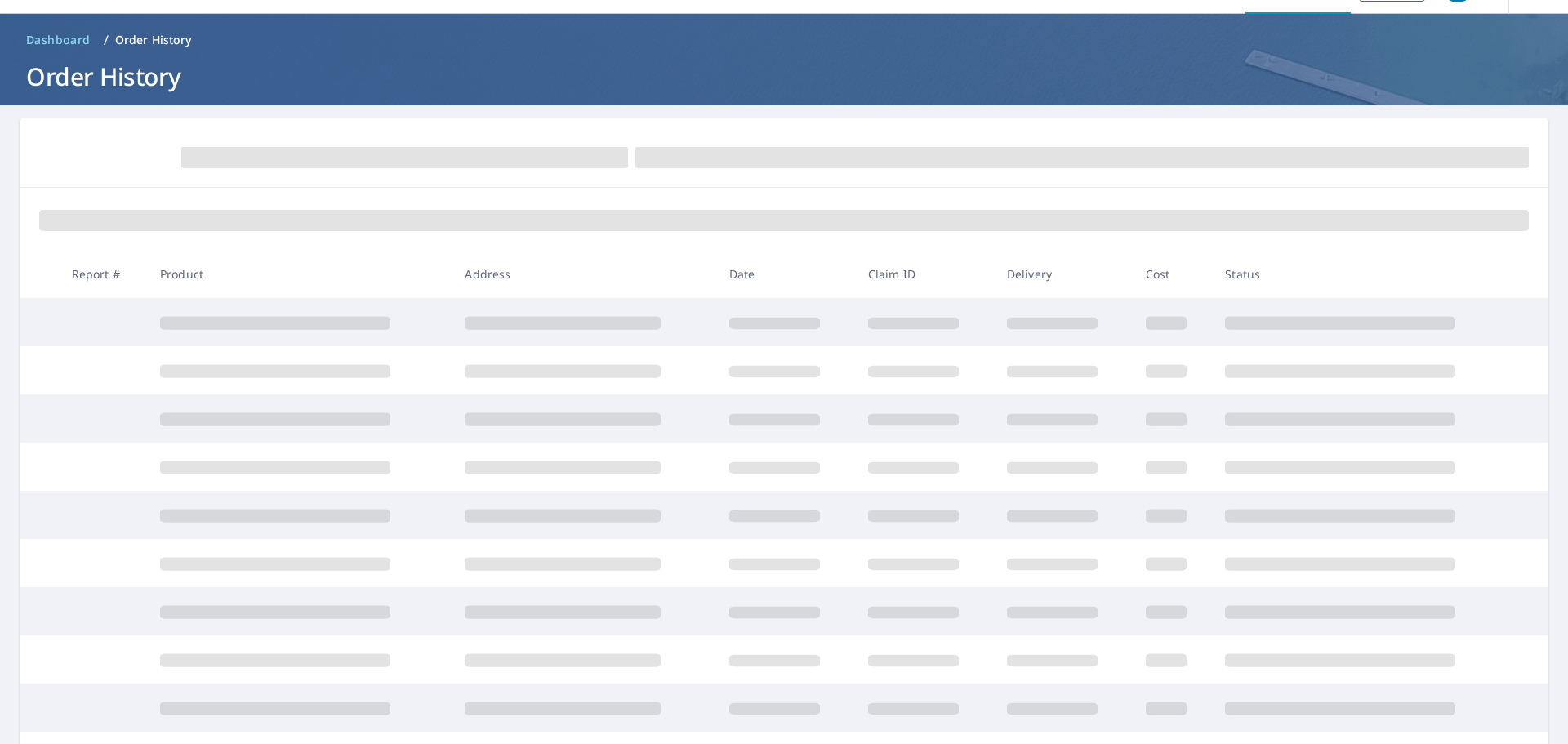
scroll to position [81, 0]
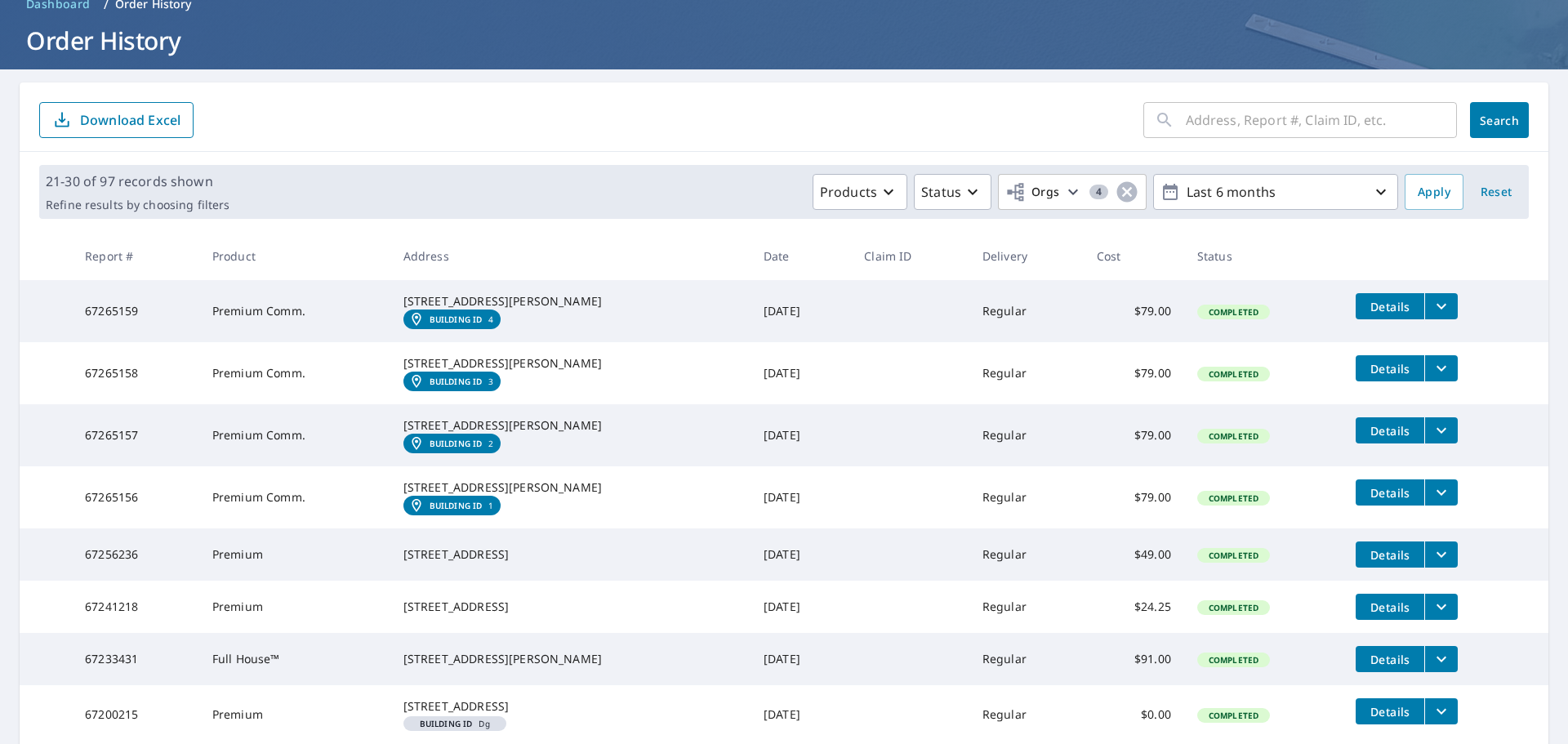
click at [1433, 443] on button "filesDropdownBtn-67265157" at bounding box center [1441, 430] width 34 height 26
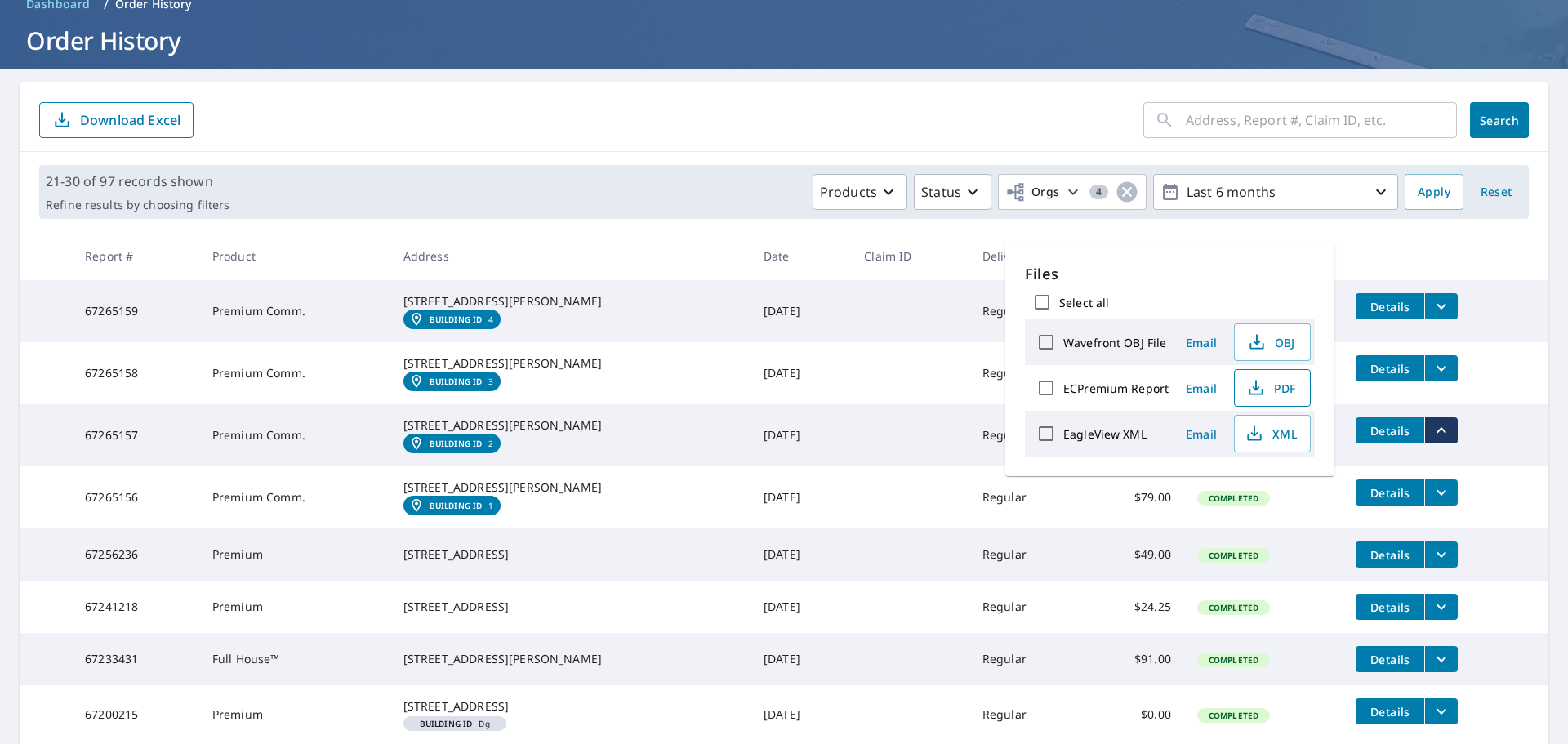
click at [1263, 386] on icon "button" at bounding box center [1257, 388] width 20 height 20
click at [797, 467] on td "[DATE]" at bounding box center [800, 435] width 100 height 62
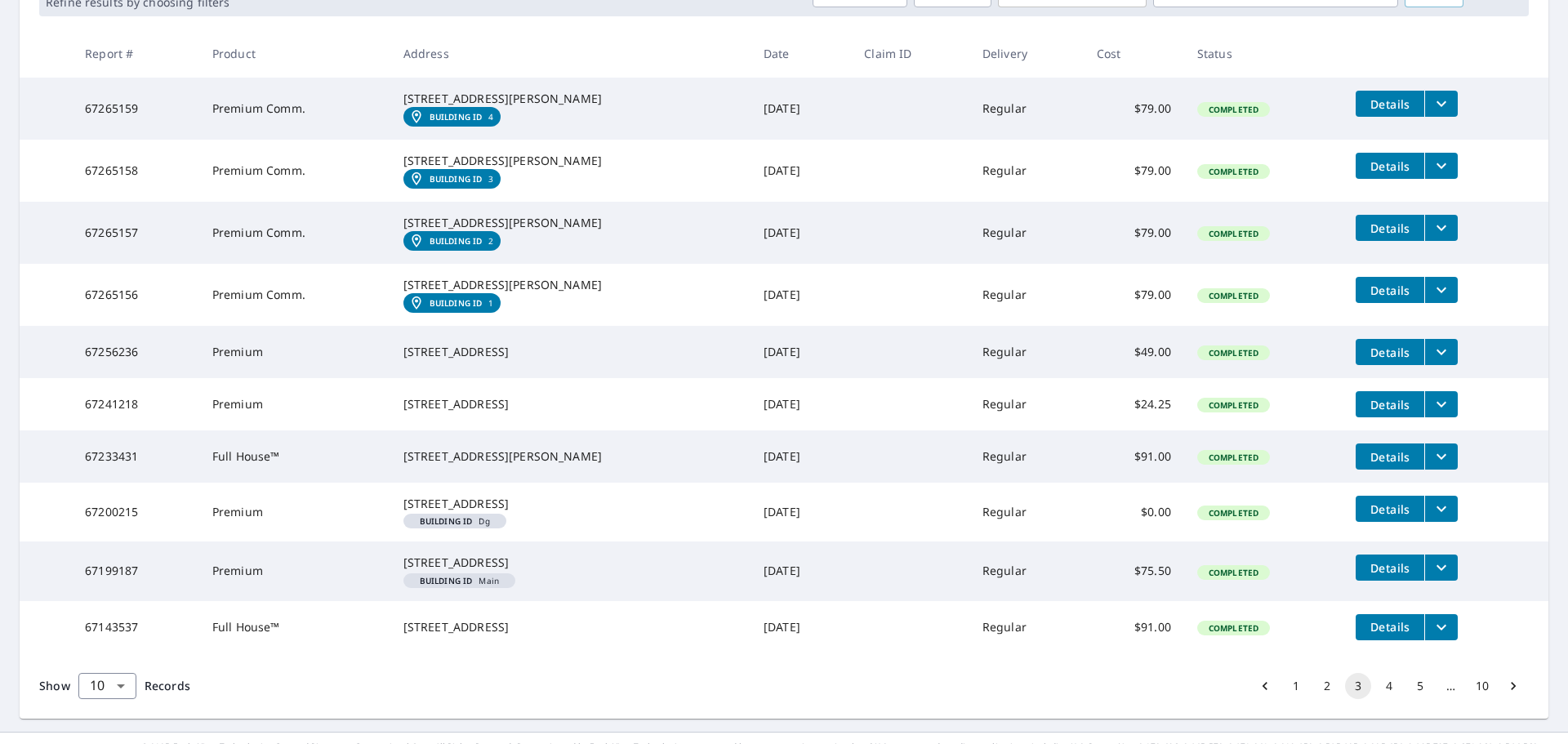
scroll to position [438, 0]
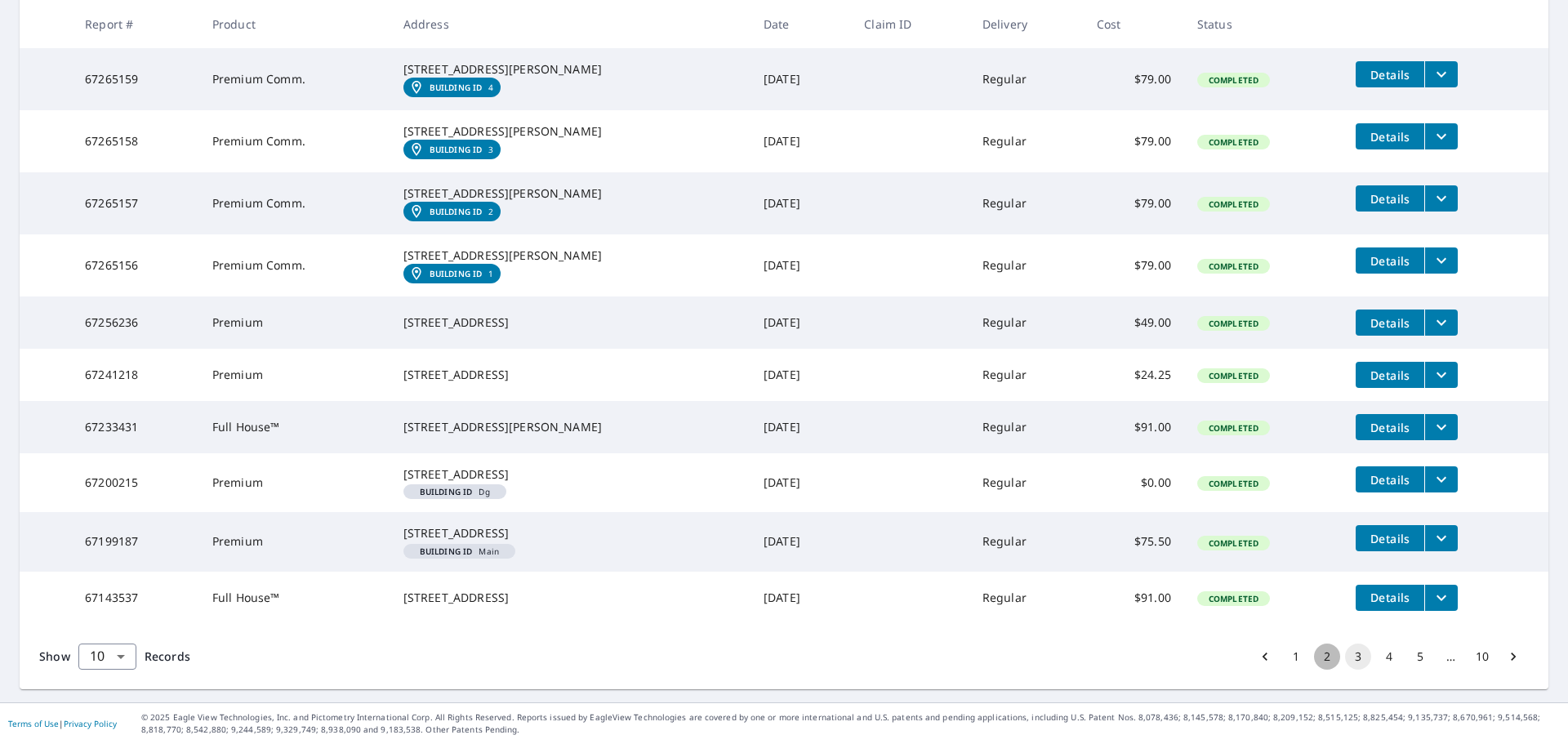
click at [1314, 657] on button "2" at bounding box center [1327, 656] width 26 height 26
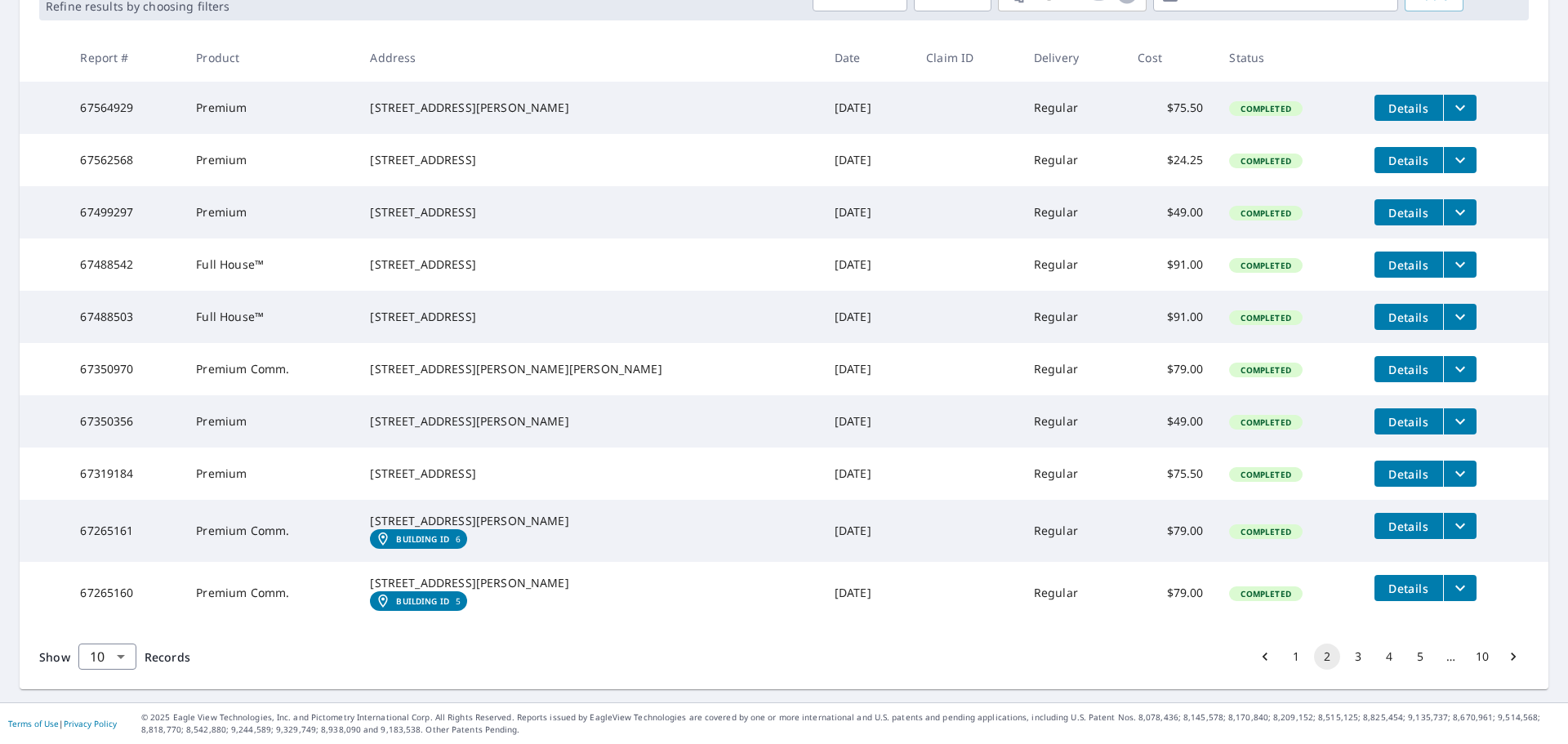
scroll to position [365, 0]
click at [1125, 186] on td "$49.00" at bounding box center [1171, 212] width 91 height 53
click at [1451, 202] on icon "filesDropdownBtn-67499297" at bounding box center [1461, 212] width 20 height 20
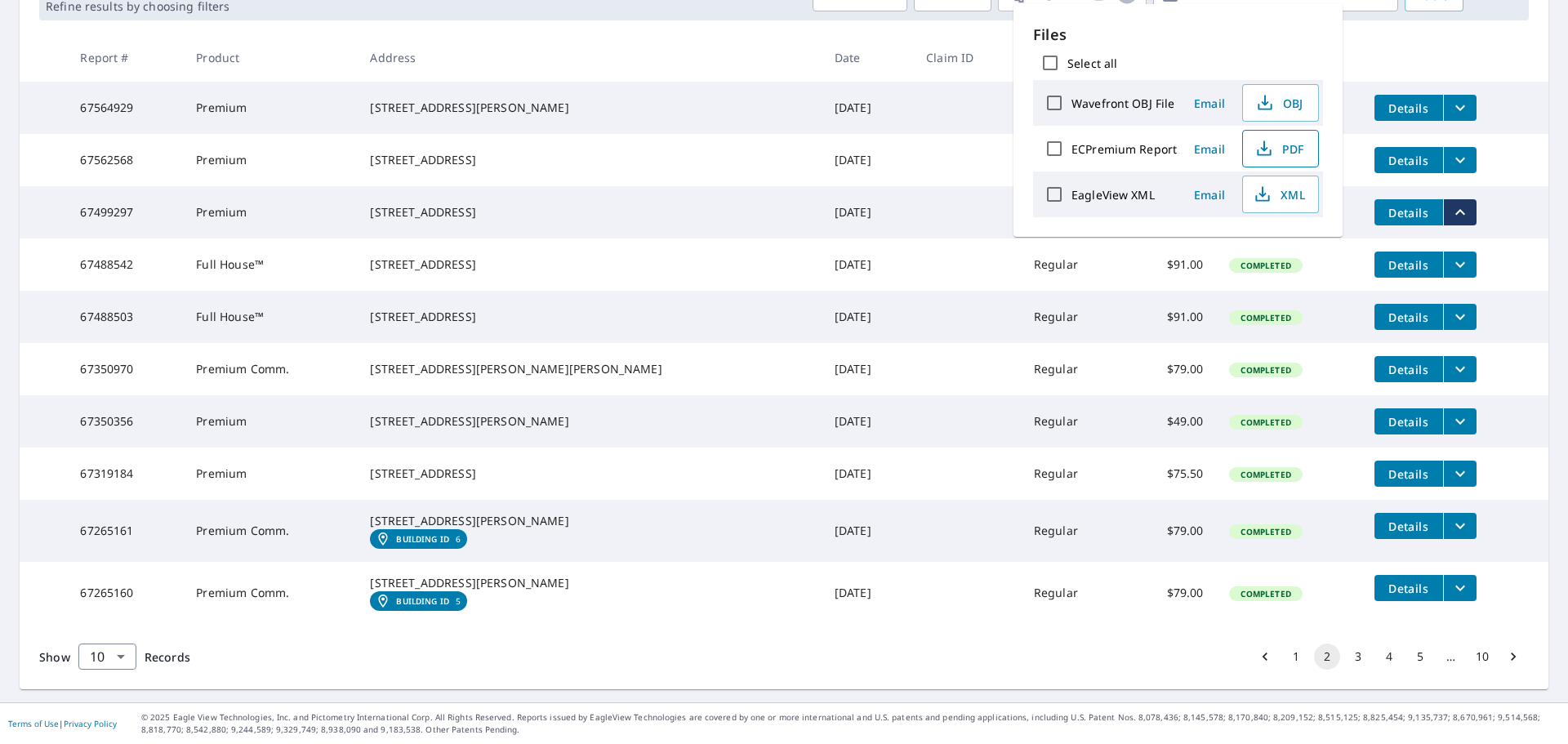
click at [1277, 142] on span "PDF" at bounding box center [1279, 149] width 53 height 20
click at [1351, 659] on button "3" at bounding box center [1358, 656] width 26 height 26
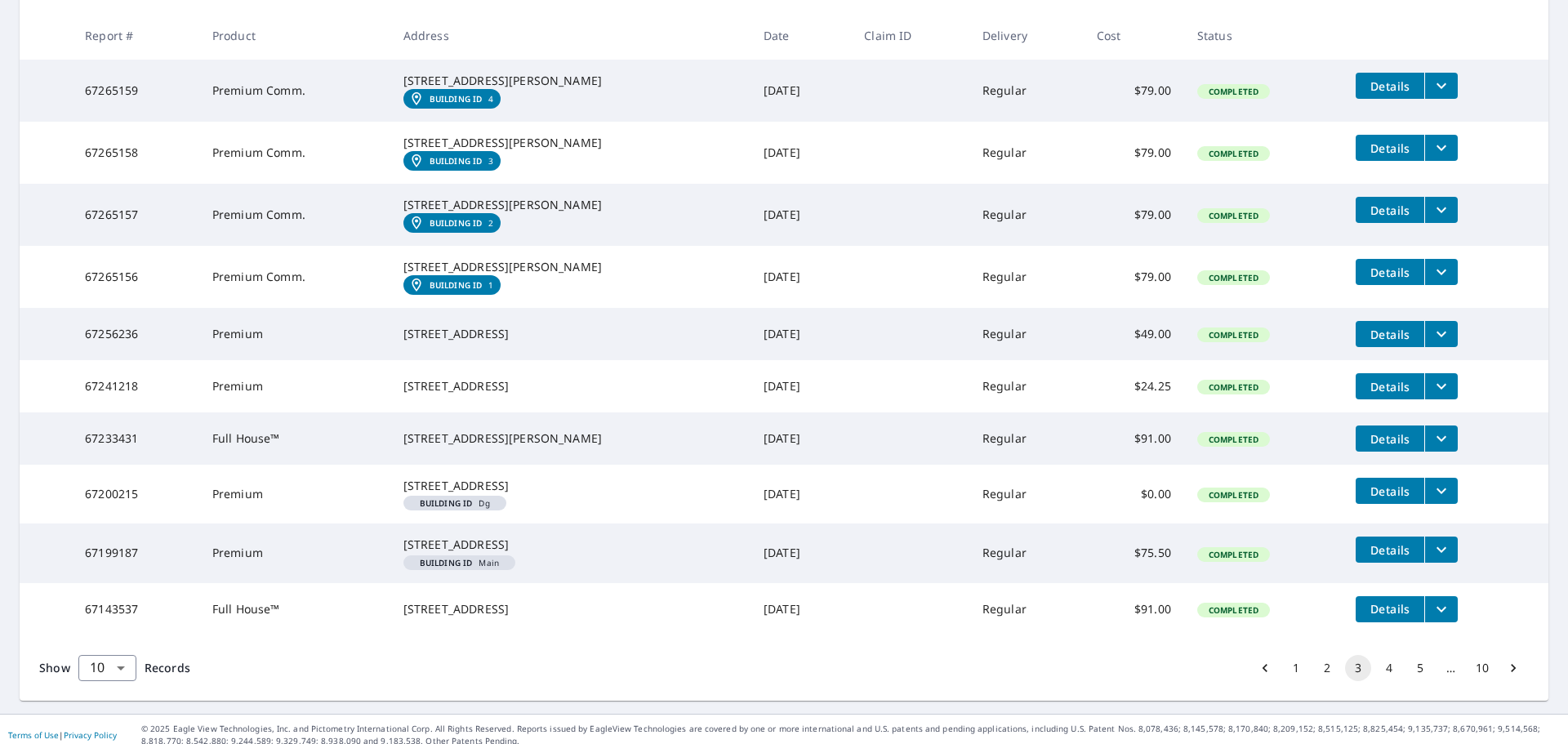
scroll to position [438, 0]
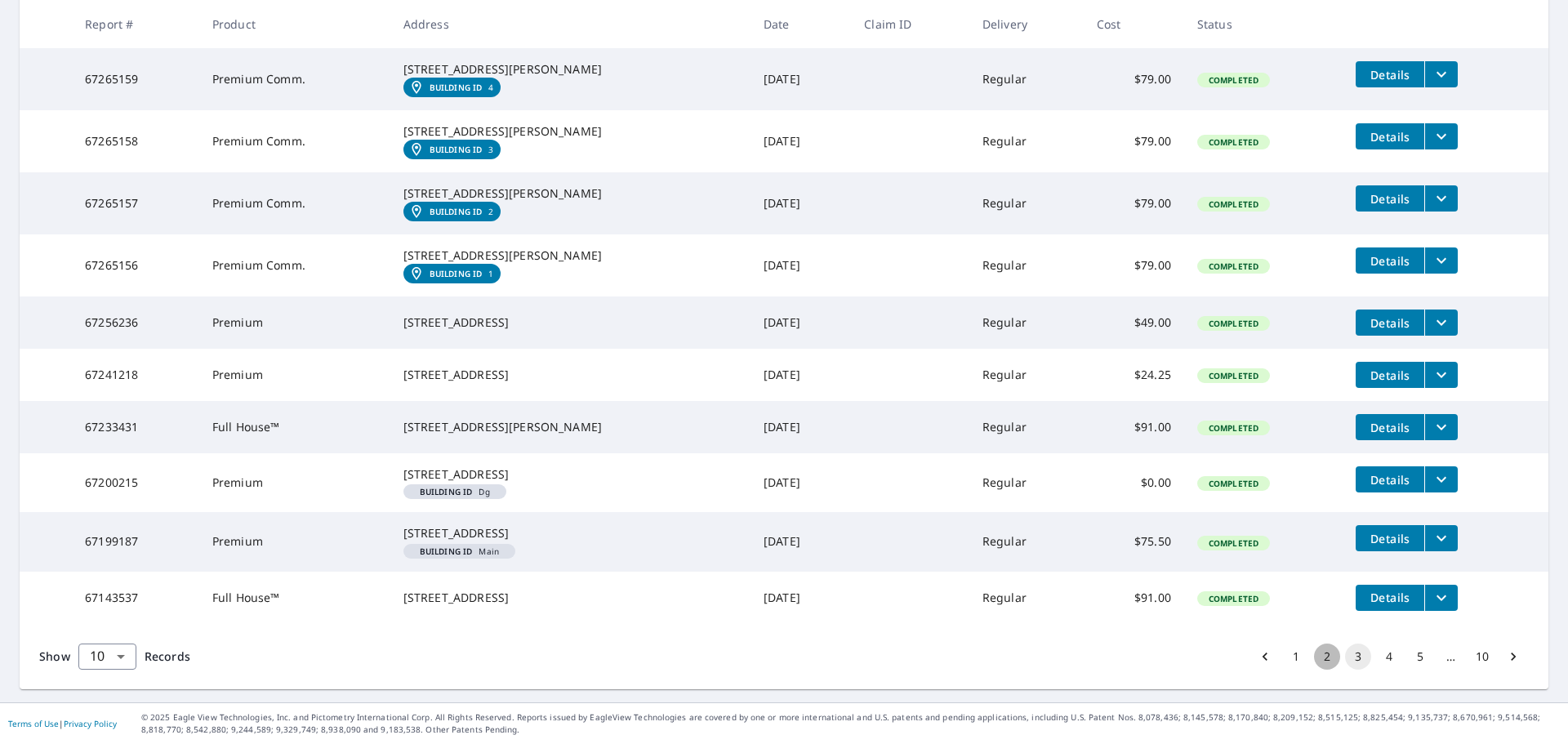
drag, startPoint x: 1318, startPoint y: 662, endPoint x: 1313, endPoint y: 650, distance: 13.0
click at [1318, 662] on button "2" at bounding box center [1327, 656] width 26 height 26
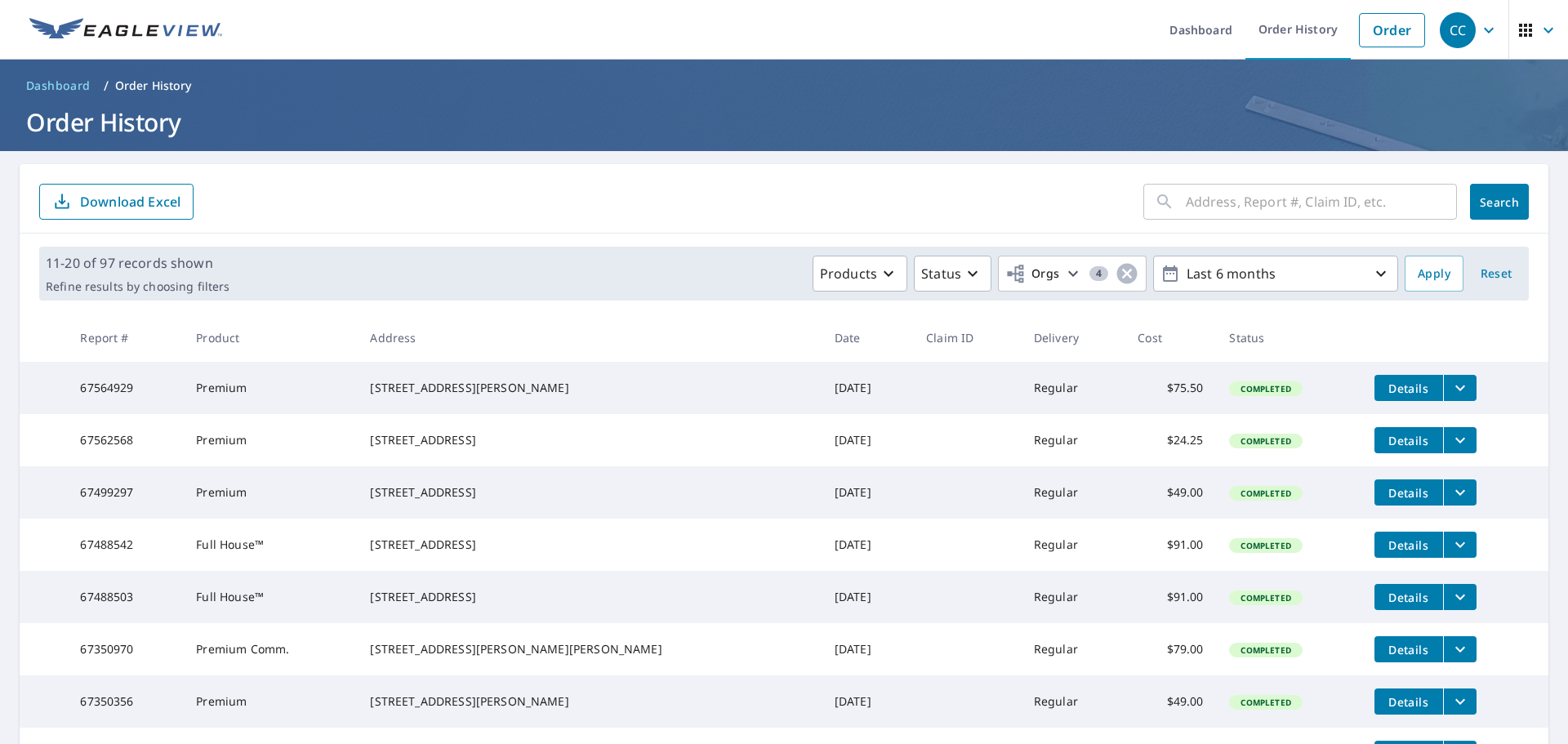
click at [1451, 386] on icon "filesDropdownBtn-67564929" at bounding box center [1461, 388] width 20 height 20
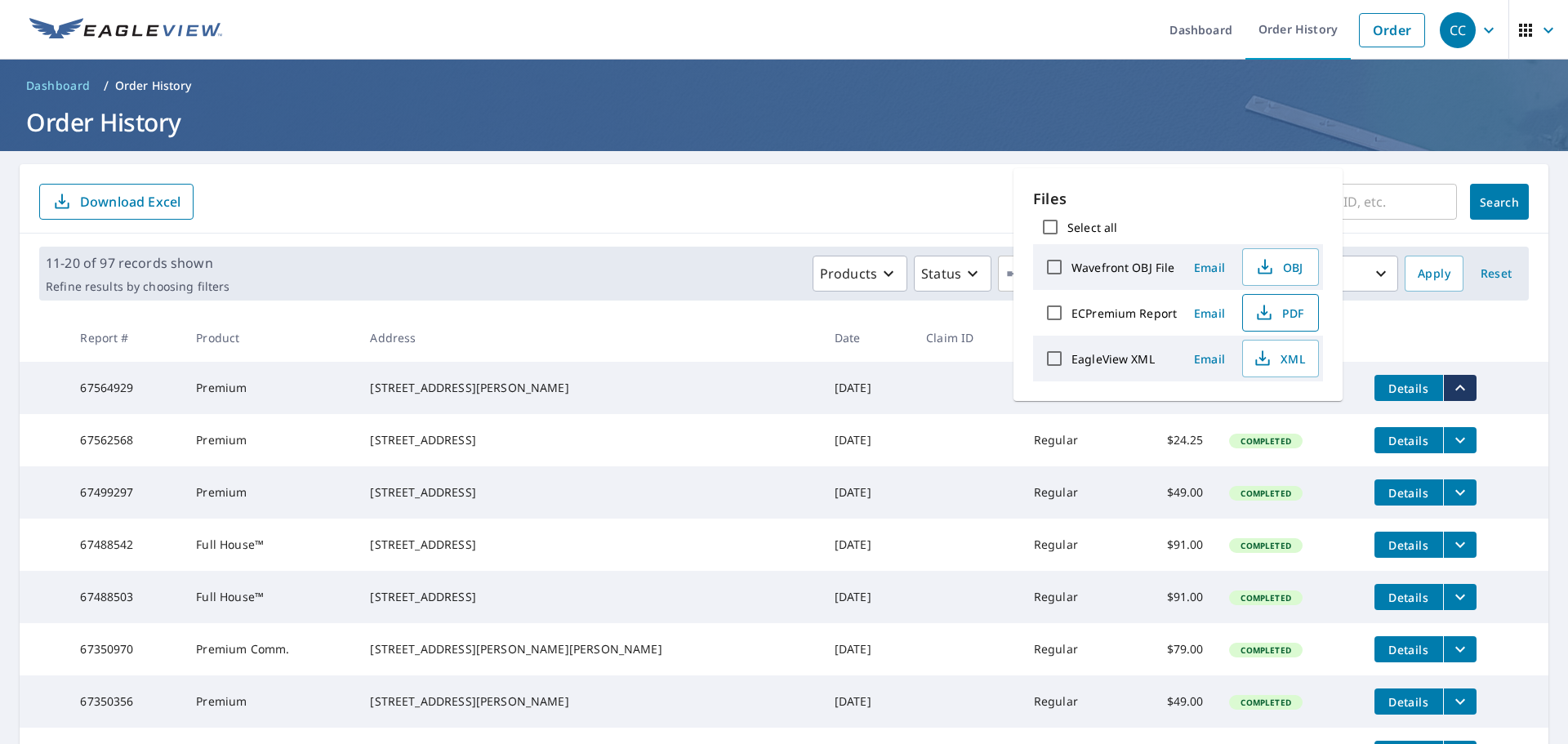
click at [1278, 324] on button "PDF" at bounding box center [1280, 313] width 76 height 38
click at [913, 398] on td at bounding box center [966, 387] width 108 height 53
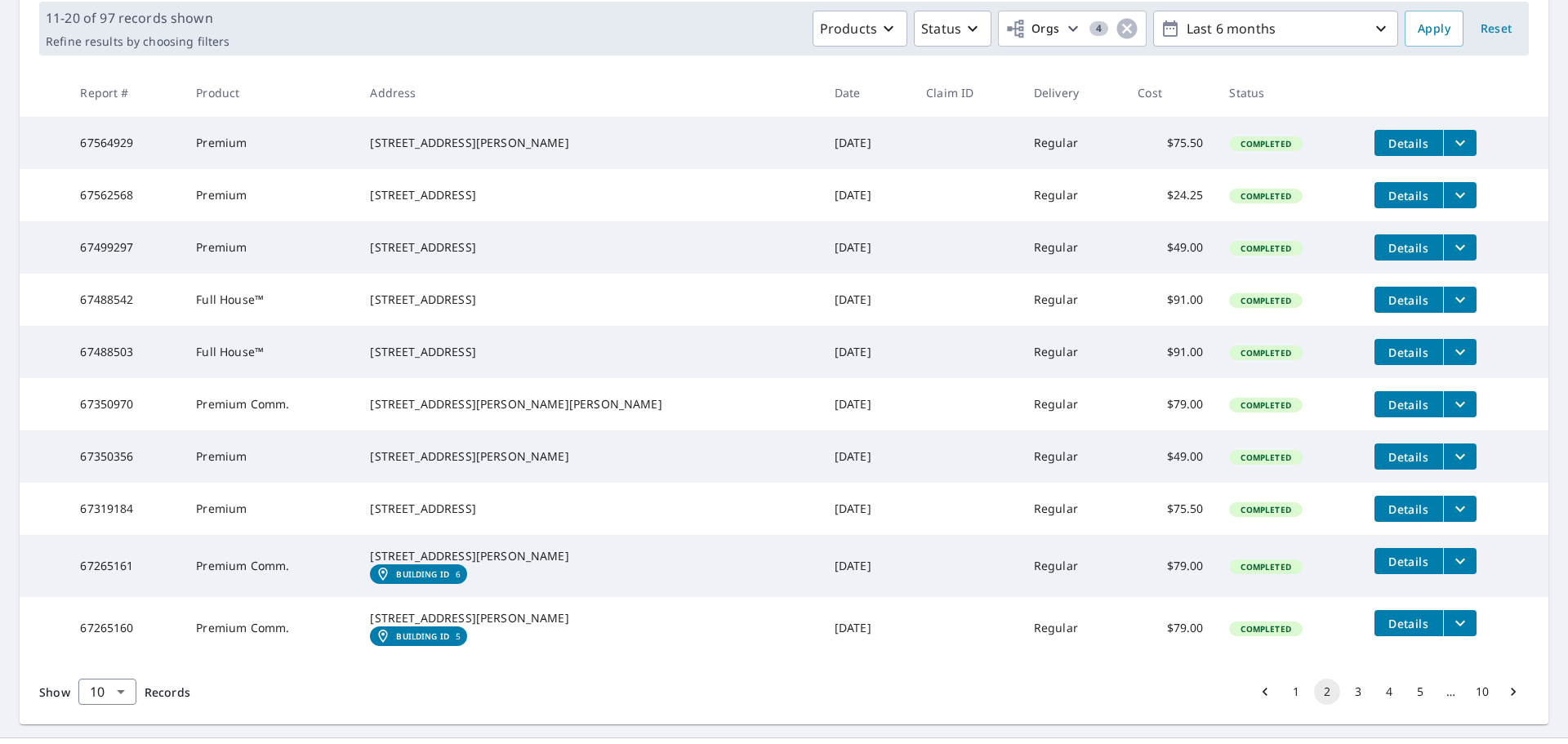
scroll to position [327, 0]
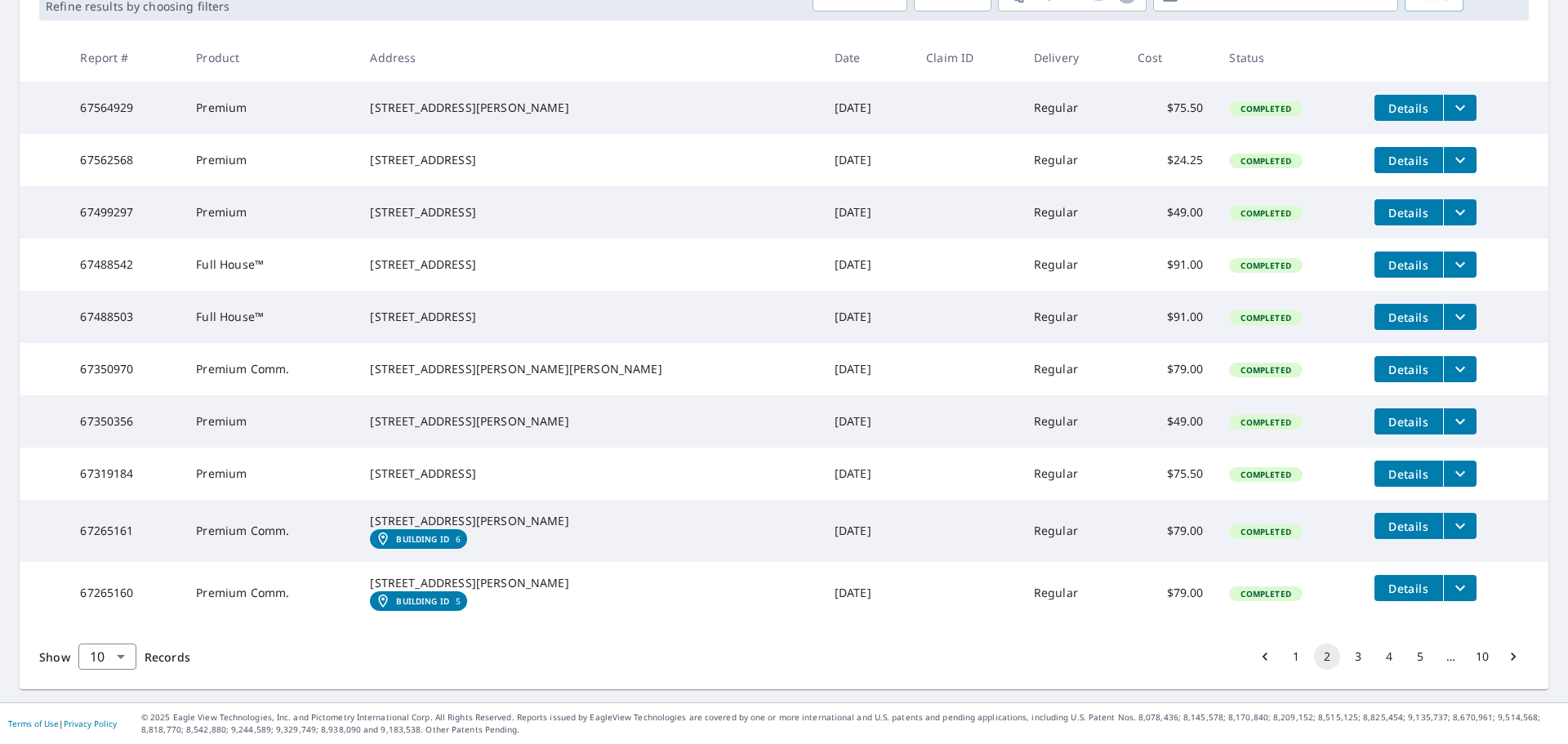
click at [1349, 670] on button "3" at bounding box center [1358, 656] width 26 height 26
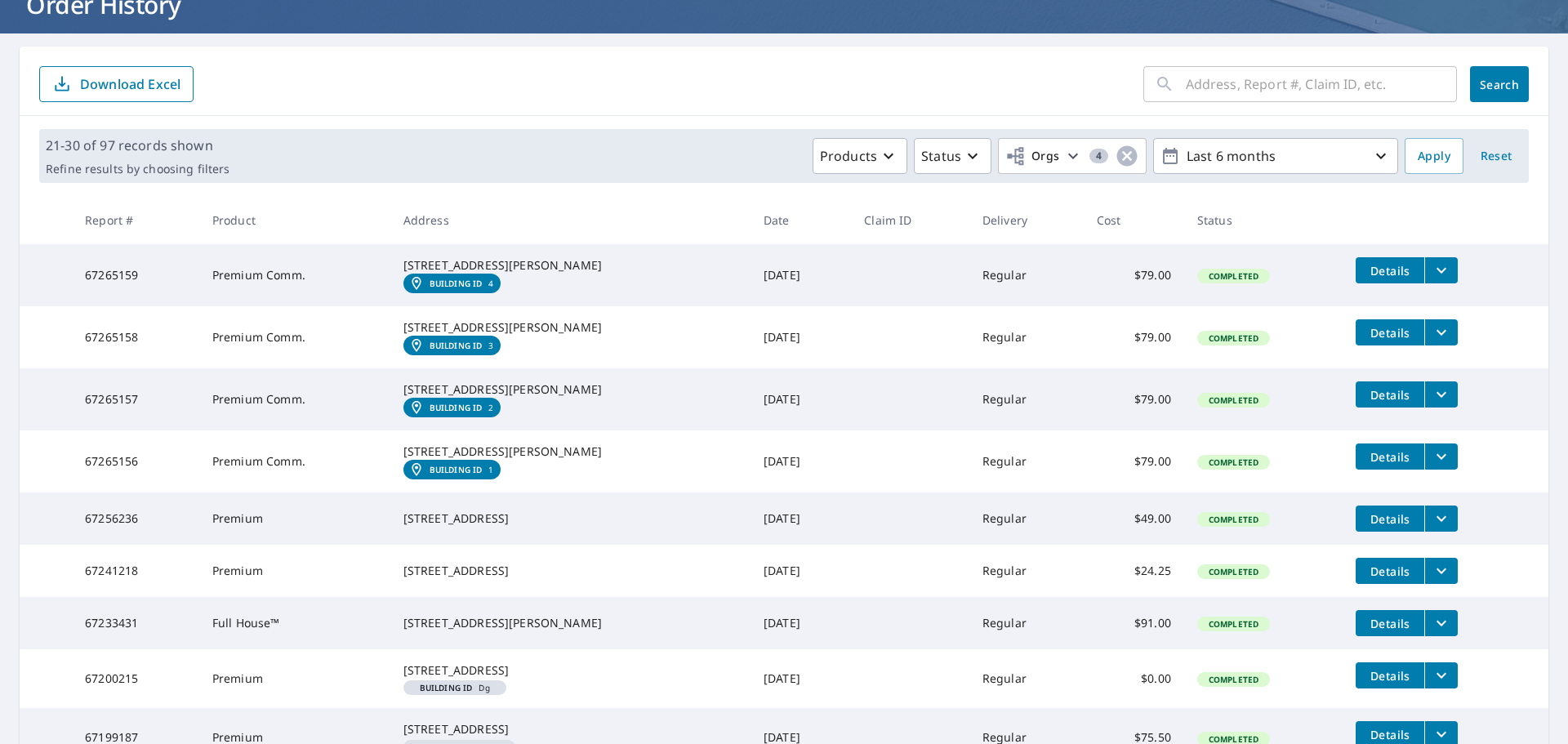
scroll to position [81, 0]
